Goal: Transaction & Acquisition: Purchase product/service

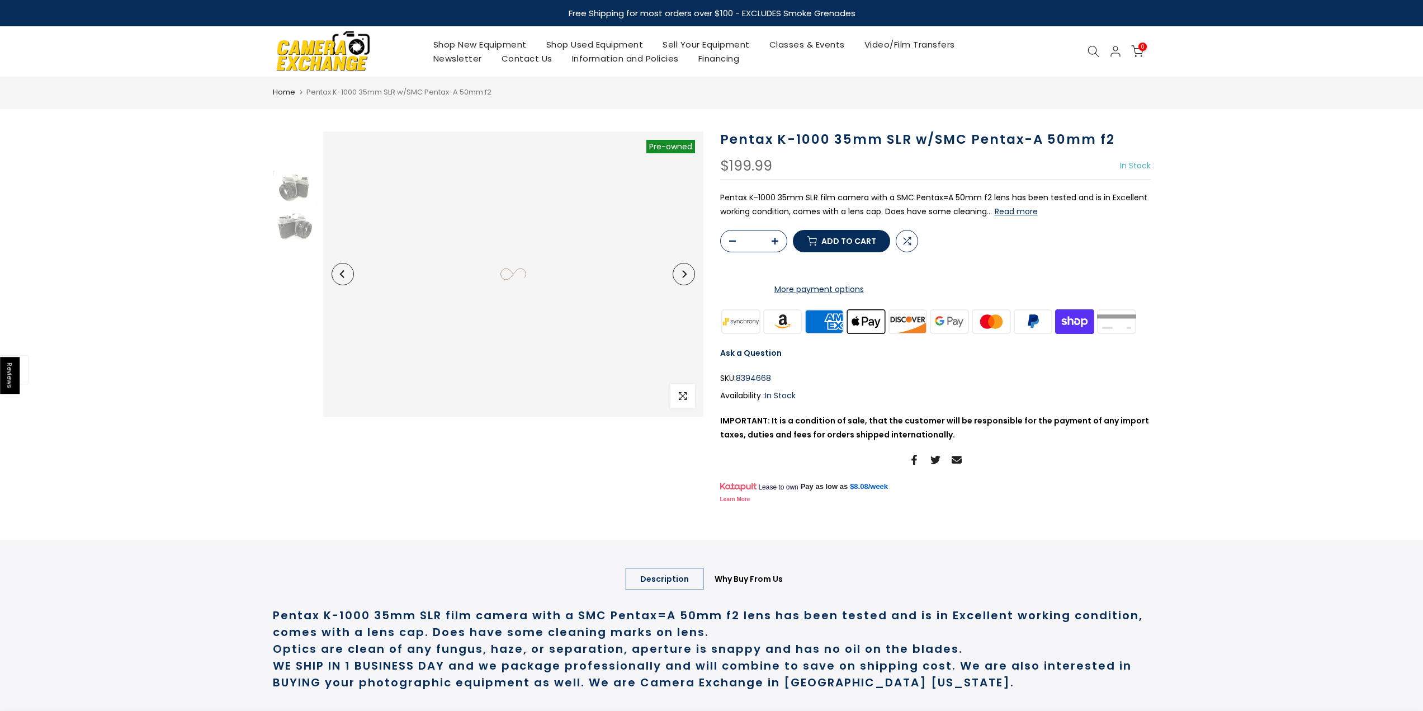
click at [329, 46] on img at bounding box center [323, 51] width 95 height 48
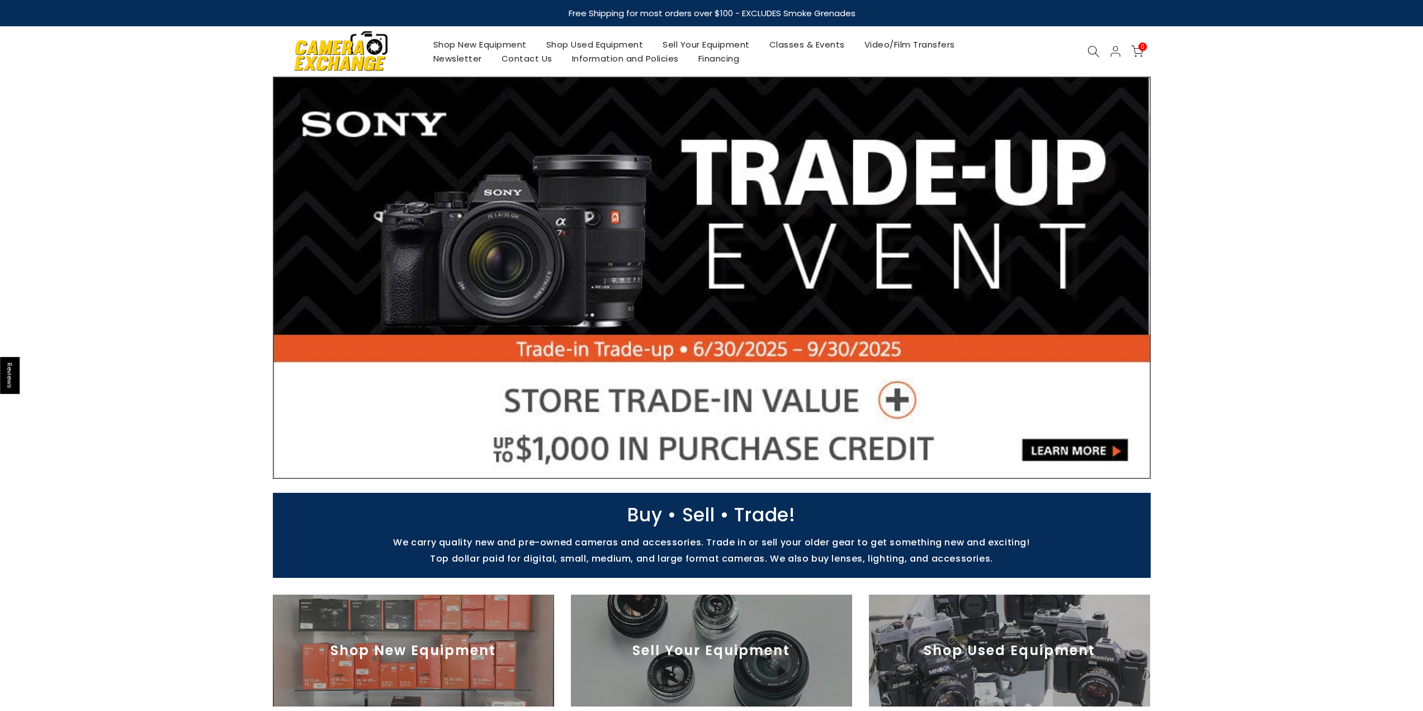
click at [628, 48] on link "Shop Used Equipment" at bounding box center [594, 44] width 117 height 14
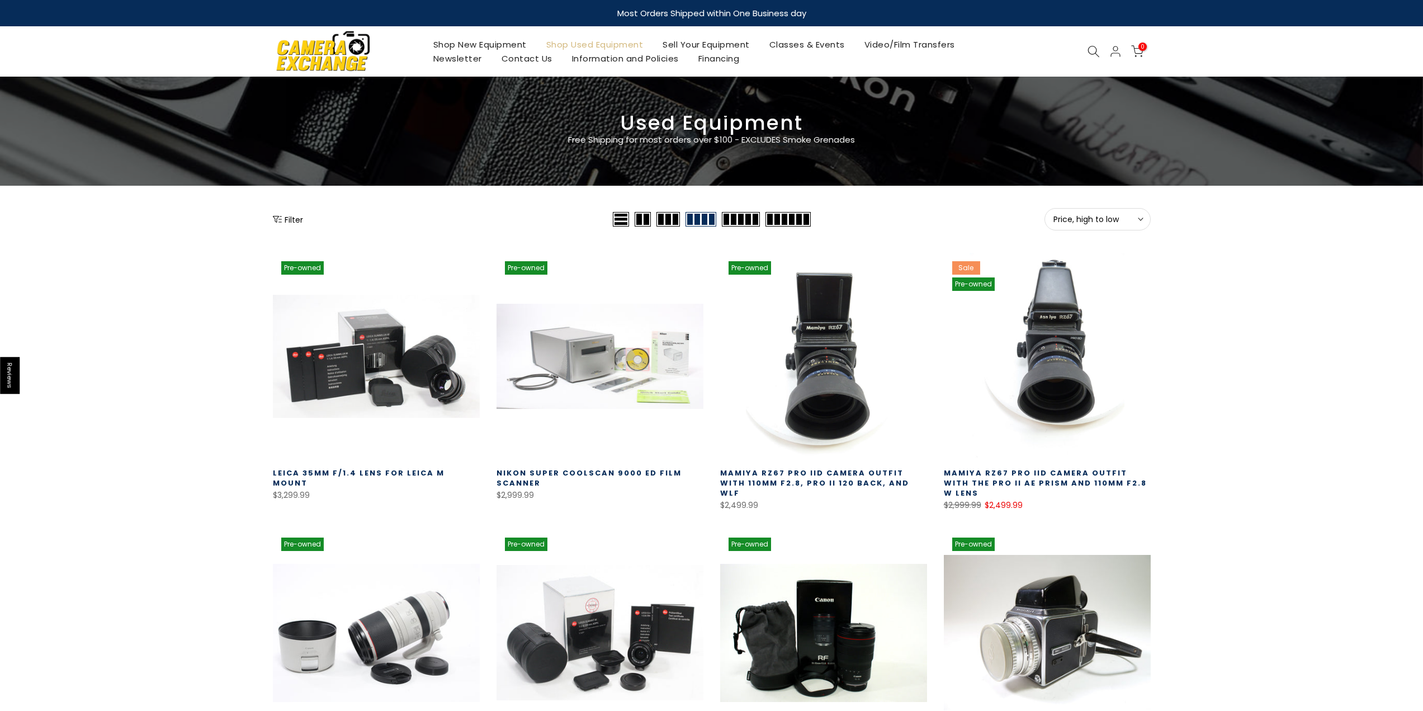
drag, startPoint x: 292, startPoint y: 216, endPoint x: 323, endPoint y: 173, distance: 52.9
click at [291, 215] on button "Filter" at bounding box center [288, 219] width 30 height 11
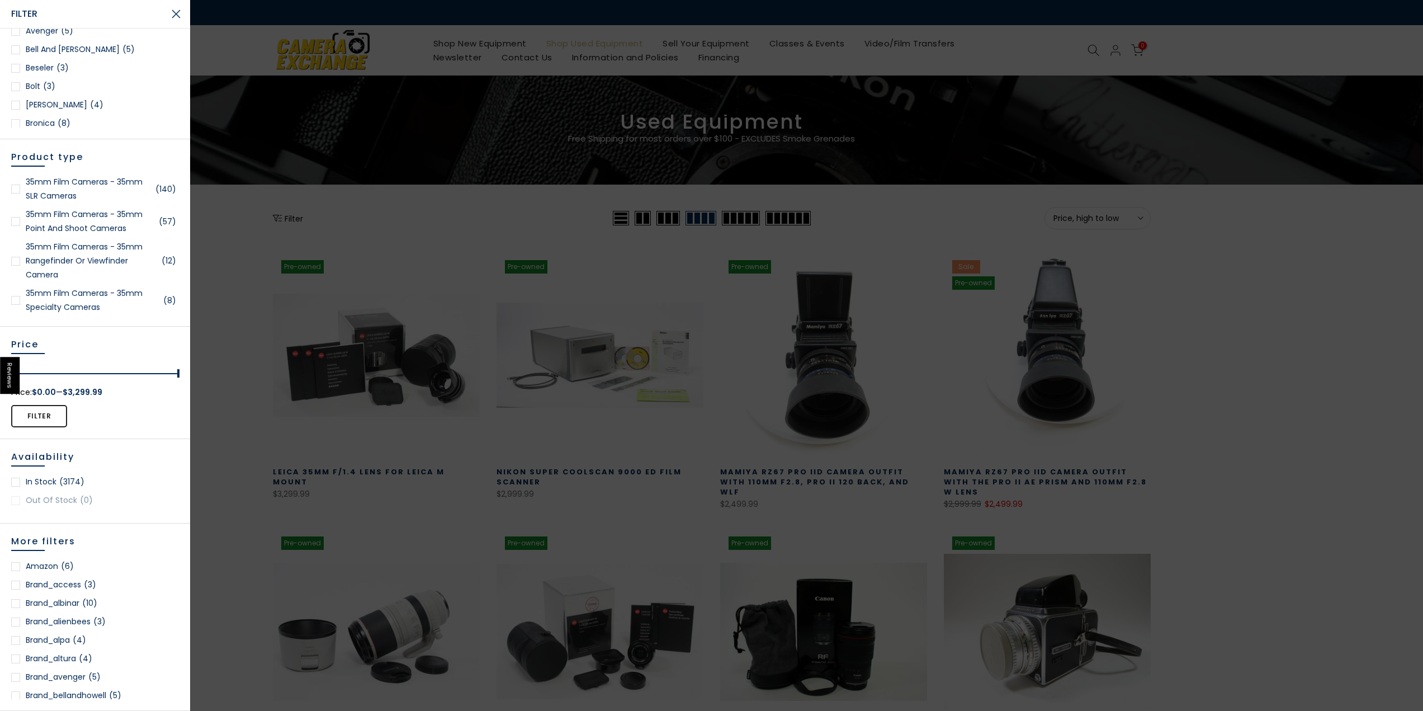
click at [11, 192] on div at bounding box center [15, 188] width 9 height 9
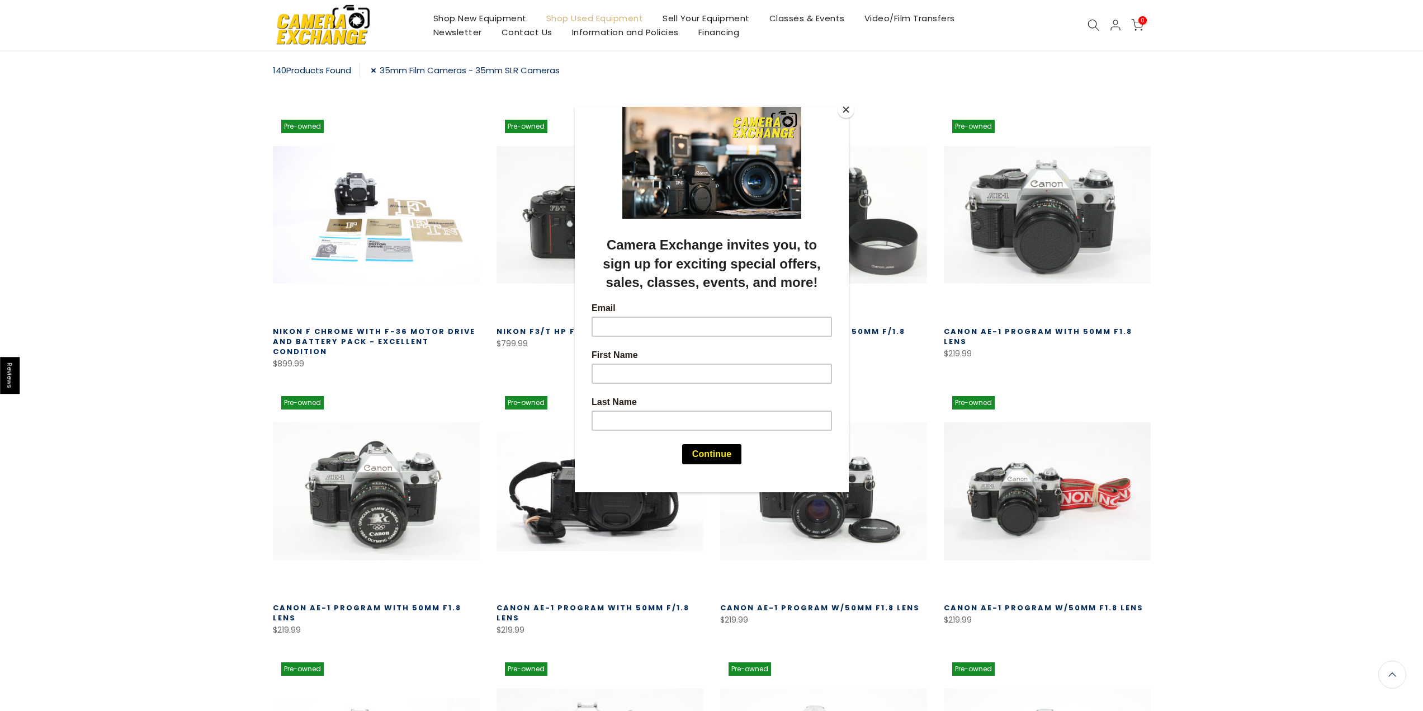
scroll to position [197, 0]
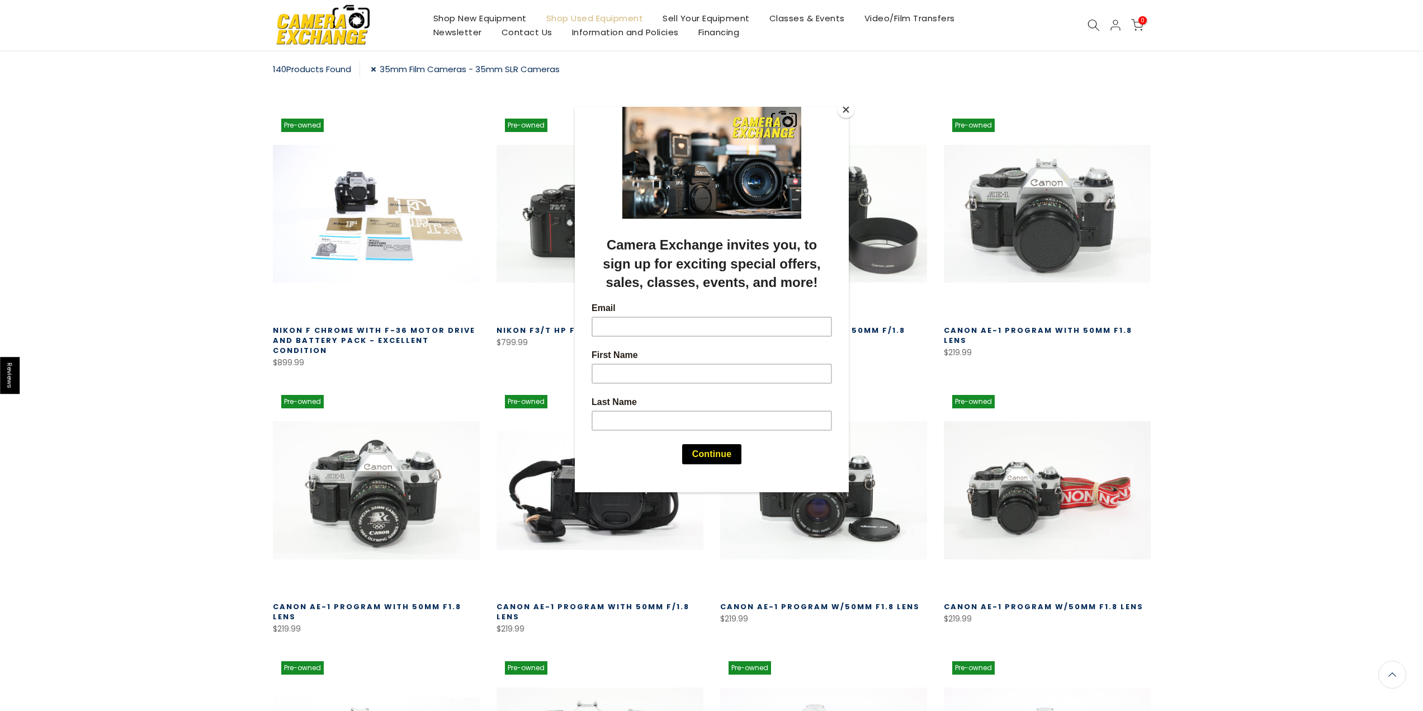
click at [850, 110] on button "Close" at bounding box center [845, 109] width 17 height 17
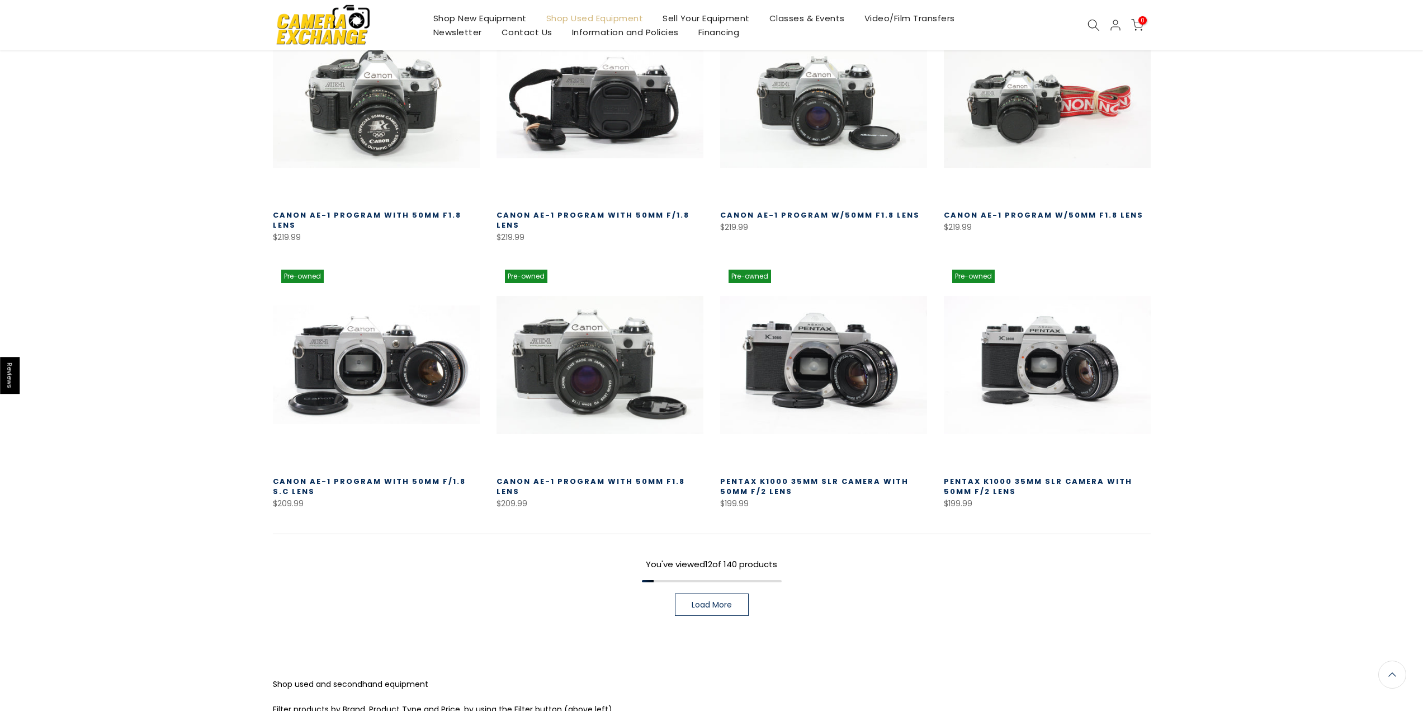
scroll to position [587, 0]
click at [711, 600] on span "Load More" at bounding box center [712, 604] width 40 height 8
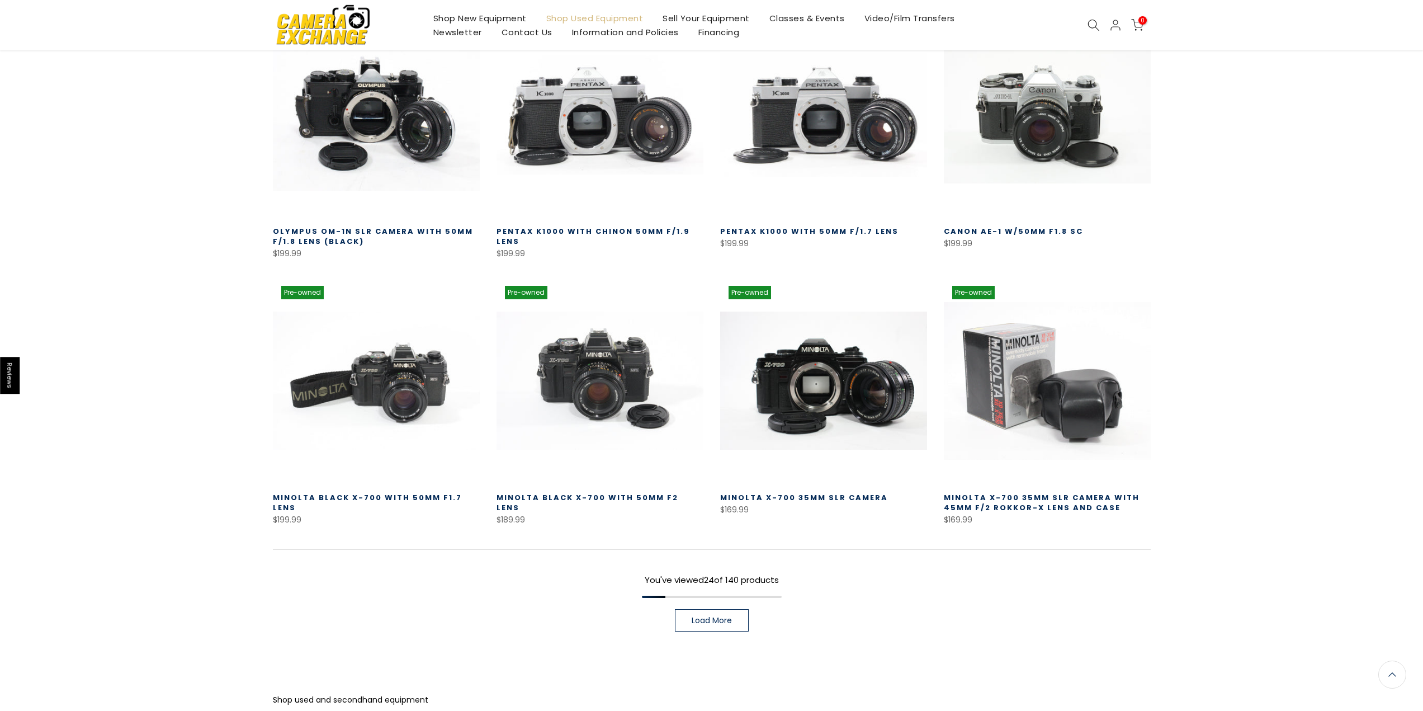
scroll to position [1370, 0]
click at [724, 616] on span "Load More" at bounding box center [712, 620] width 40 height 8
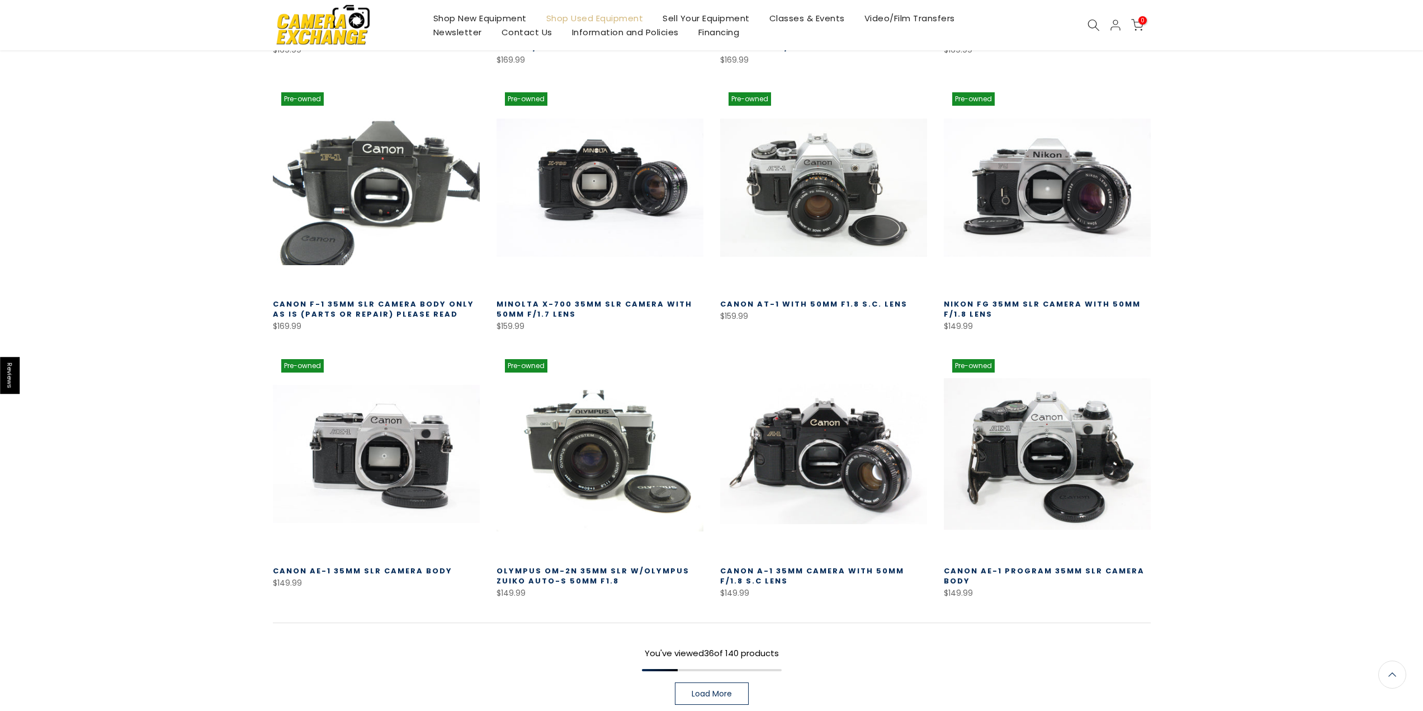
scroll to position [2097, 0]
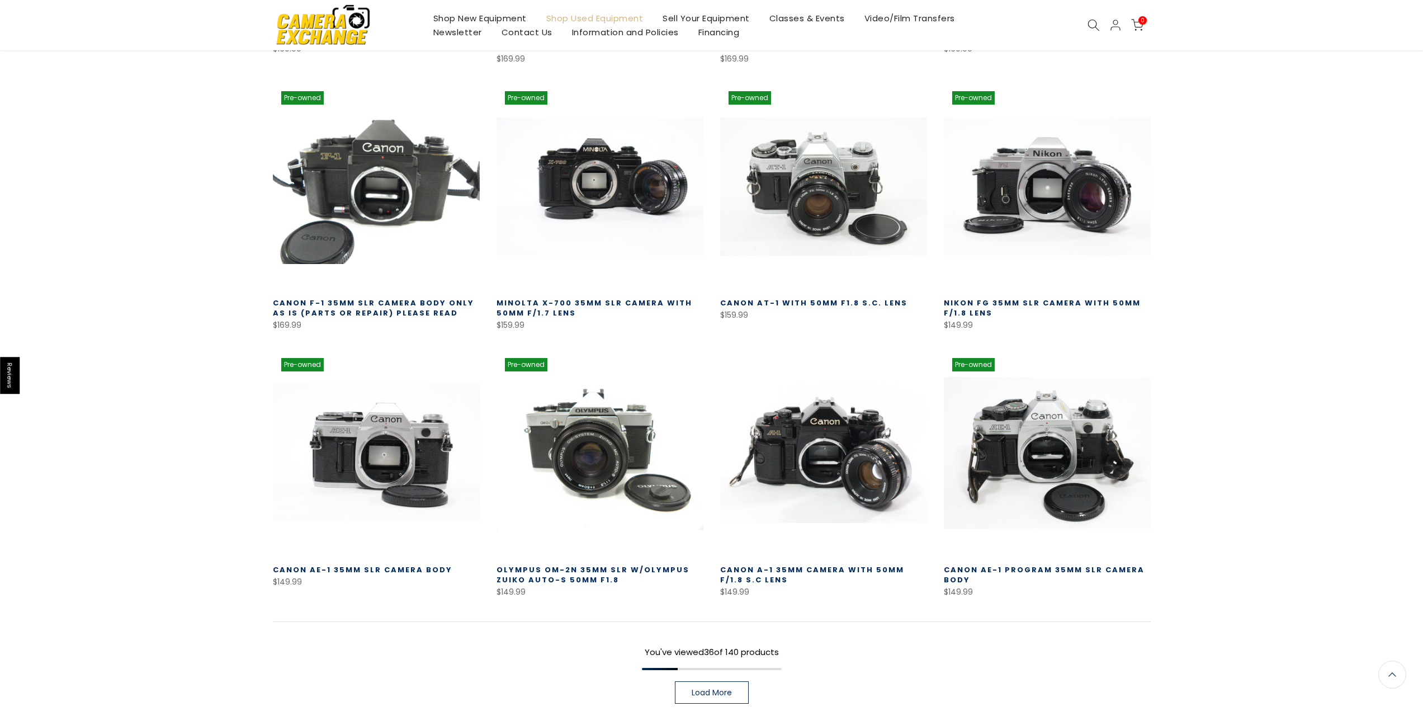
click at [738, 682] on link "Load More" at bounding box center [712, 692] width 74 height 22
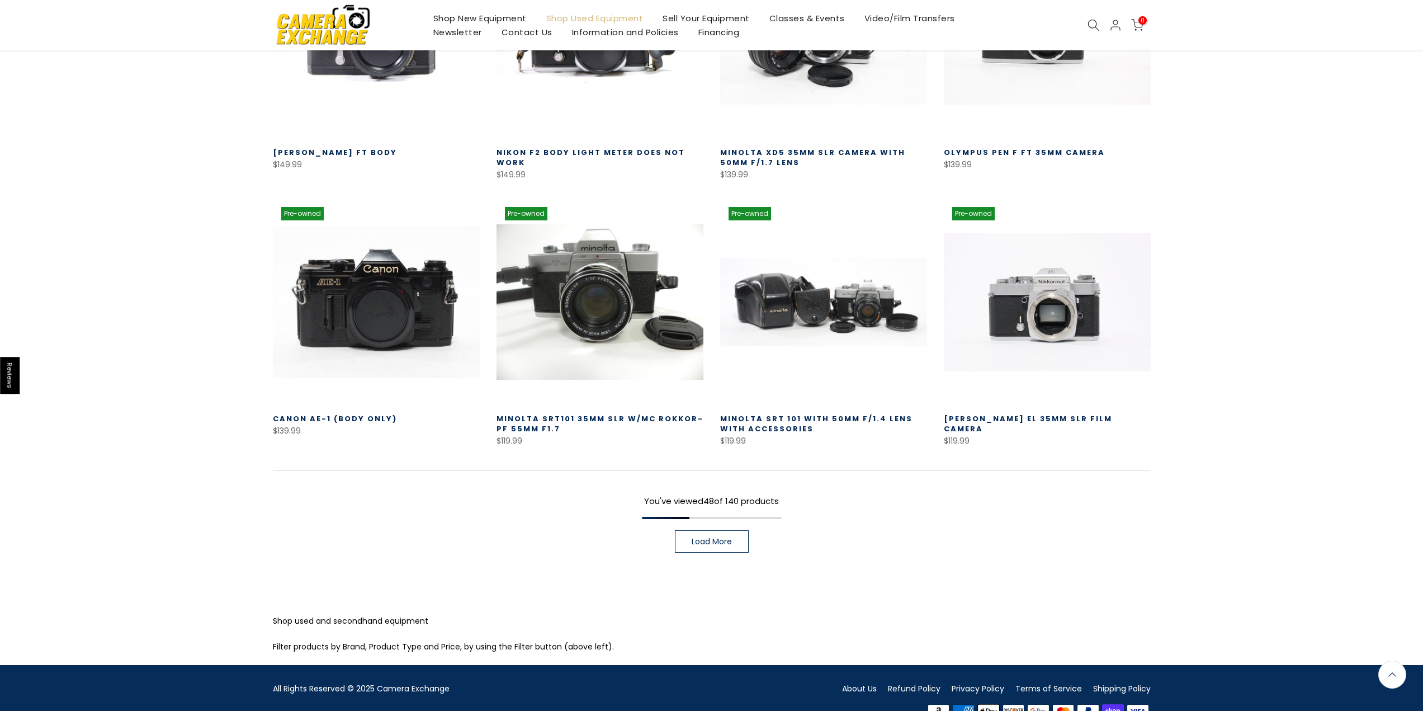
scroll to position [3048, 0]
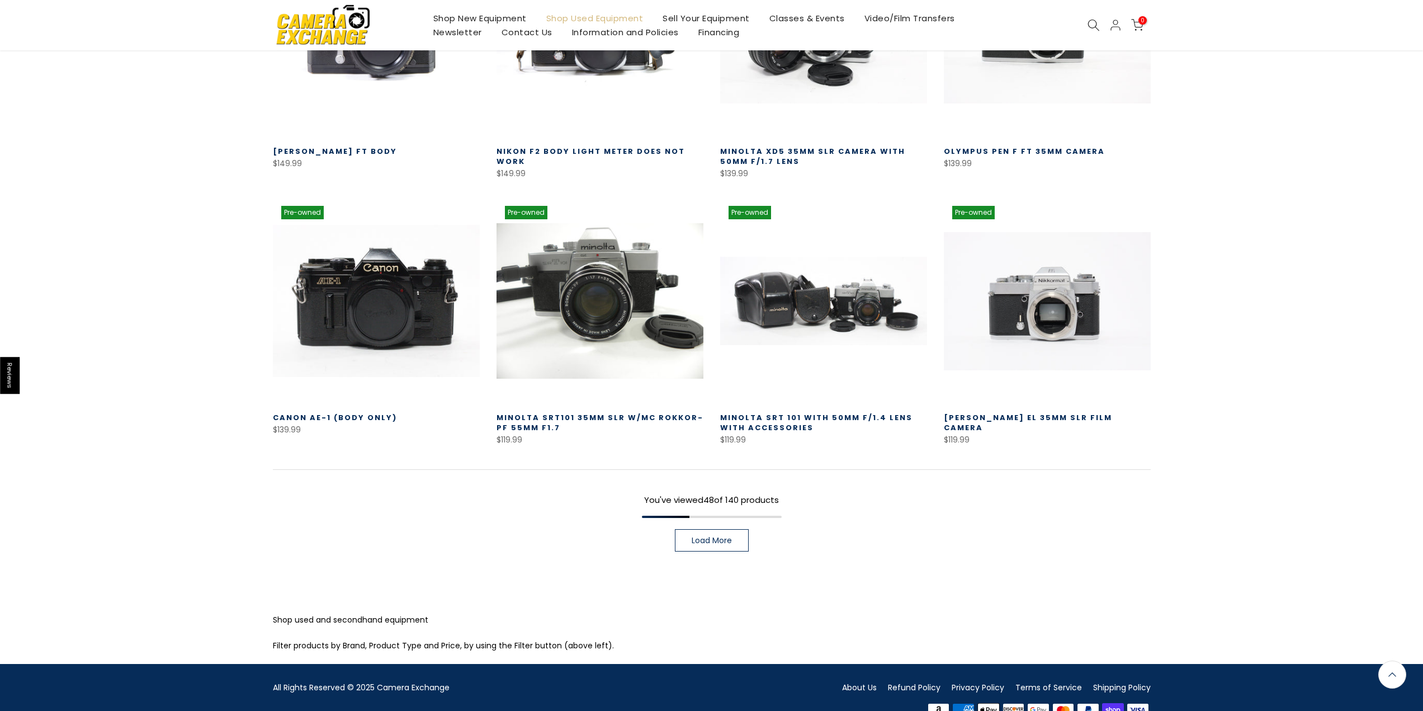
click at [738, 529] on link "Load More" at bounding box center [712, 540] width 74 height 22
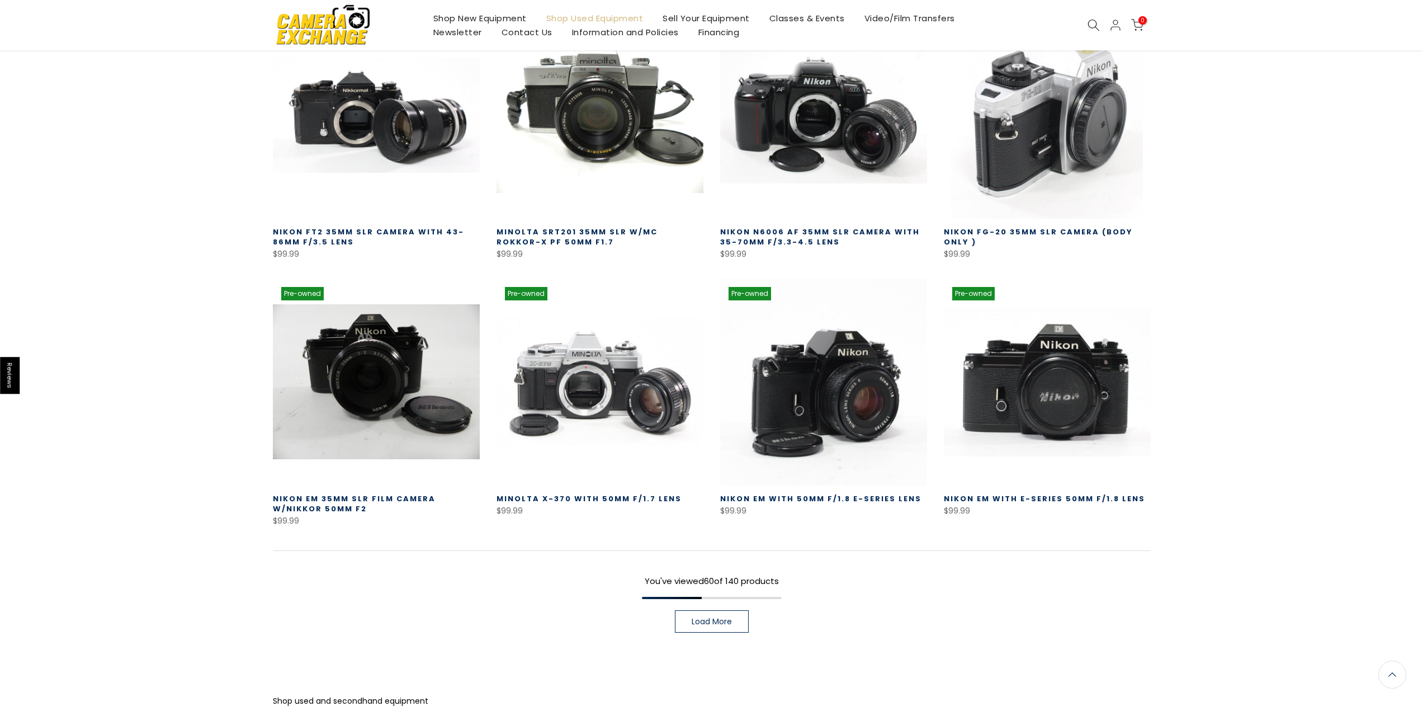
scroll to position [3773, 0]
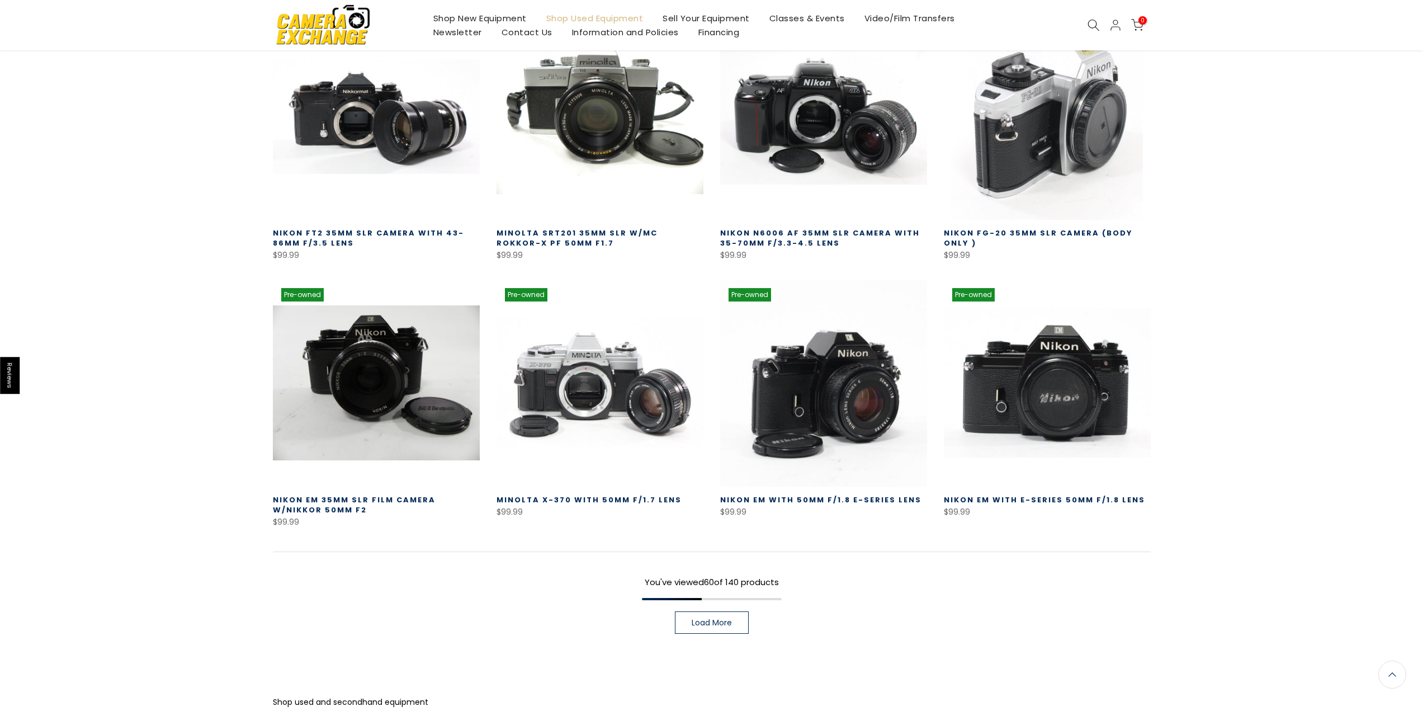
click at [730, 618] on span "Load More" at bounding box center [712, 622] width 40 height 8
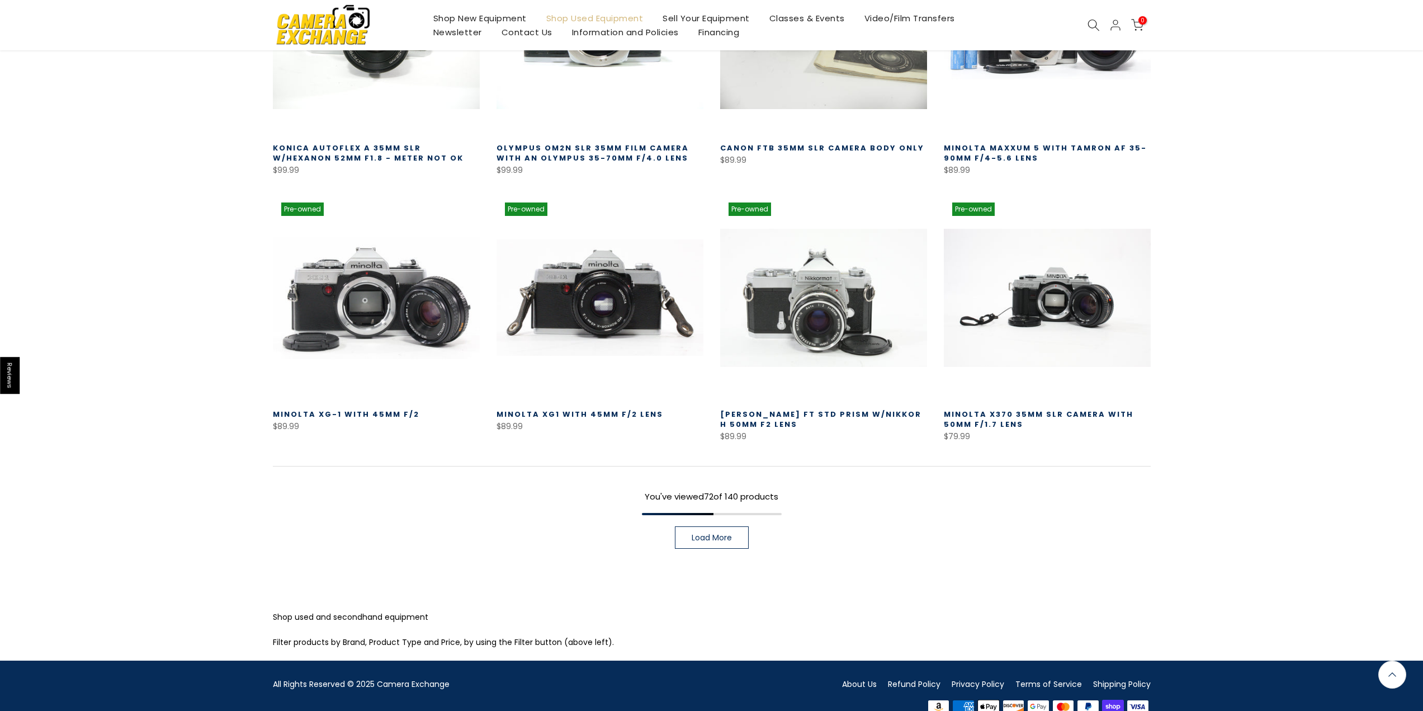
scroll to position [4669, 0]
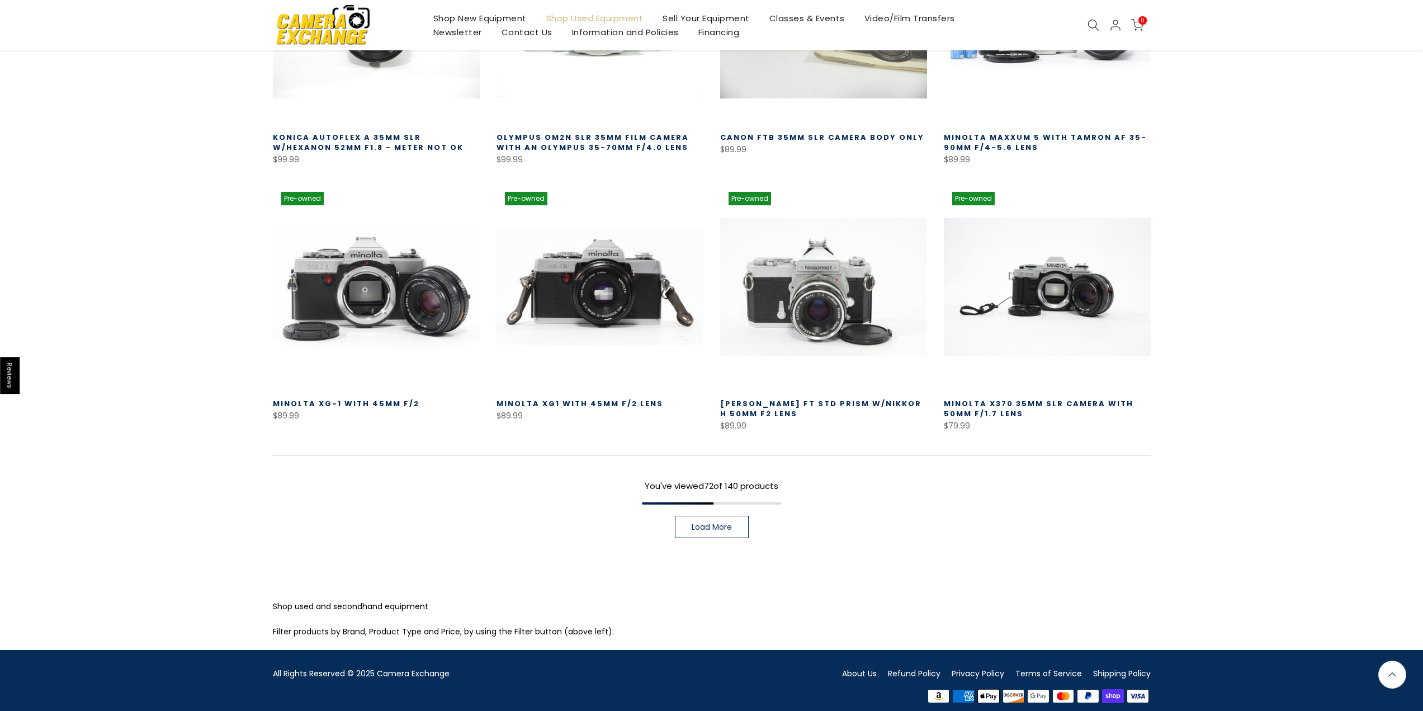
click at [727, 527] on link "Load More" at bounding box center [712, 526] width 74 height 22
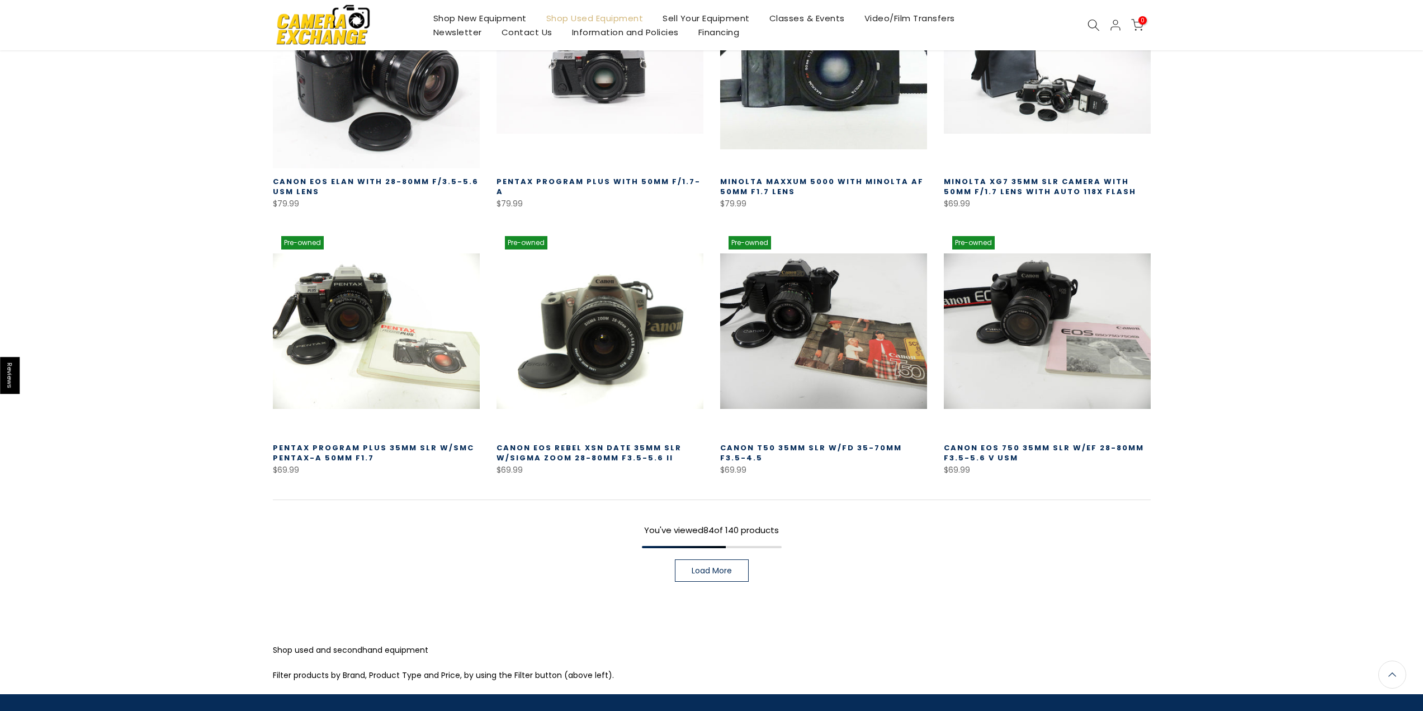
scroll to position [5467, 0]
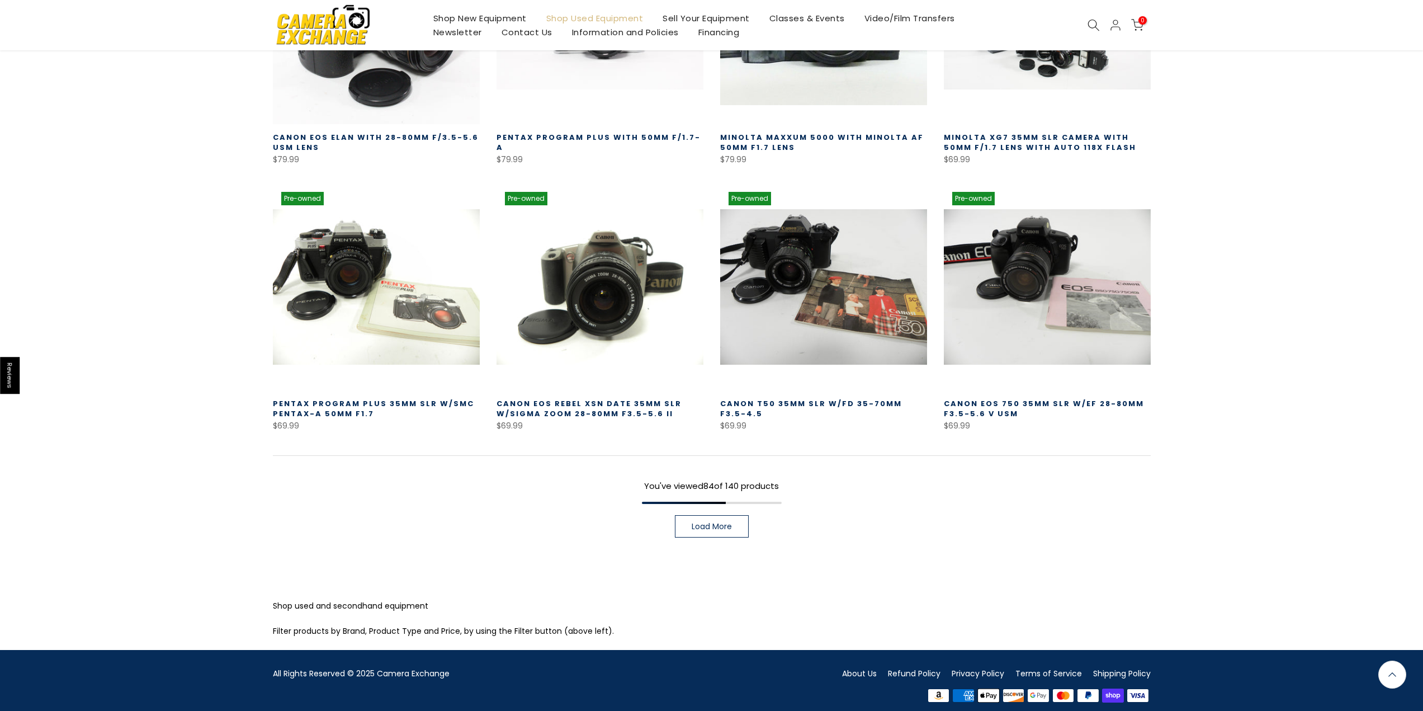
click at [740, 518] on link "Load More" at bounding box center [712, 526] width 74 height 22
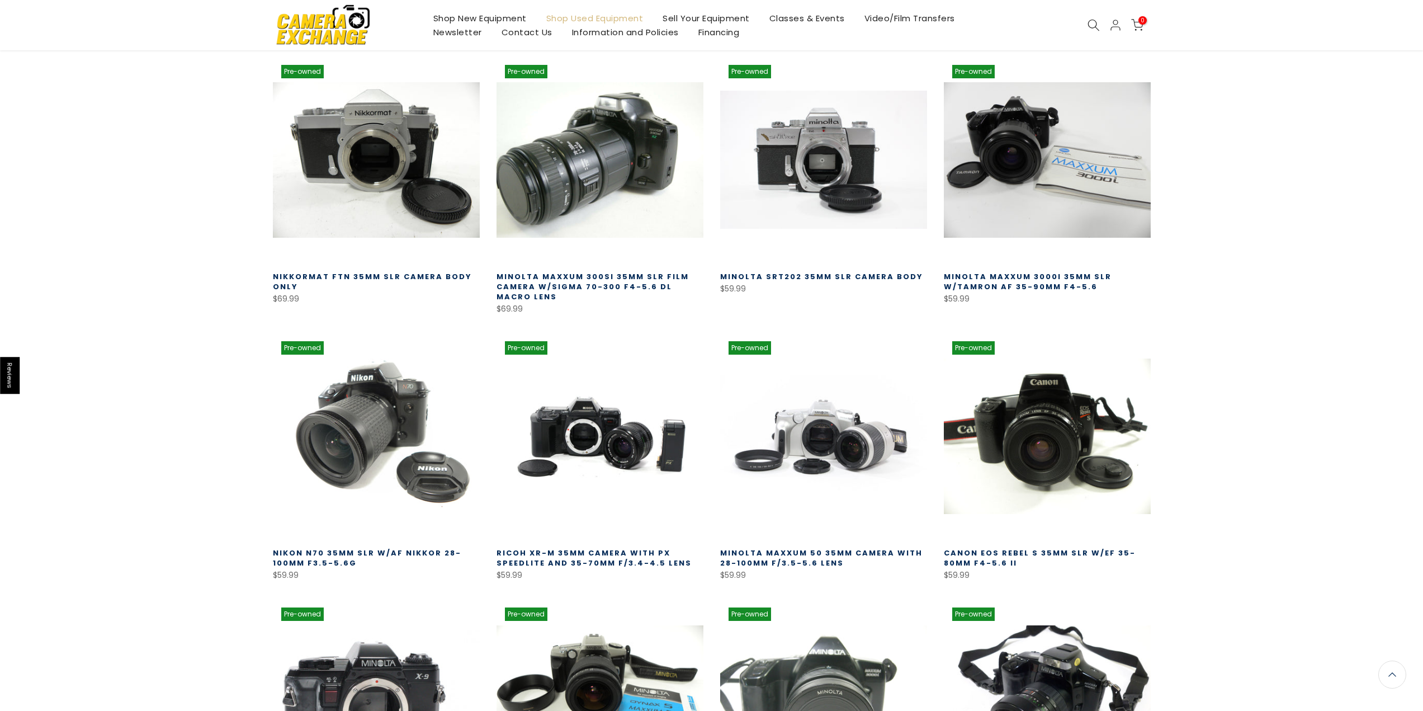
scroll to position [5859, 0]
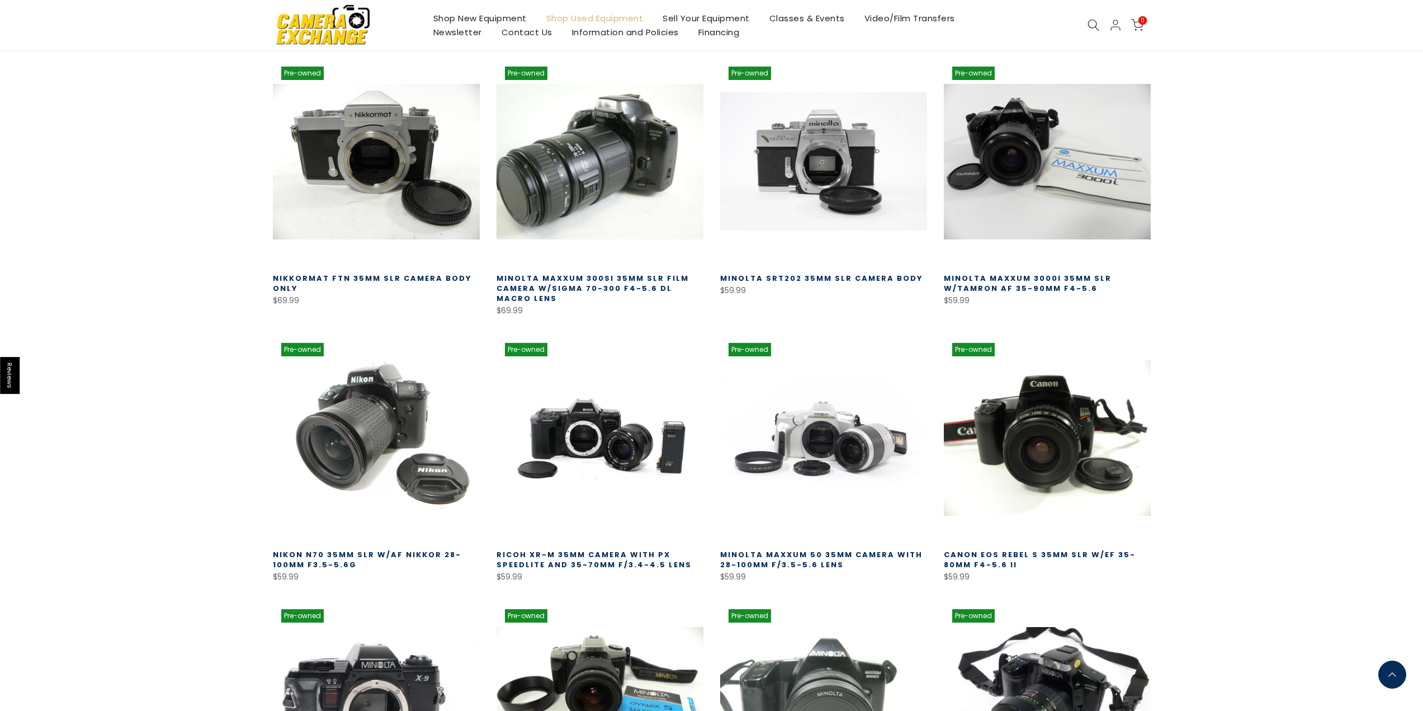
click at [1393, 675] on icon "Back to the top" at bounding box center [1392, 674] width 8 height 4
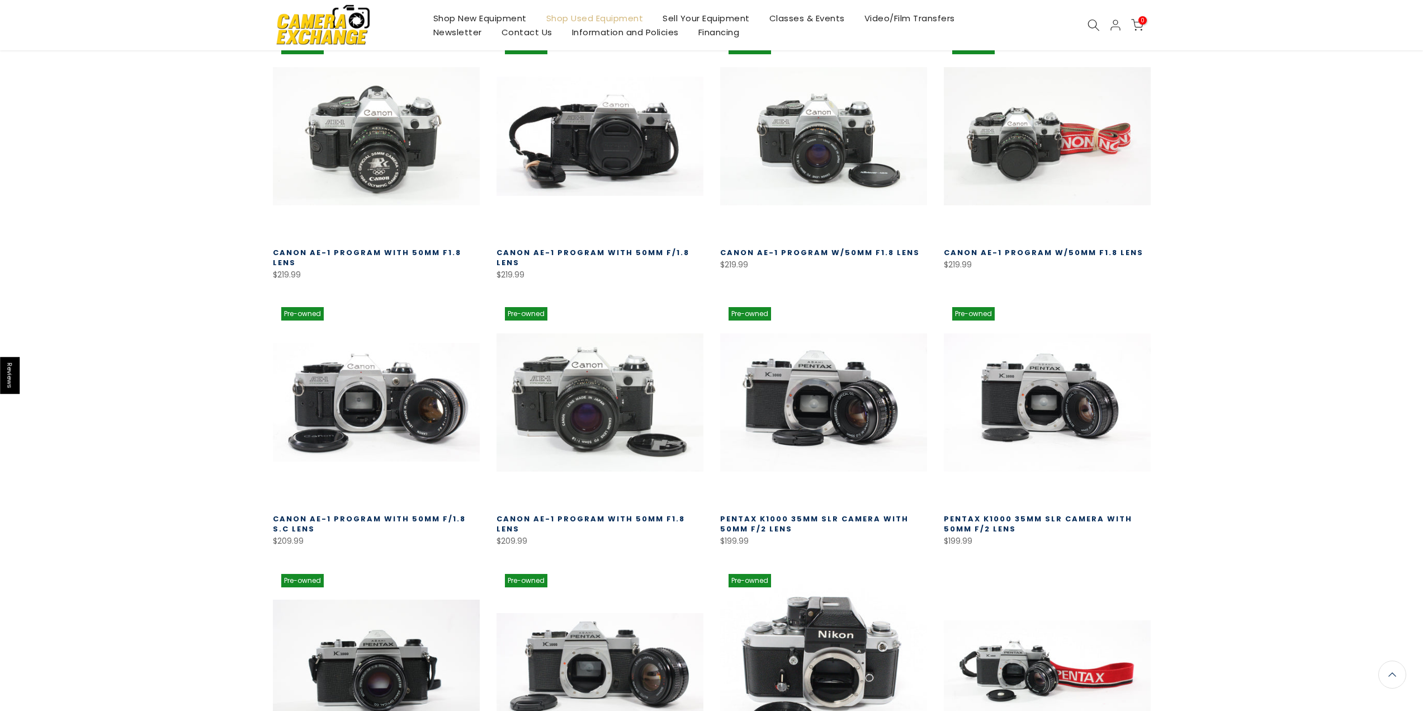
scroll to position [504, 0]
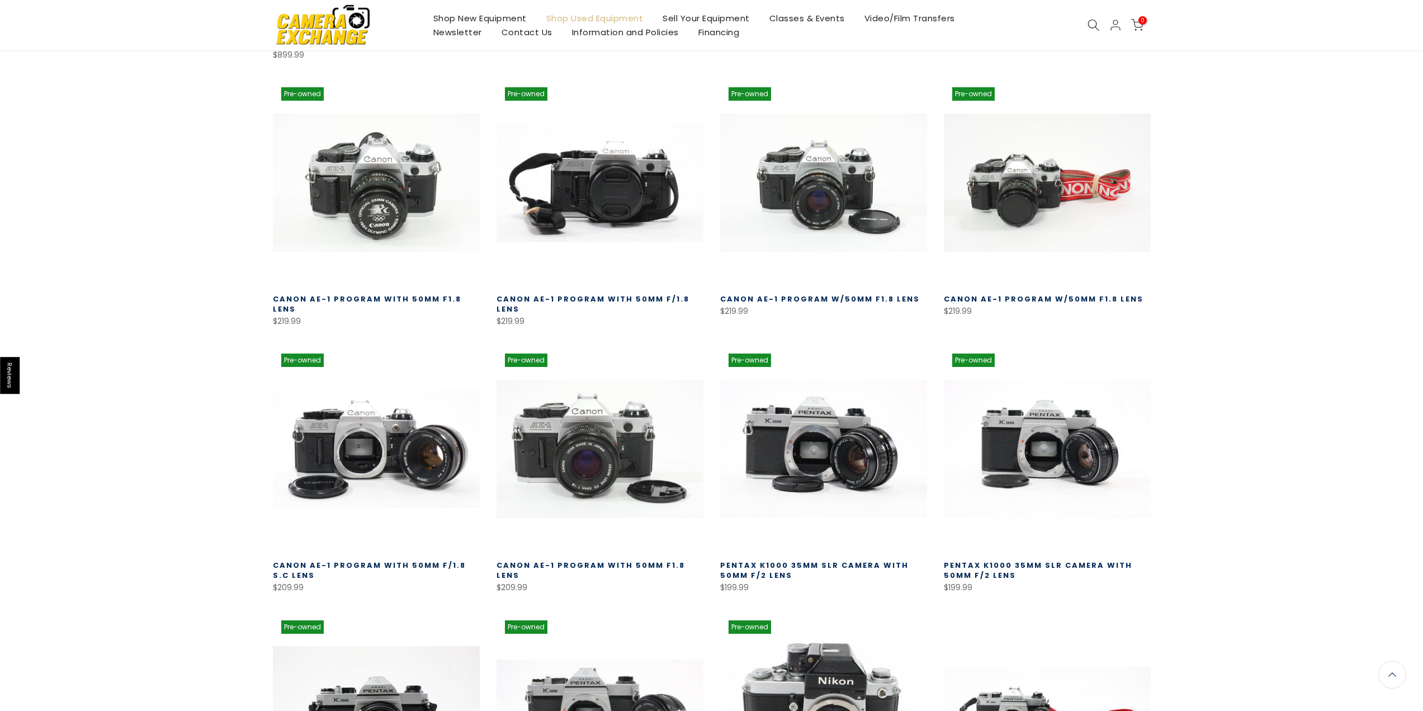
click at [597, 25] on link "Information and Policies" at bounding box center [625, 32] width 126 height 14
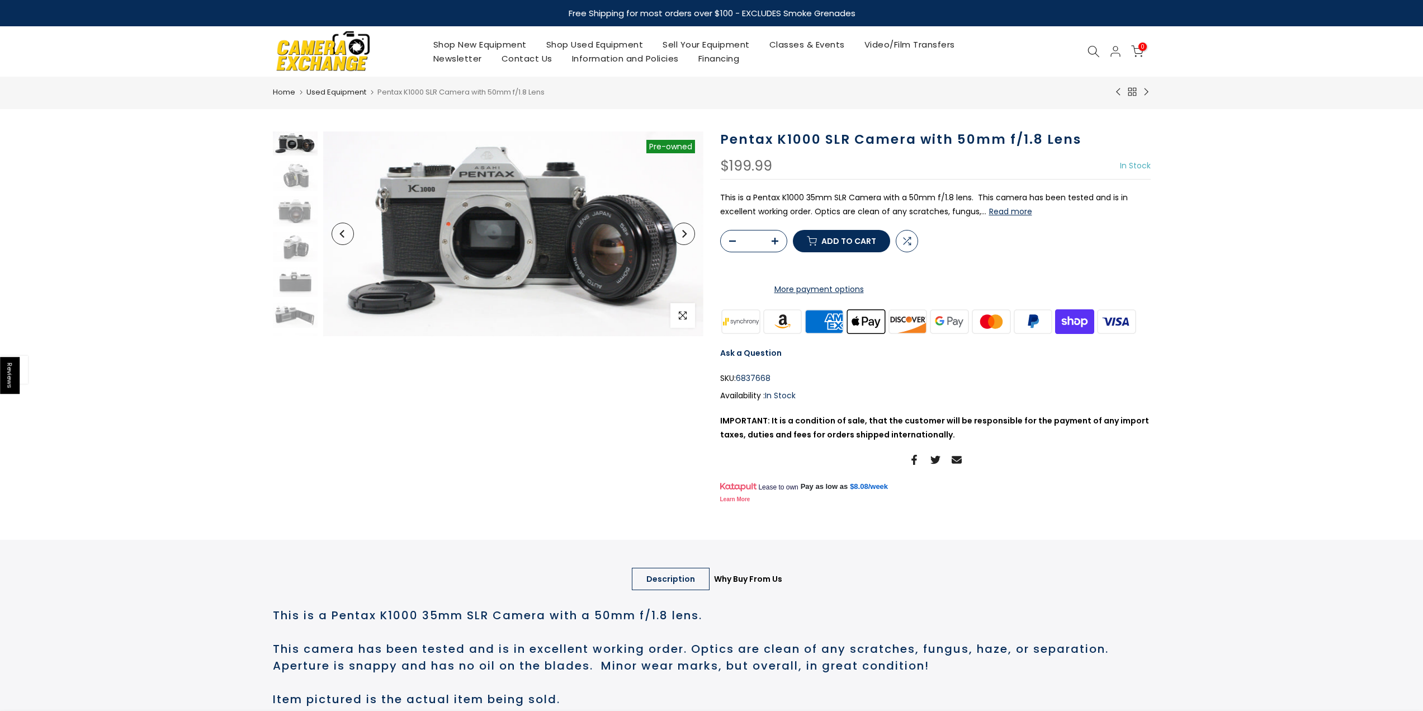
click at [1012, 135] on h1 "Pentax K1000 SLR Camera with 50mm f/1.8 Lens" at bounding box center [935, 139] width 430 height 16
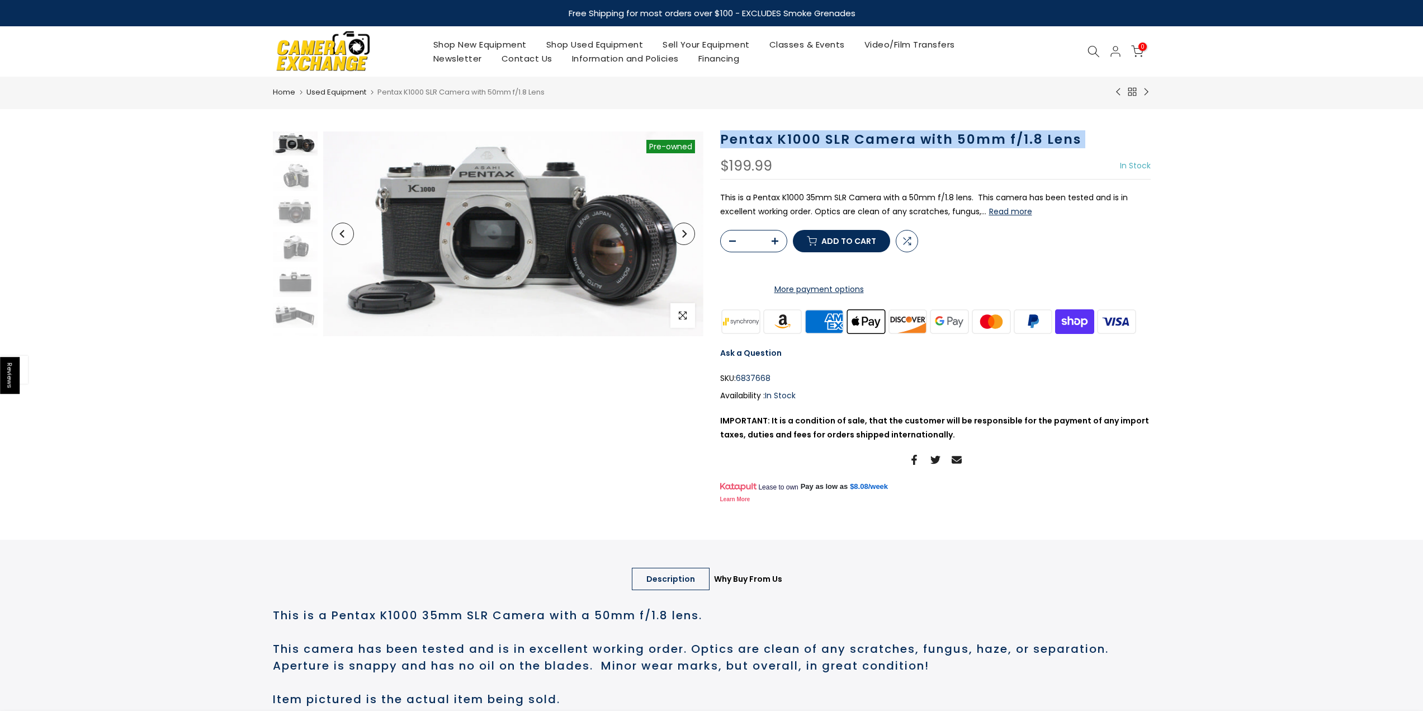
click at [1012, 135] on h1 "Pentax K1000 SLR Camera with 50mm f/1.8 Lens" at bounding box center [935, 139] width 430 height 16
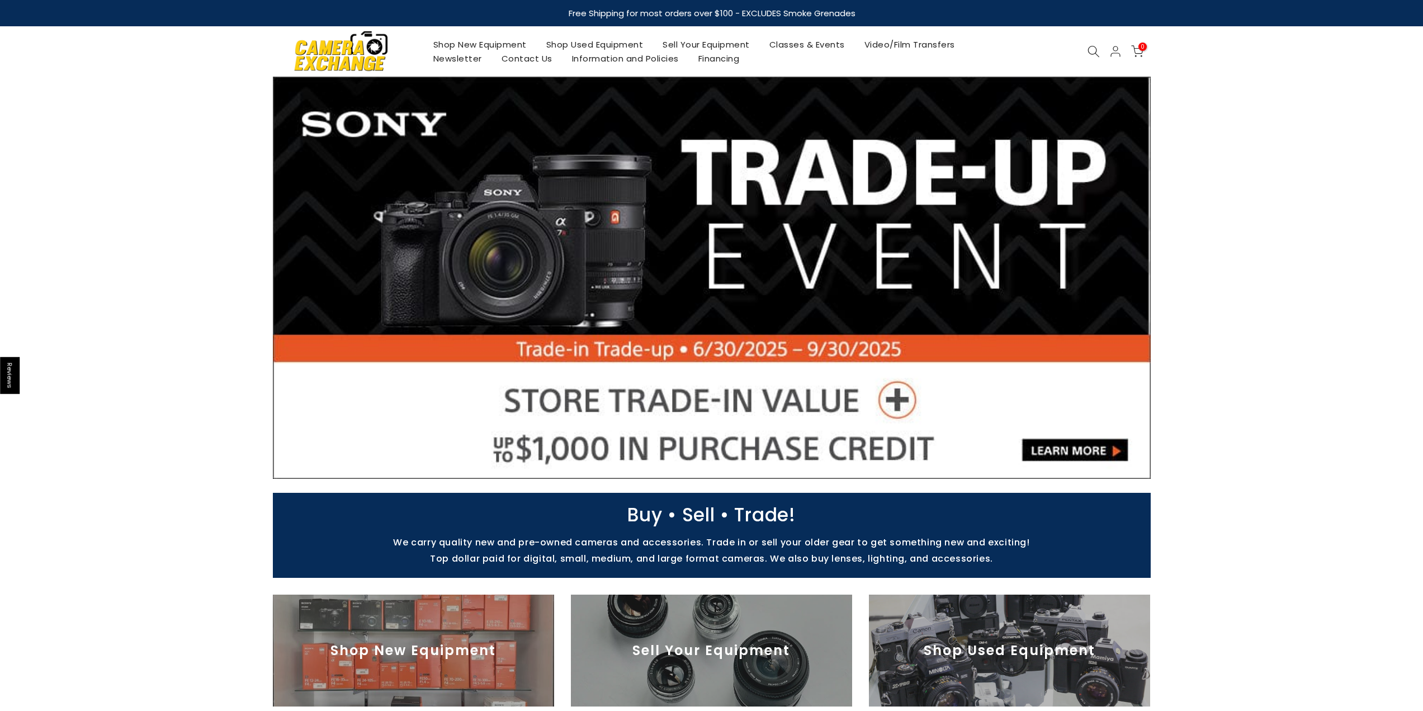
click at [569, 42] on link "Shop Used Equipment" at bounding box center [594, 44] width 117 height 14
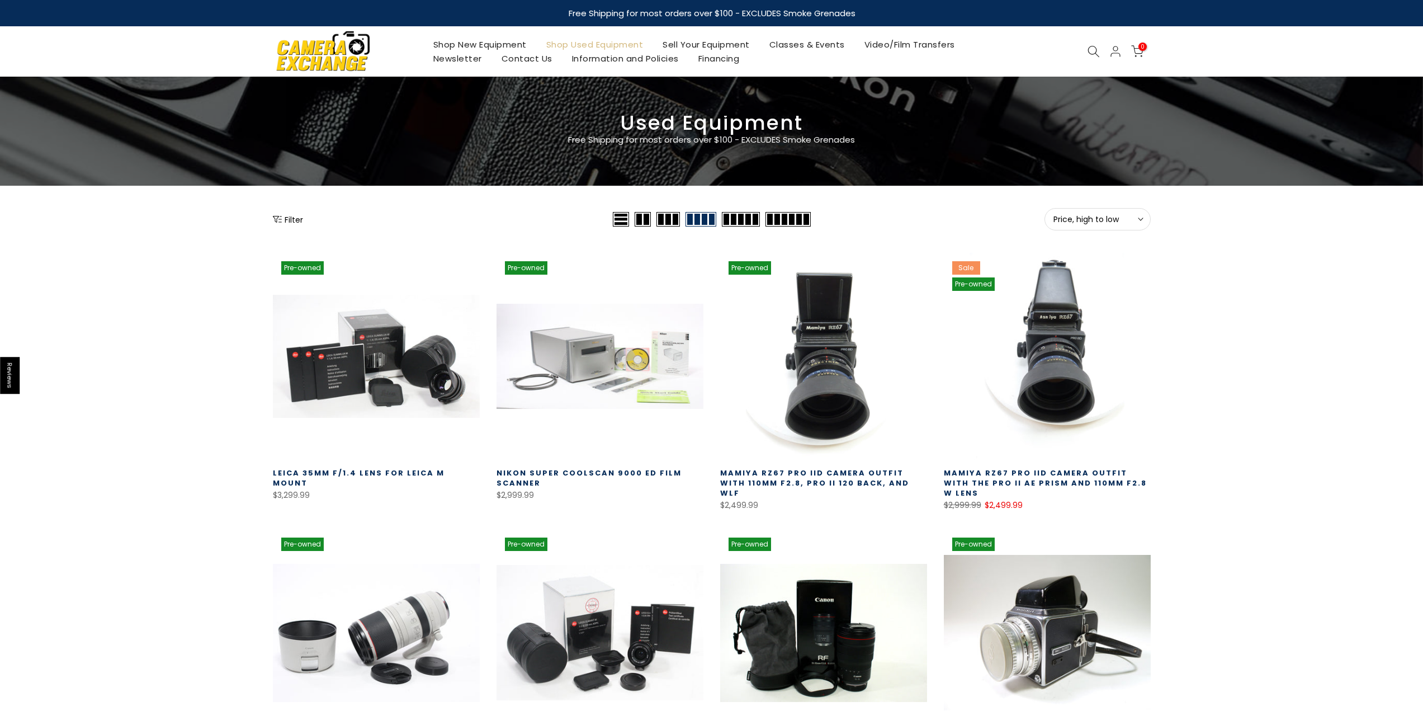
click at [340, 40] on img at bounding box center [323, 51] width 95 height 48
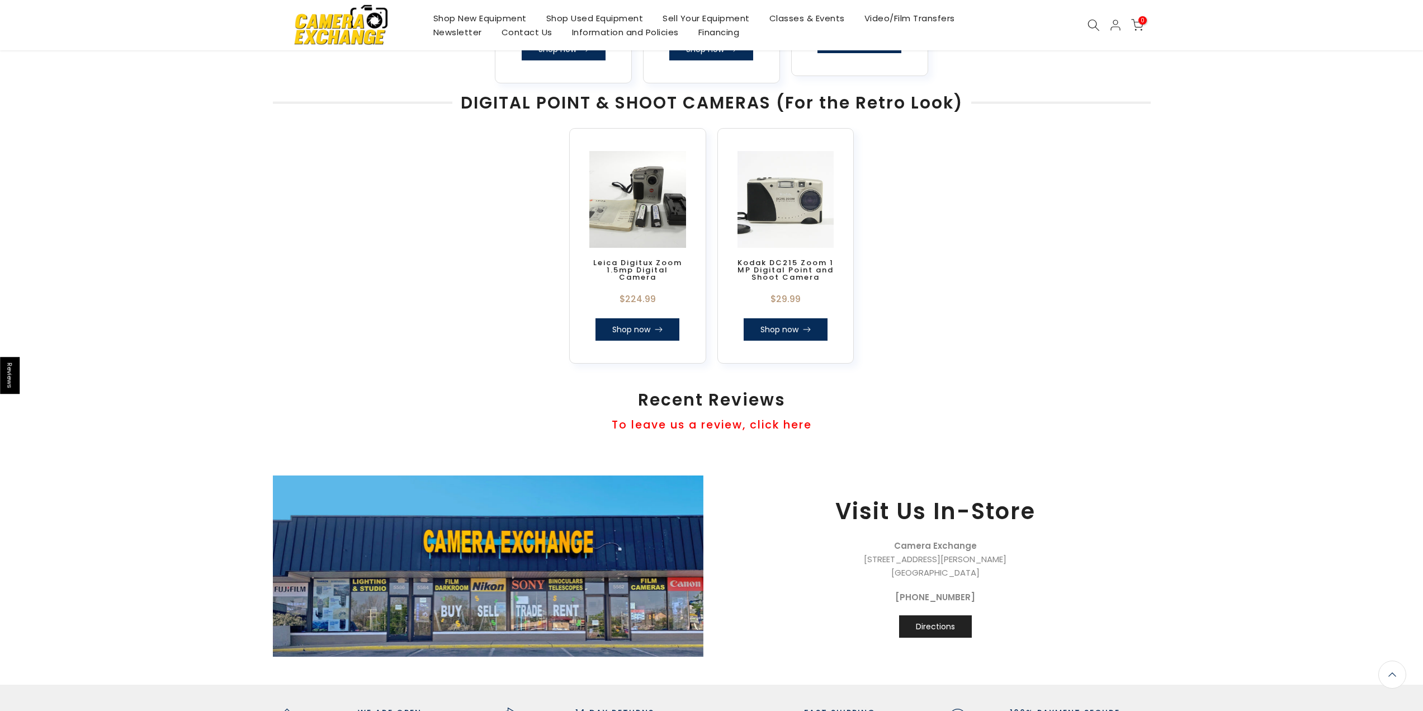
scroll to position [784, 0]
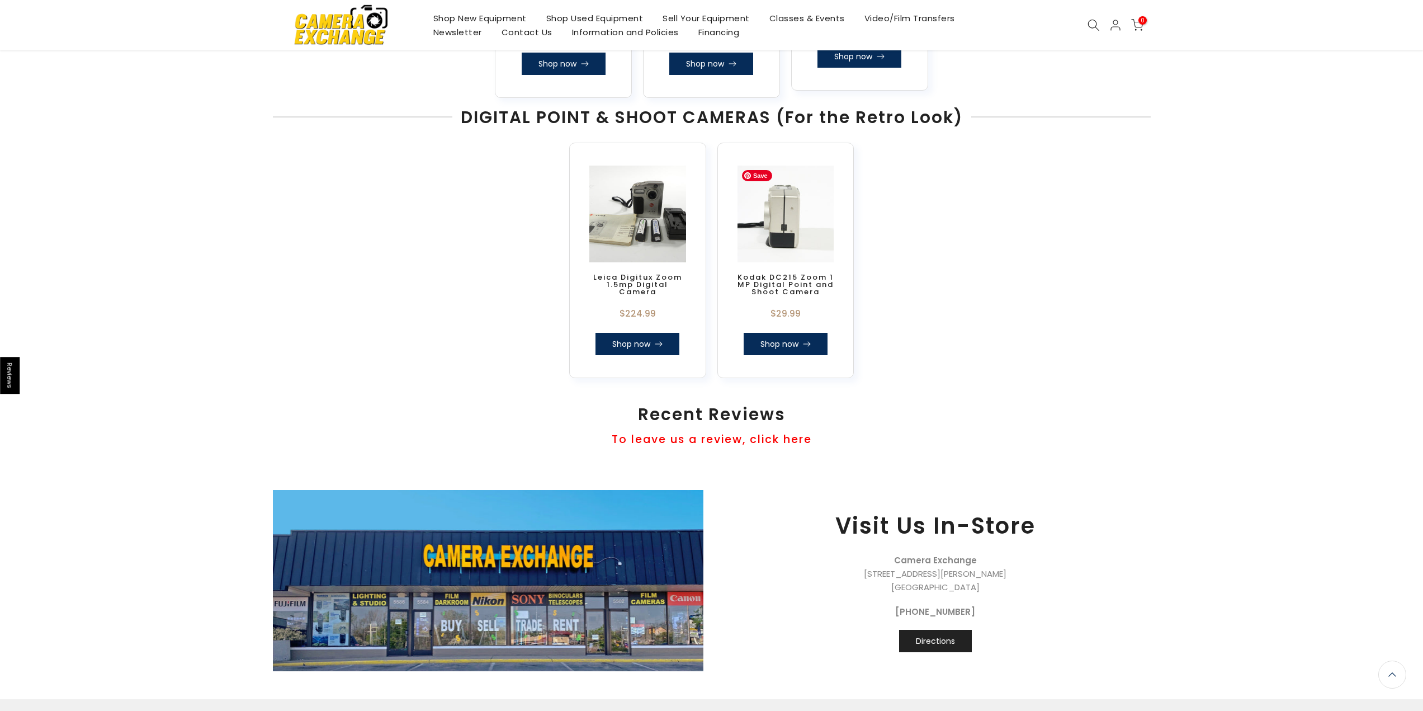
click at [780, 215] on img at bounding box center [786, 214] width 106 height 106
click at [793, 289] on link "Kodak DC215 Zoom 1 MP Digital Point and Shoot Camera" at bounding box center [785, 284] width 96 height 25
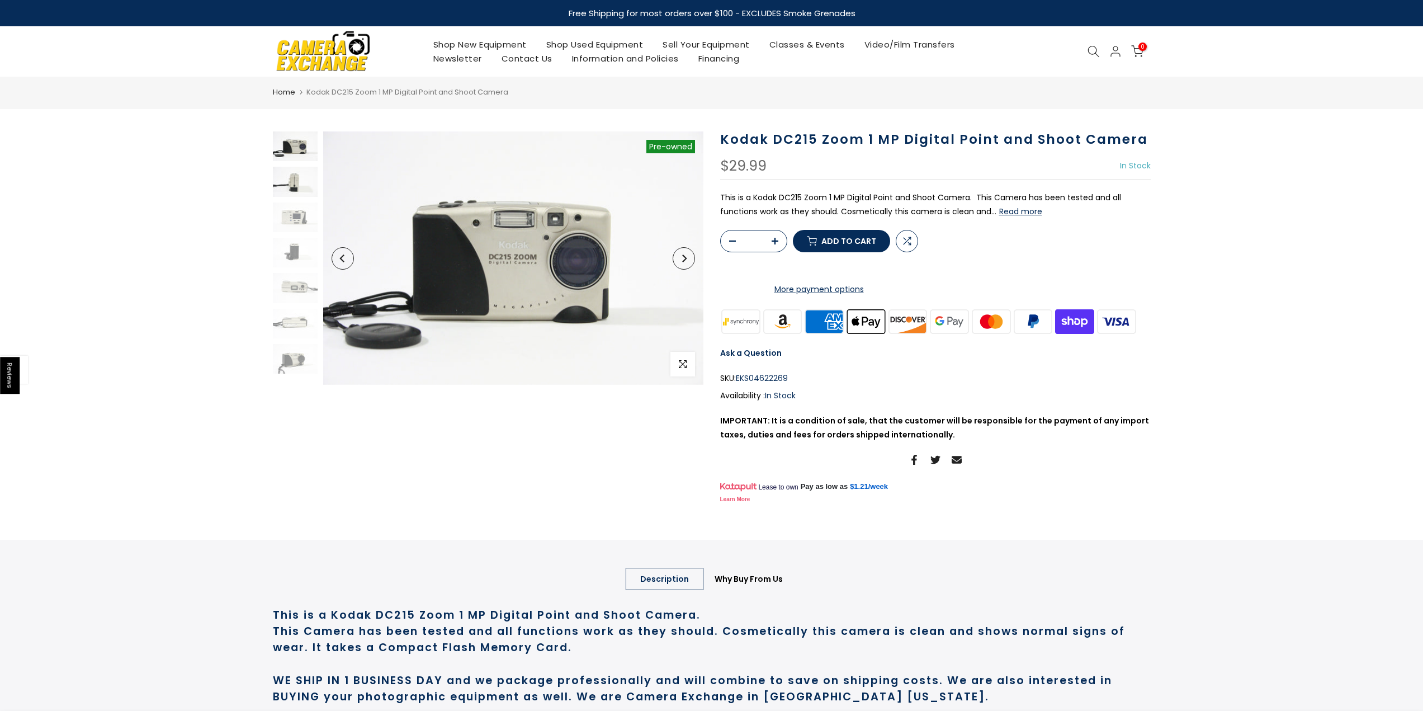
click at [301, 183] on img at bounding box center [295, 182] width 45 height 30
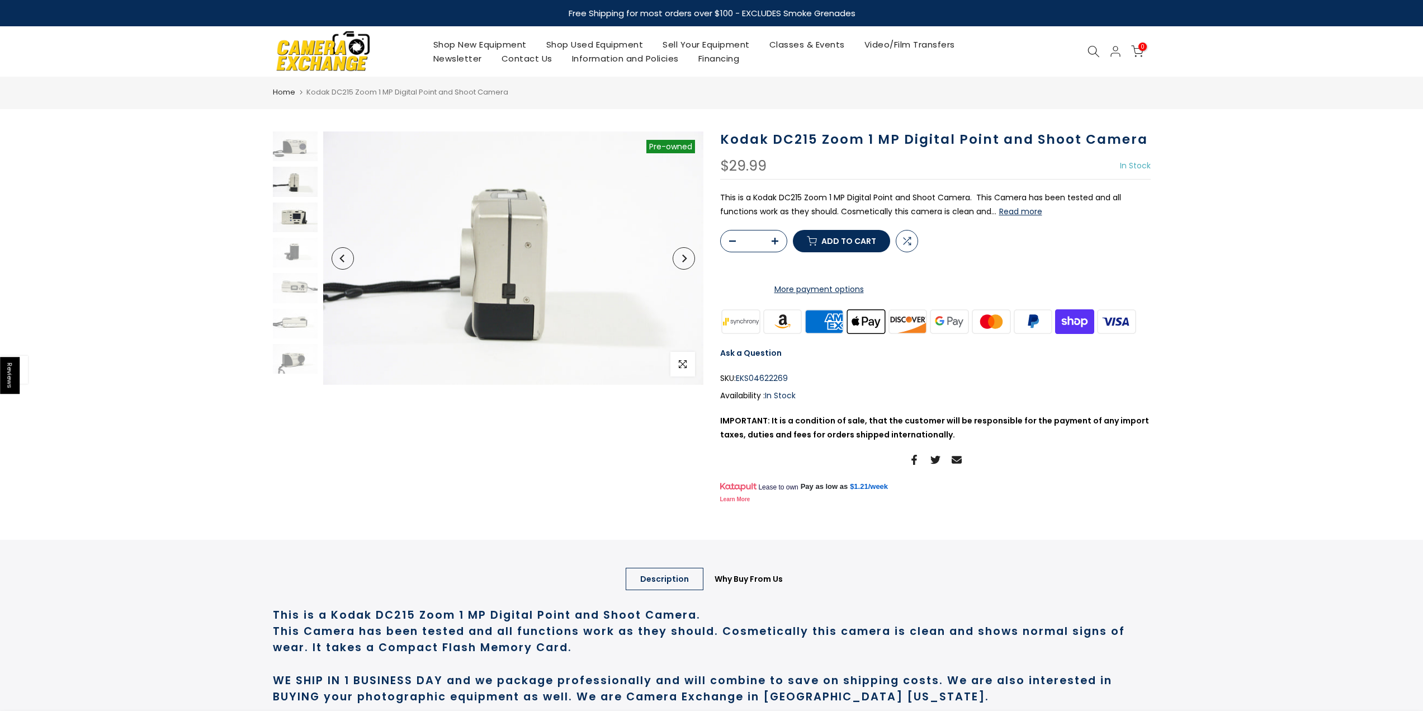
click at [278, 225] on img at bounding box center [295, 217] width 45 height 30
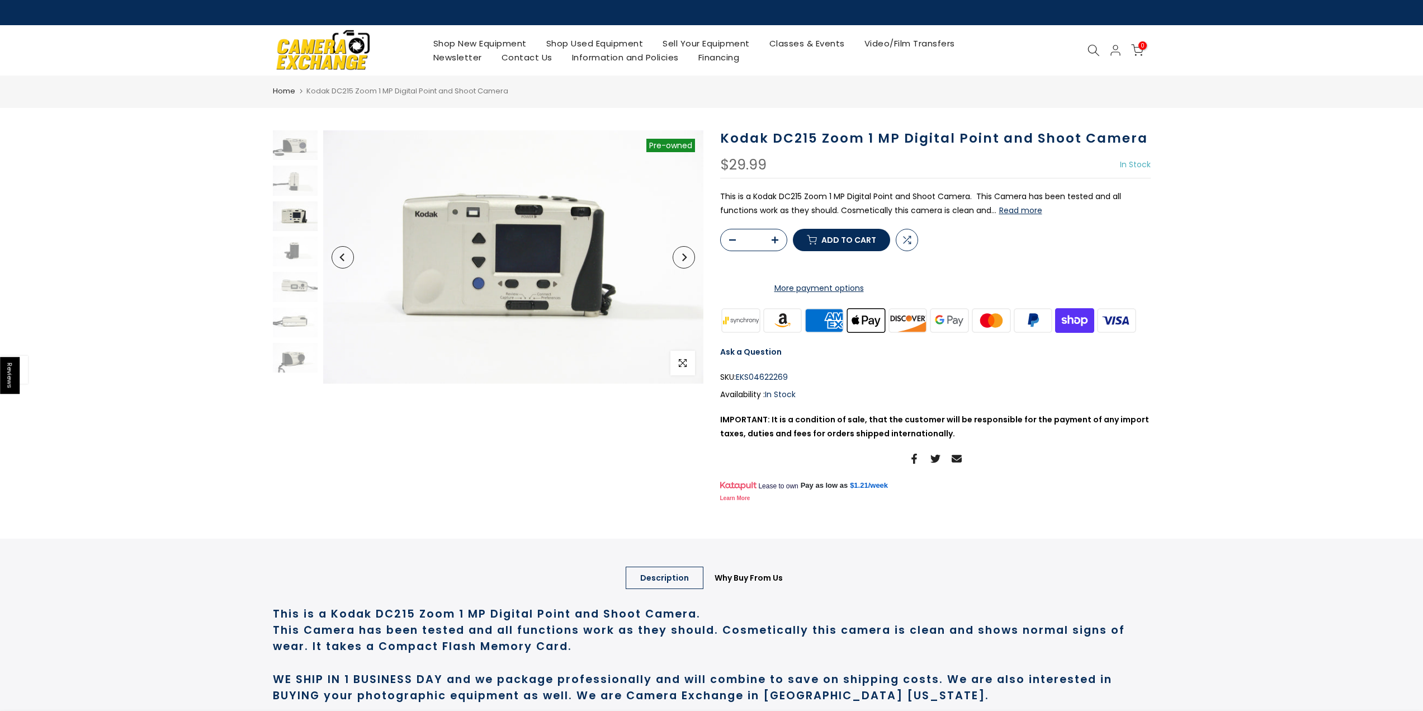
click at [528, 49] on link "Shop New Equipment" at bounding box center [479, 43] width 113 height 14
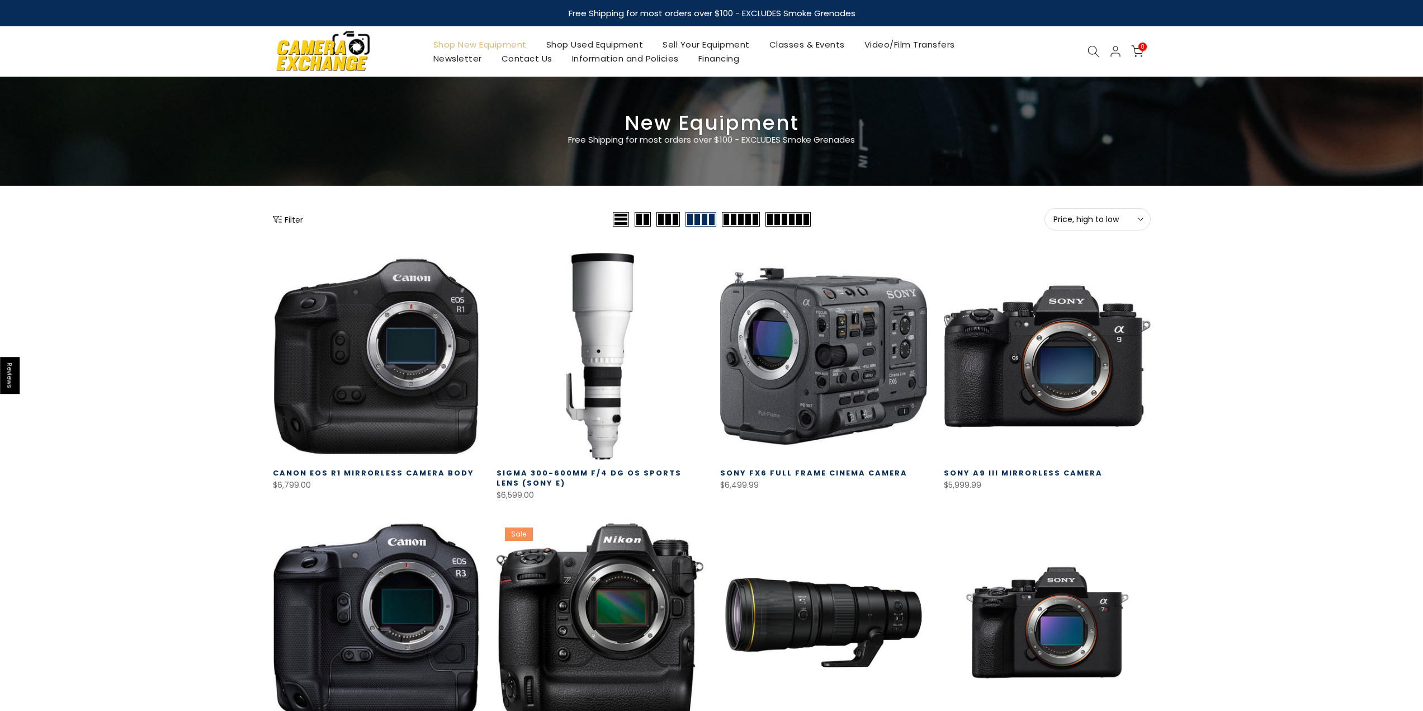
click at [585, 46] on link "Shop Used Equipment" at bounding box center [594, 44] width 117 height 14
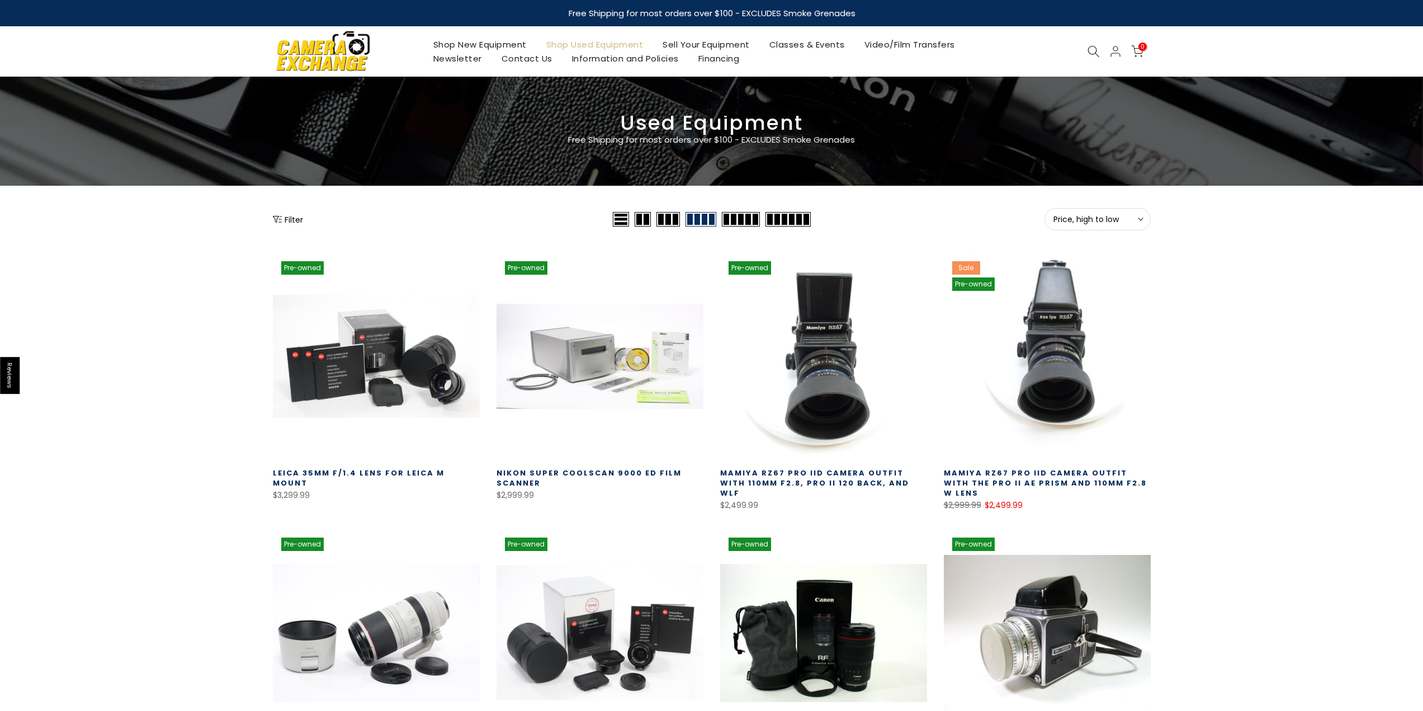
click at [302, 218] on button "Filter" at bounding box center [288, 219] width 30 height 11
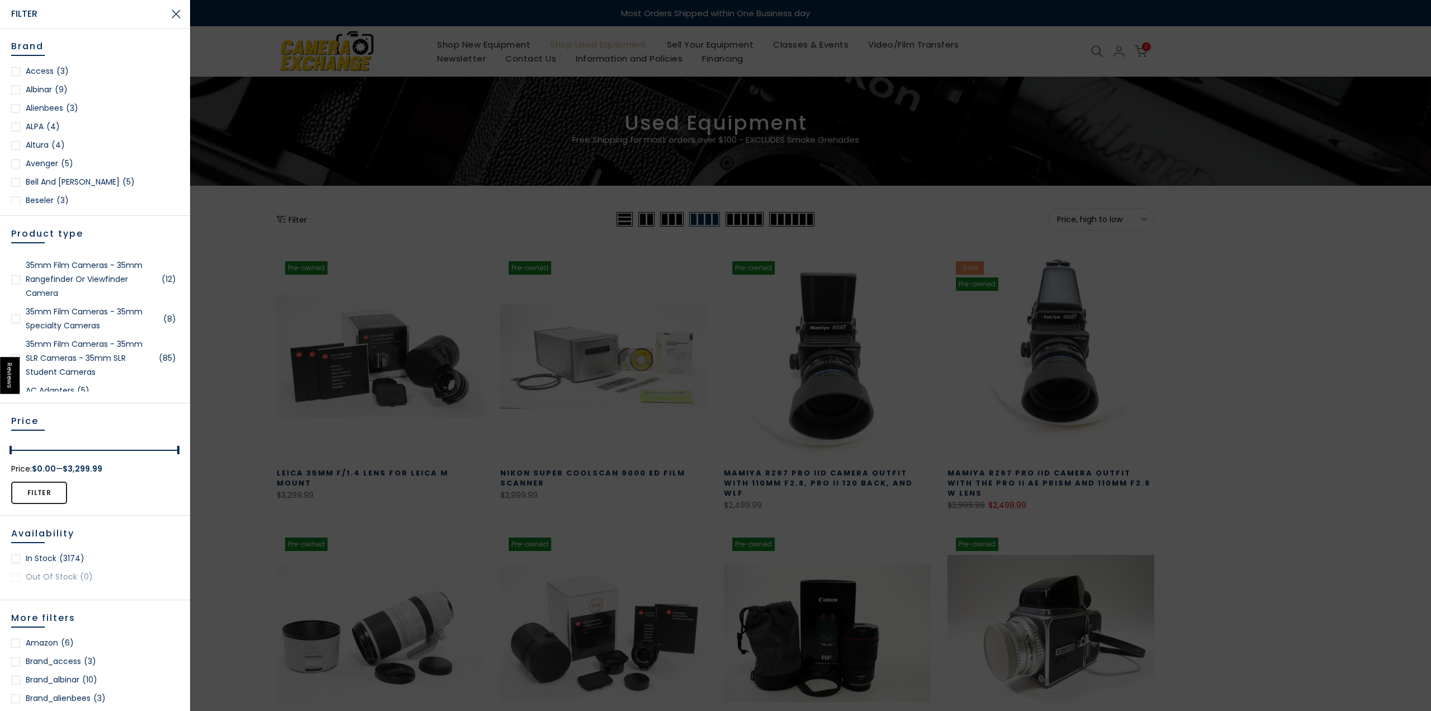
scroll to position [56, 0]
click at [59, 329] on link "35mm Film Cameras - 35mm Specialty Cameras (8)" at bounding box center [95, 321] width 168 height 28
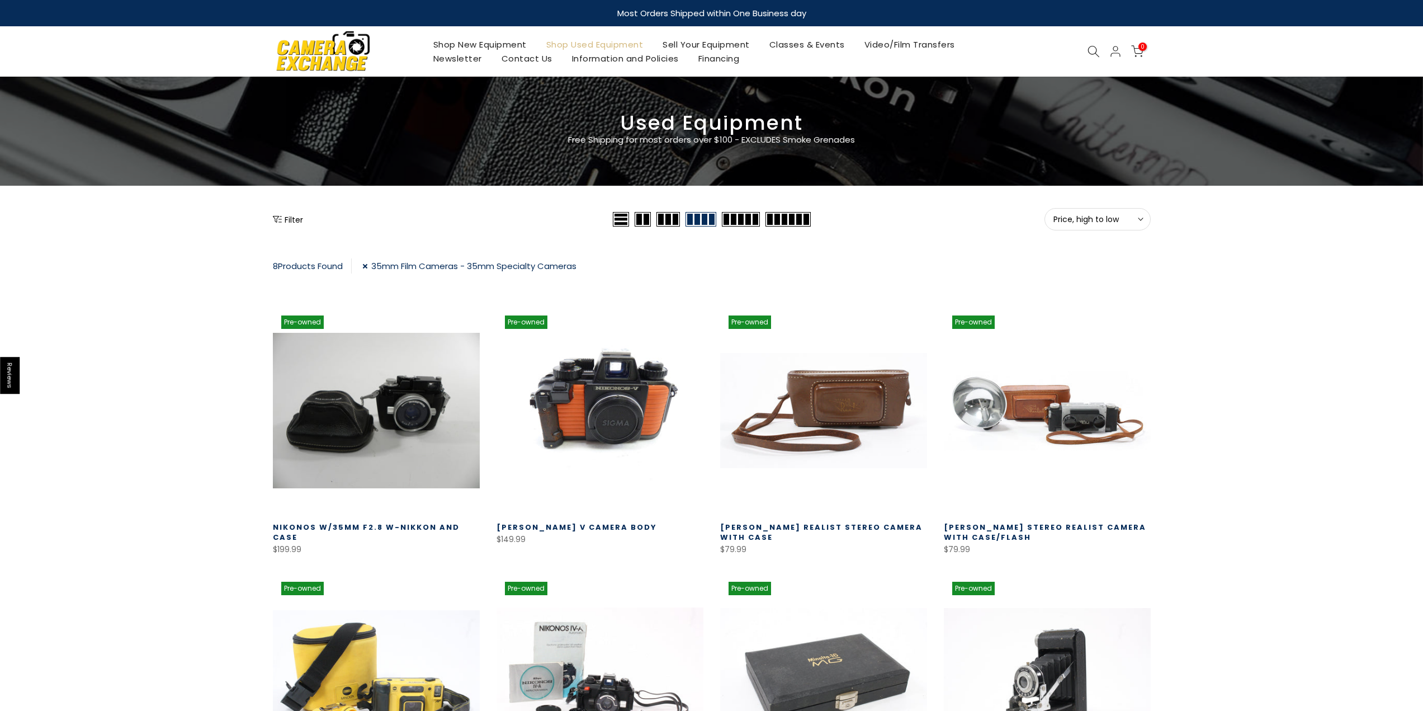
click at [375, 262] on link "35mm Film Cameras - 35mm Specialty Cameras" at bounding box center [469, 265] width 214 height 15
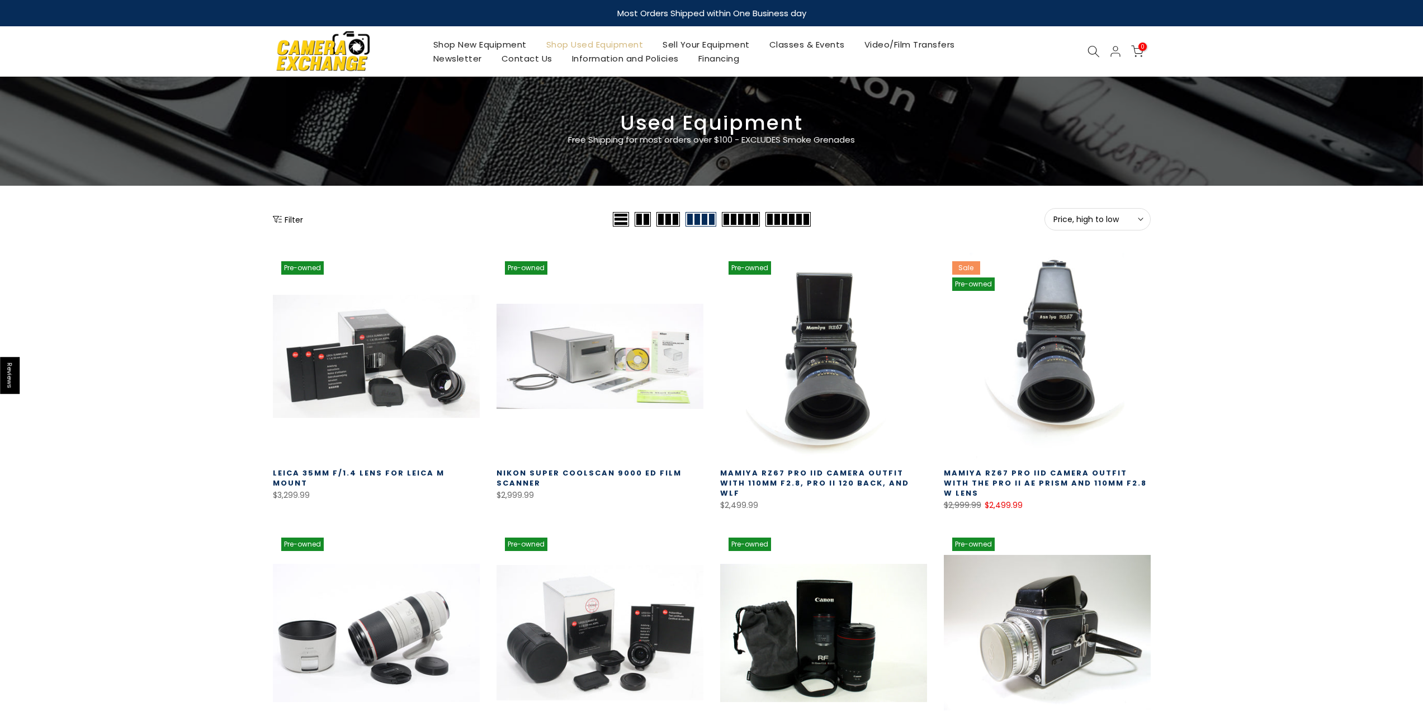
click at [299, 217] on button "Filter" at bounding box center [288, 219] width 30 height 11
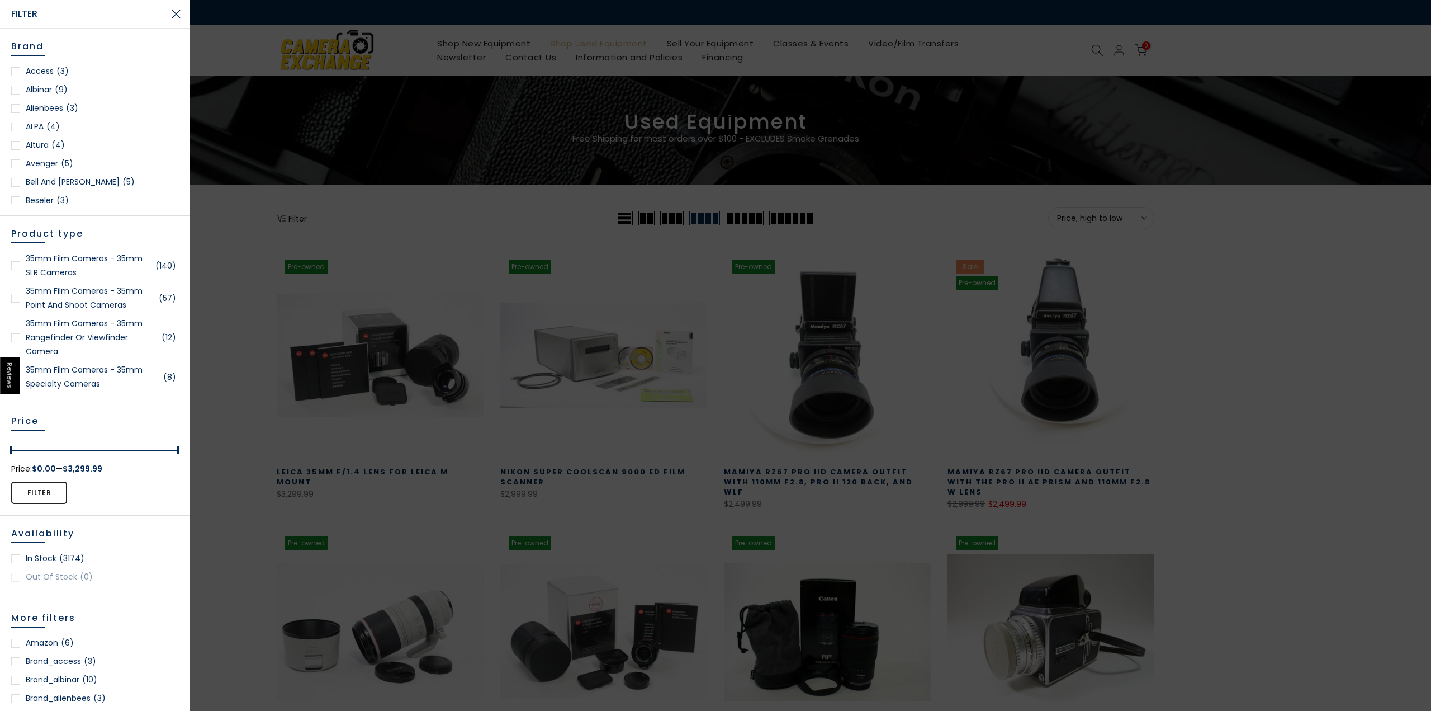
click at [17, 299] on div at bounding box center [15, 297] width 9 height 9
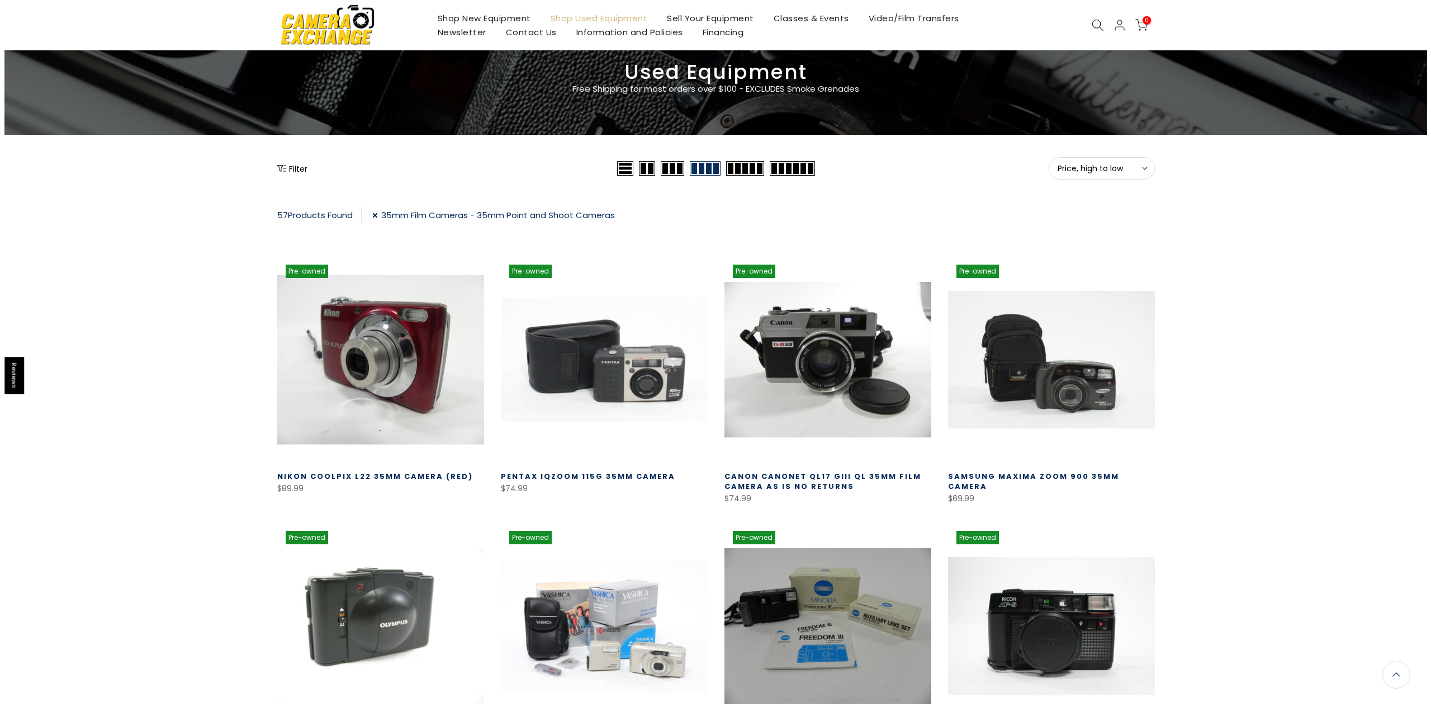
scroll to position [29, 0]
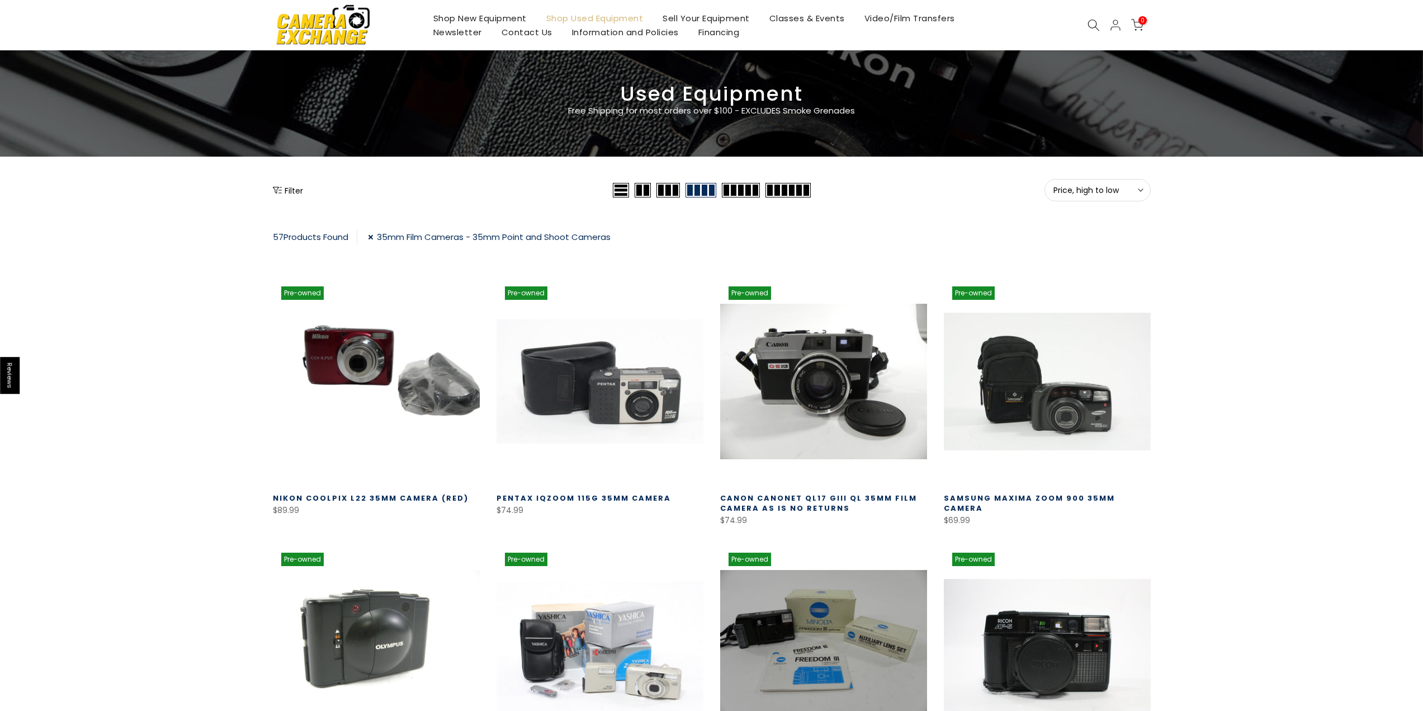
click at [299, 184] on button "Filter" at bounding box center [288, 189] width 30 height 11
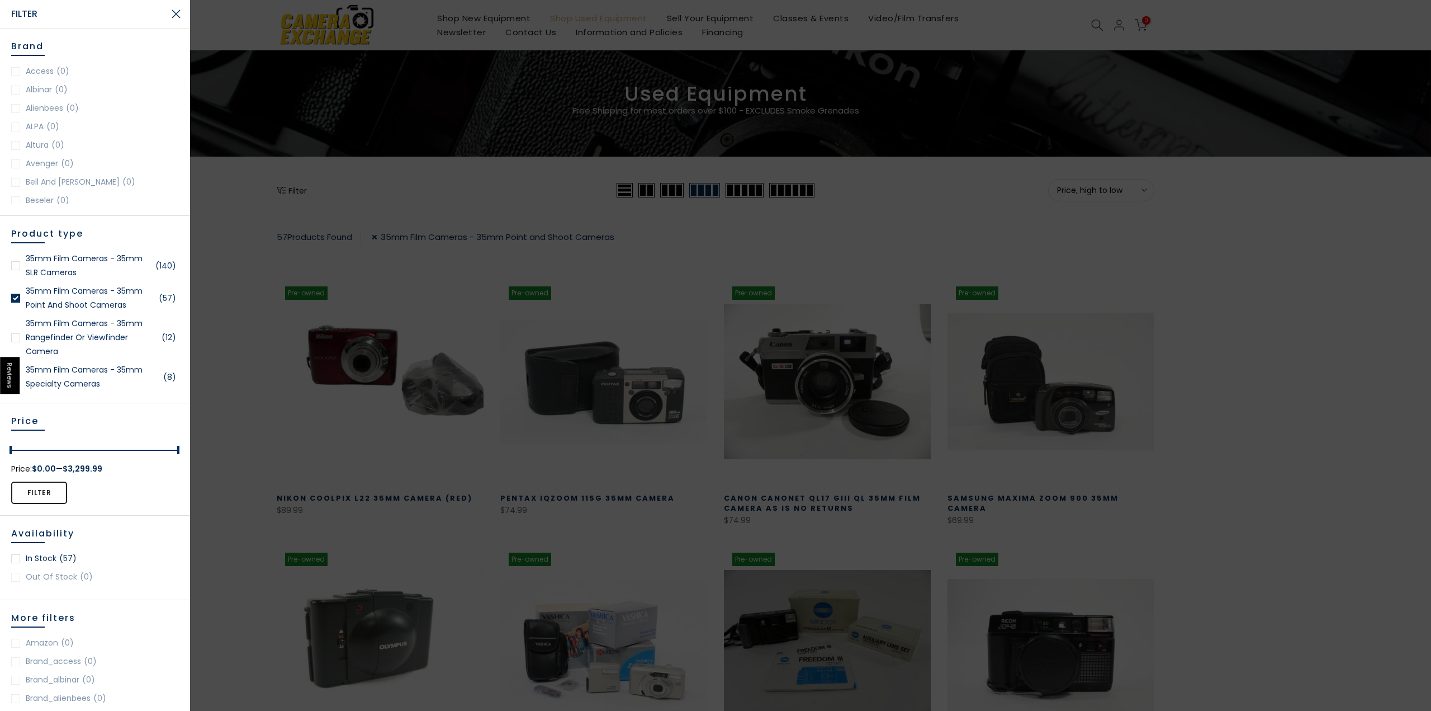
click at [16, 263] on div at bounding box center [15, 265] width 9 height 9
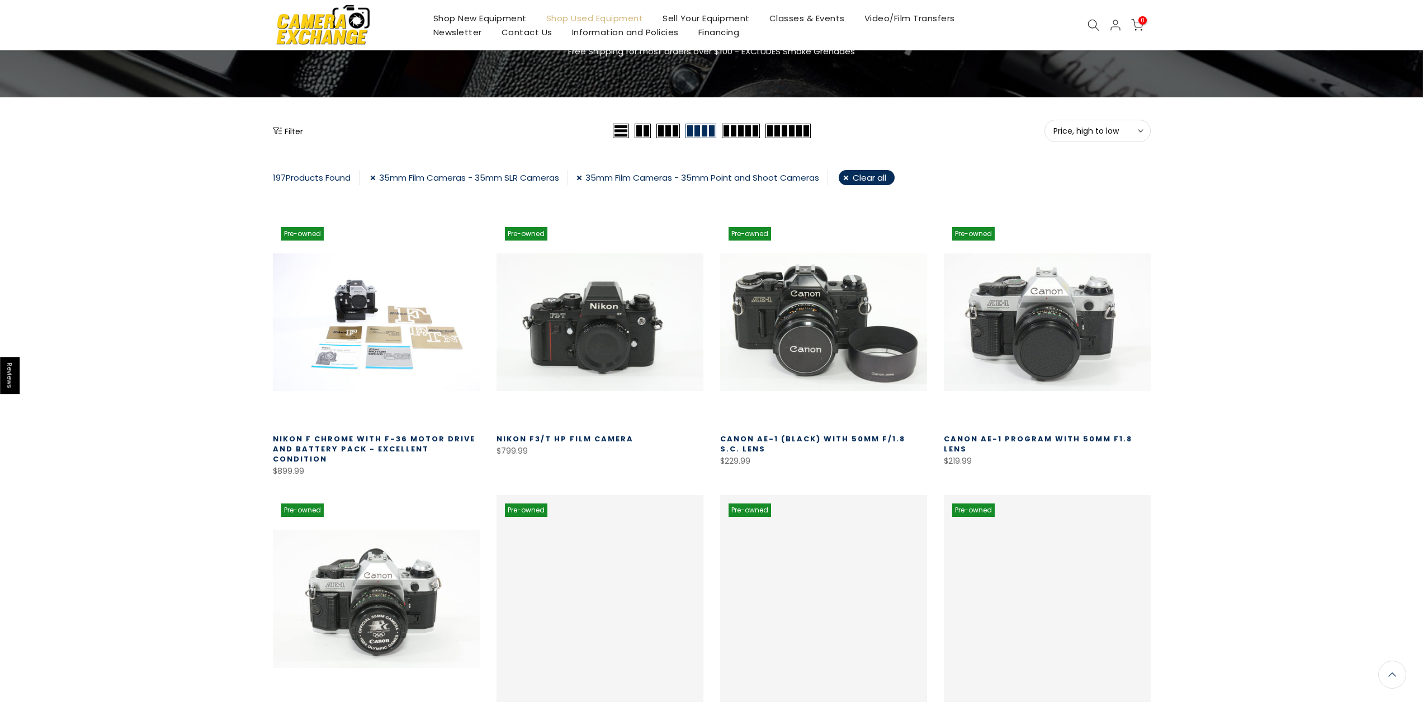
scroll to position [85, 0]
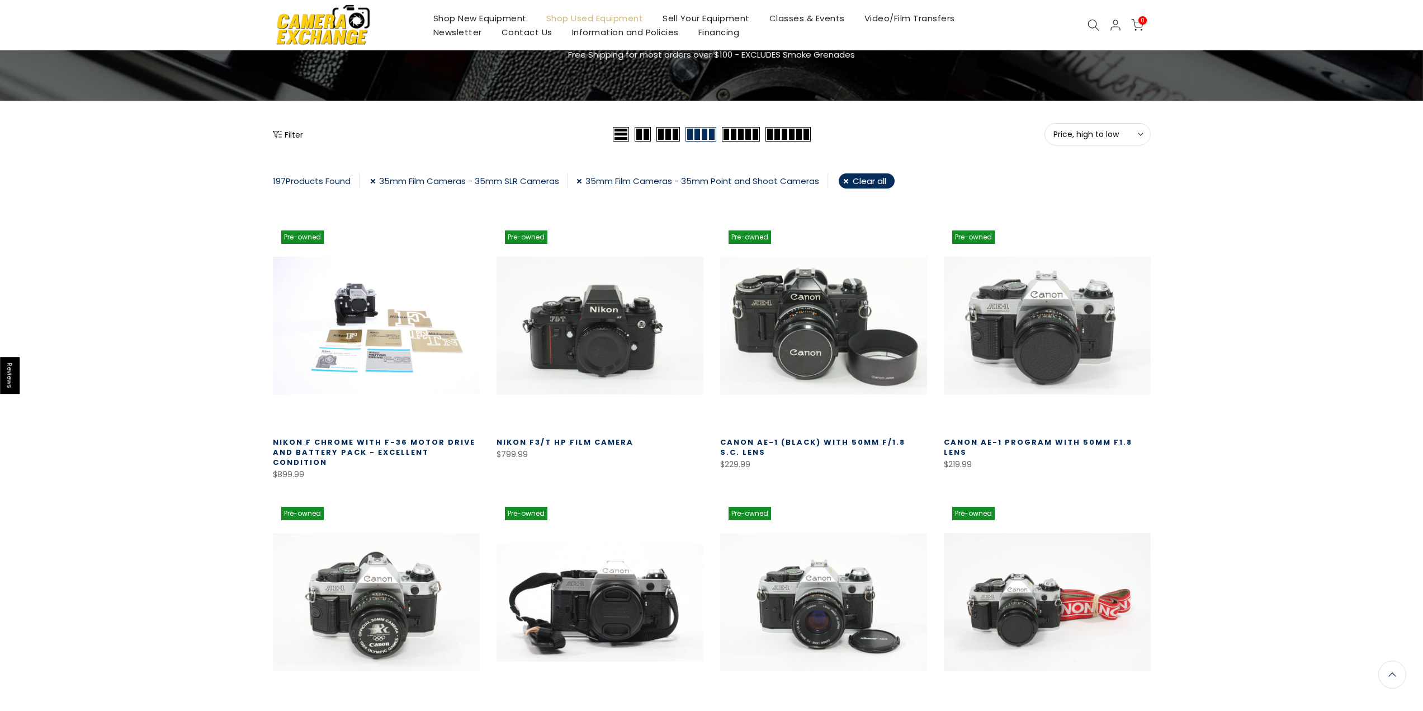
click at [300, 176] on div "197 Products Found" at bounding box center [316, 180] width 87 height 15
click at [290, 128] on div "Filter" at bounding box center [441, 134] width 337 height 22
click at [290, 130] on button "Filter" at bounding box center [288, 134] width 30 height 11
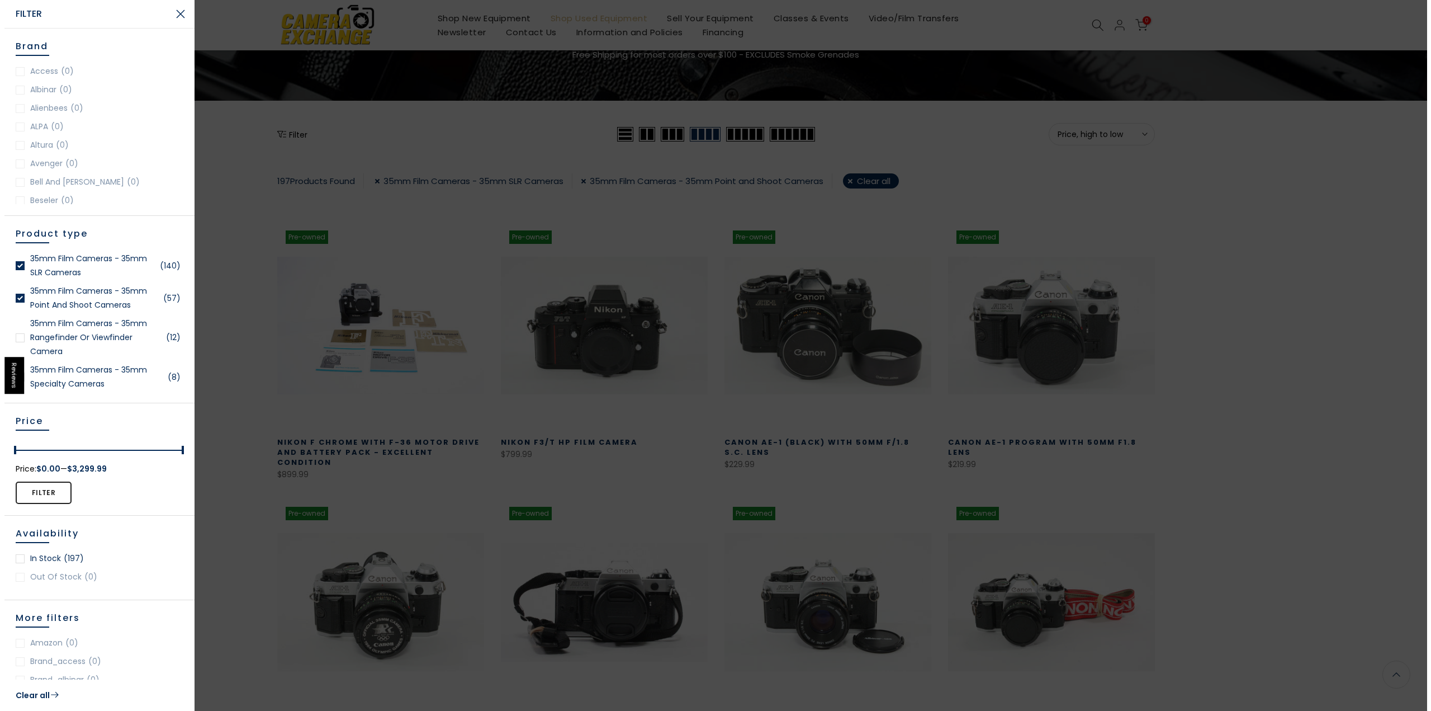
scroll to position [84, 0]
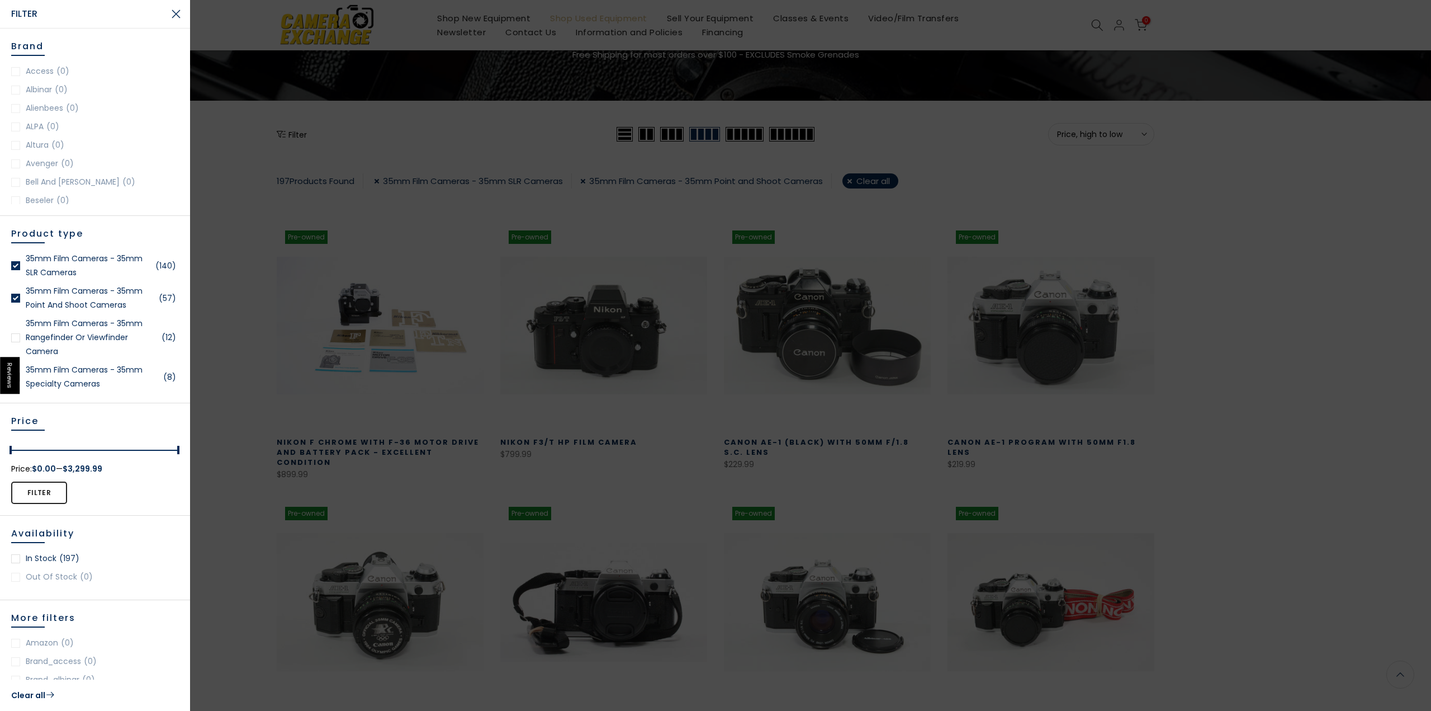
click at [53, 335] on link "35mm Film Cameras - 35mm Rangefinder or Viewfinder Camera (12)" at bounding box center [95, 337] width 168 height 42
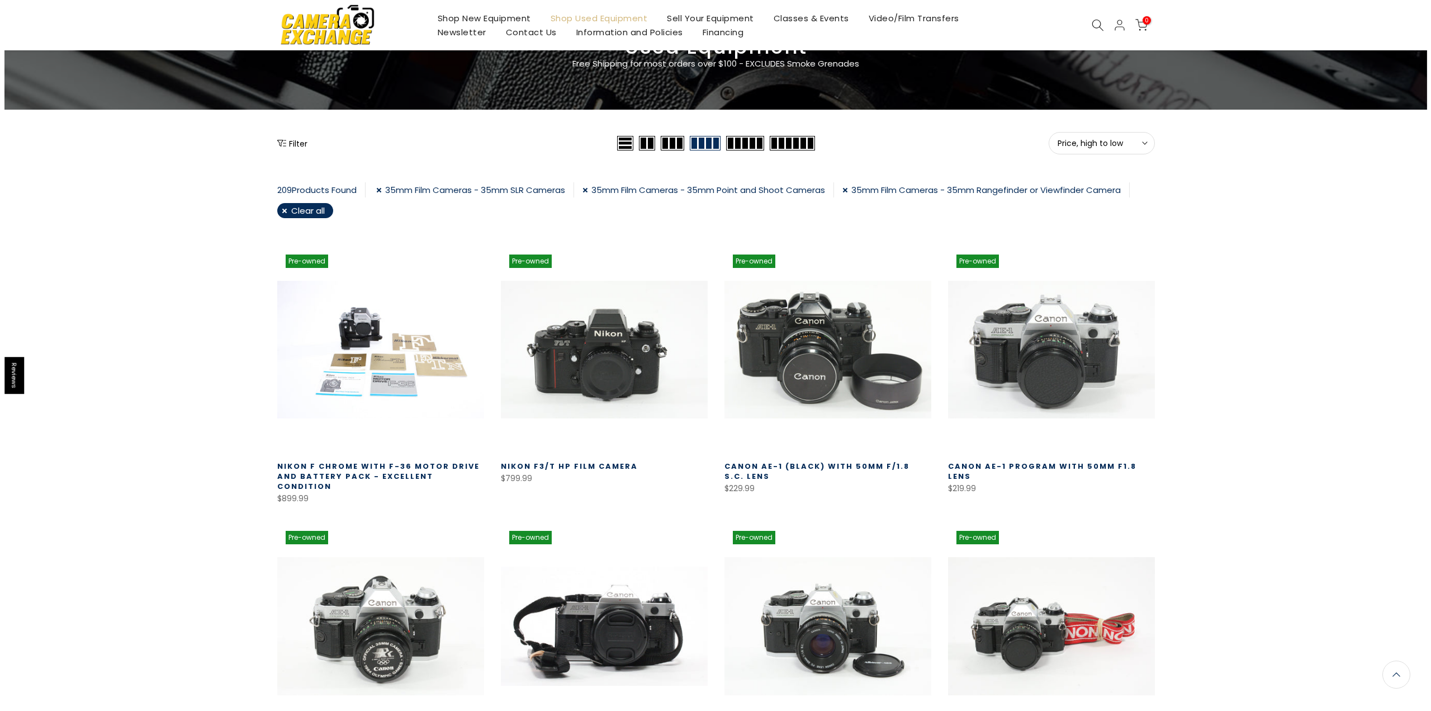
scroll to position [29, 0]
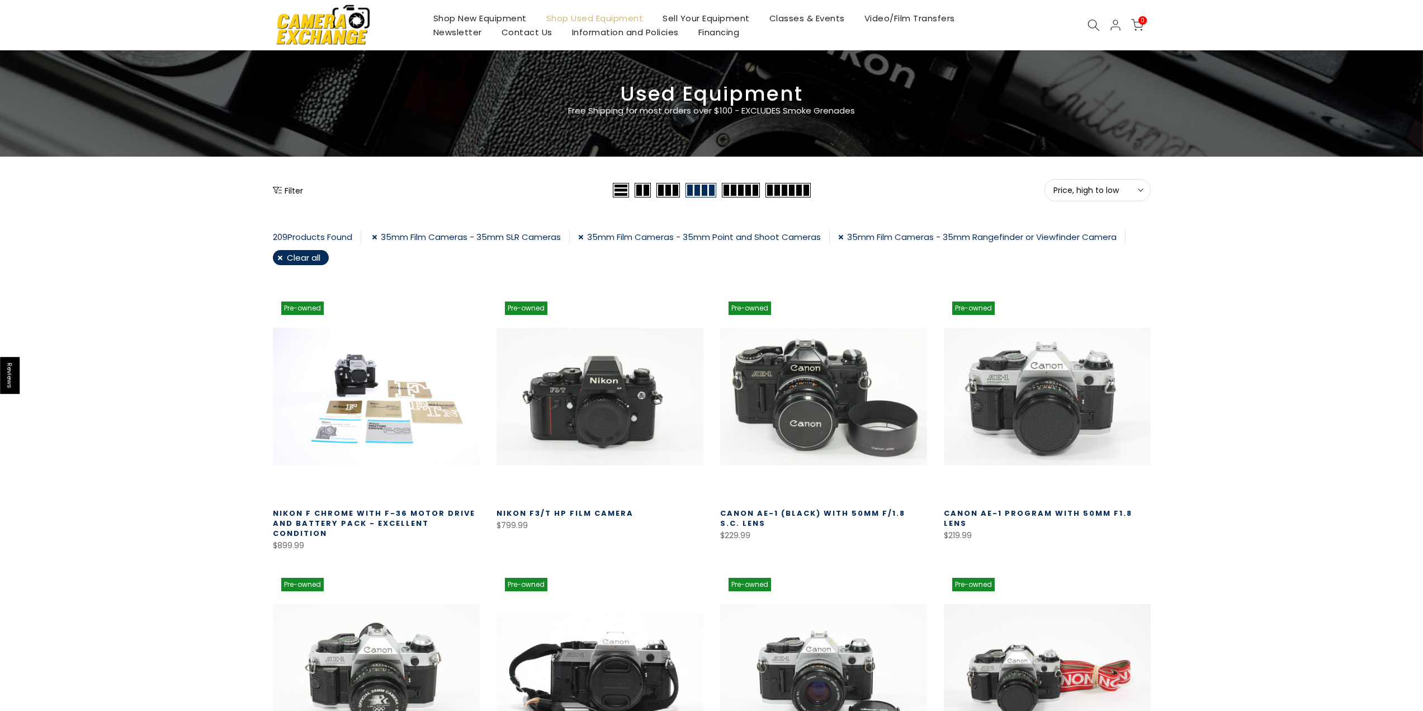
click at [290, 186] on button "Filter" at bounding box center [288, 189] width 30 height 11
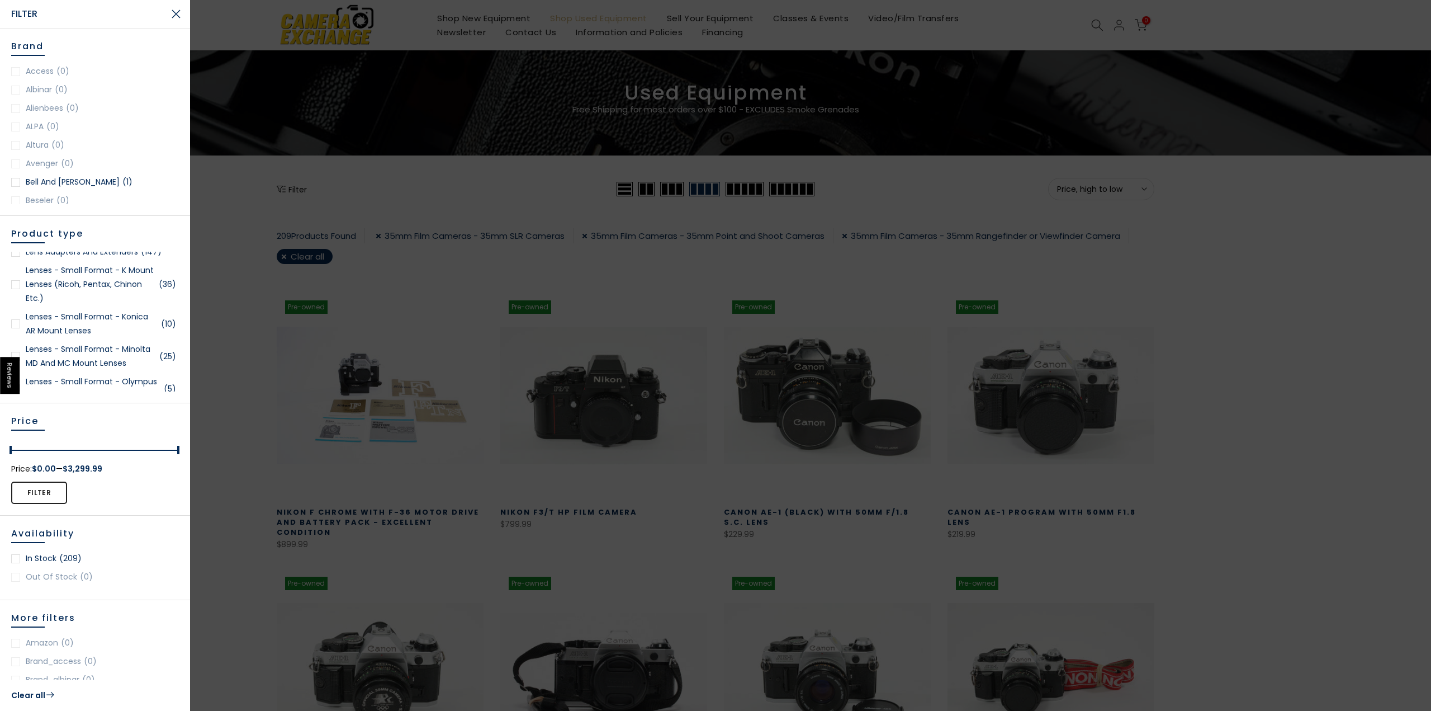
scroll to position [28, 0]
click at [9, 281] on div "Product type 35mm Film Cameras - 35mm SLR Cameras (140) 35mm Film Cameras - 35m…" at bounding box center [95, 309] width 190 height 187
click at [11, 292] on div at bounding box center [15, 287] width 9 height 9
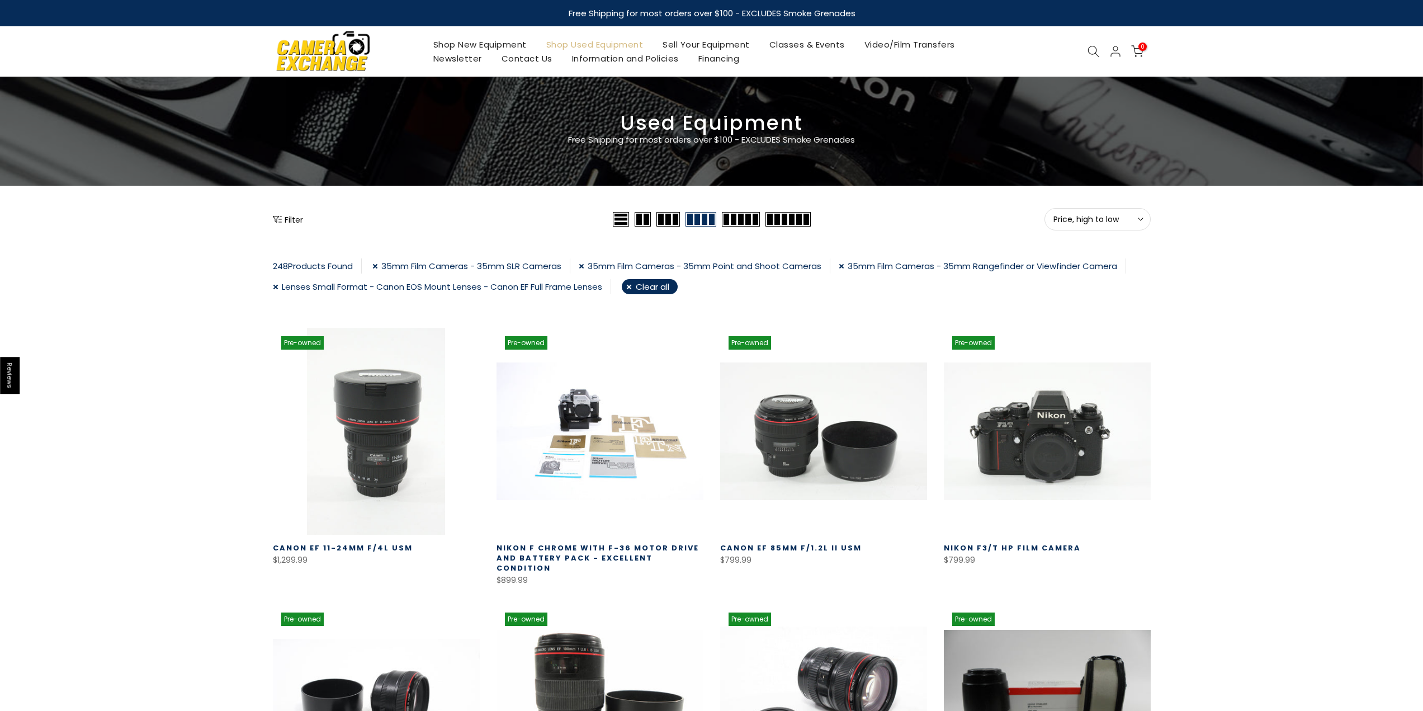
click at [304, 216] on div "Filter" at bounding box center [441, 219] width 337 height 22
click at [287, 219] on button "Filter" at bounding box center [288, 219] width 30 height 11
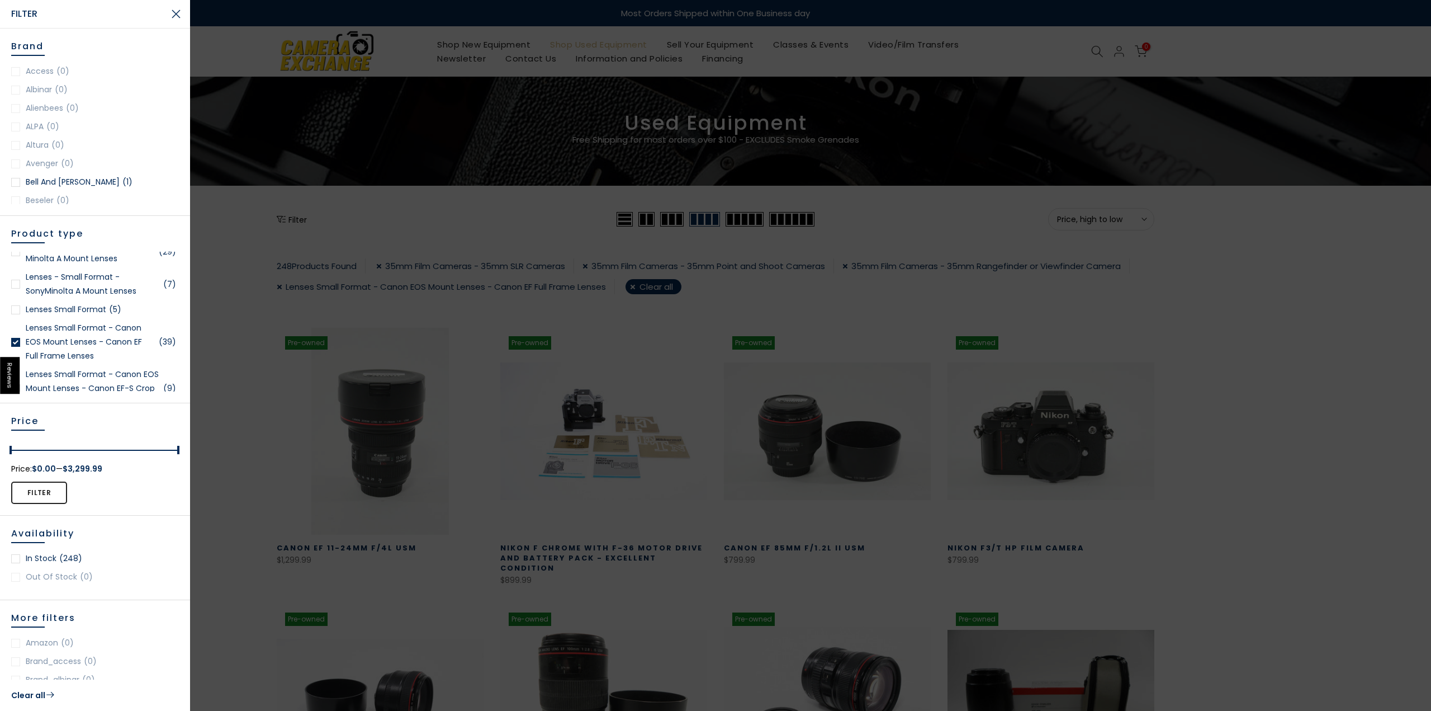
scroll to position [1118, 0]
click at [91, 259] on link "Lenses - Small Format - Sony& - Minolta A Mount Lenses (29)" at bounding box center [95, 253] width 168 height 28
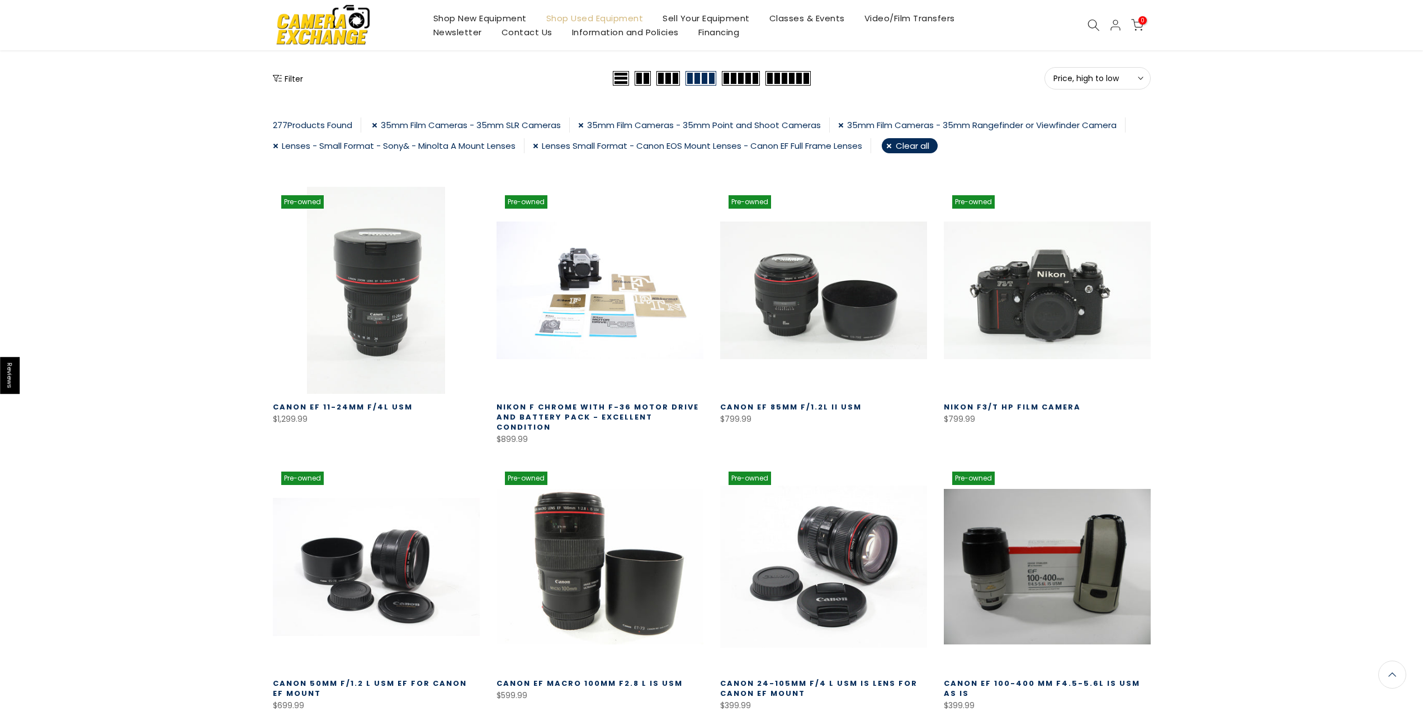
click at [298, 75] on button "Filter" at bounding box center [288, 78] width 30 height 11
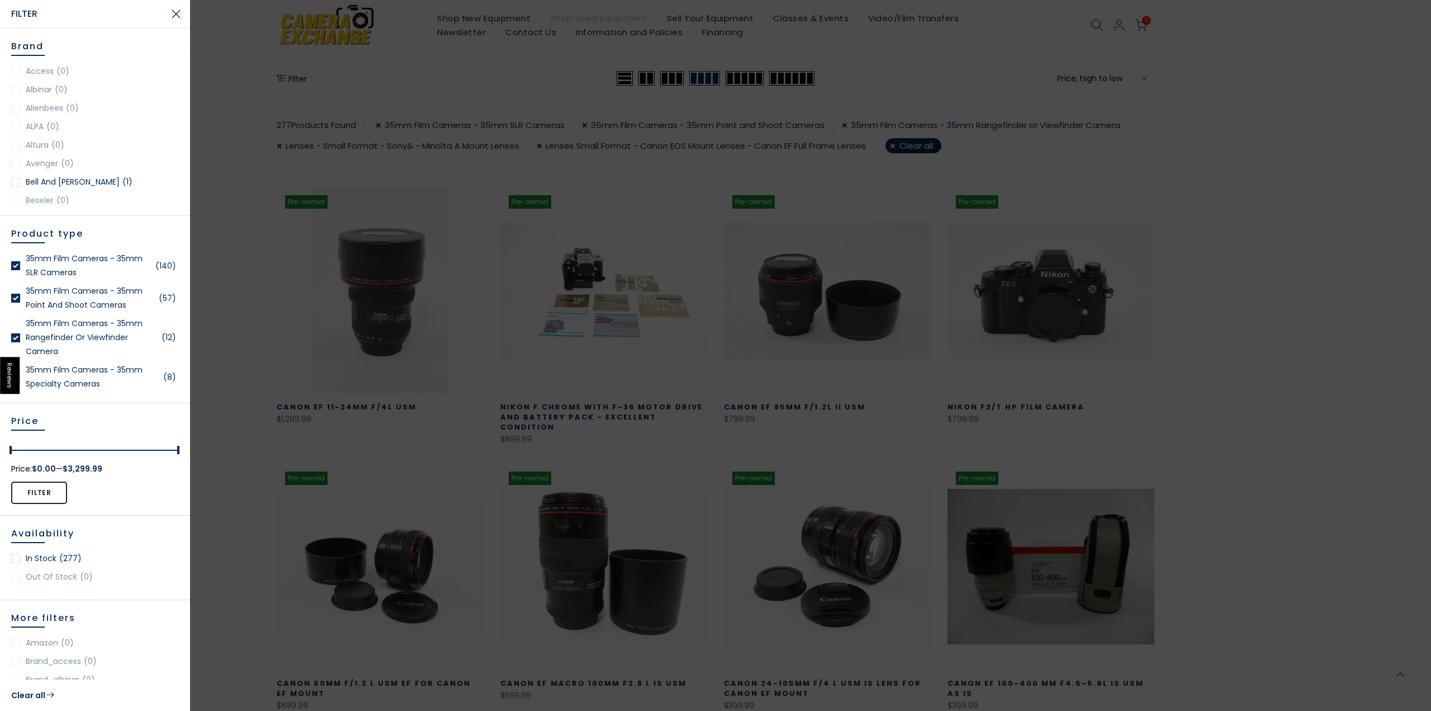
click at [309, 271] on div at bounding box center [715, 355] width 1431 height 711
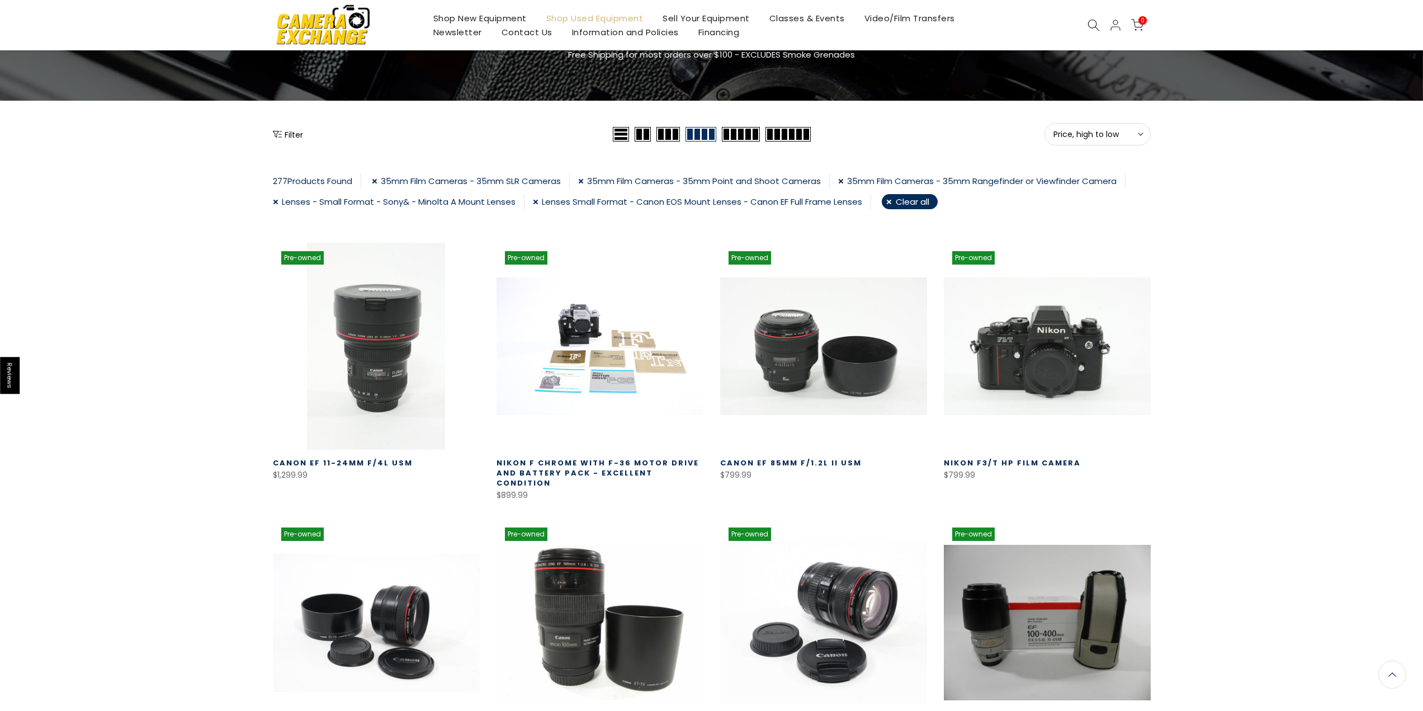
click at [280, 201] on link "Lenses - Small Format - Sony& - Minolta A Mount Lenses" at bounding box center [399, 201] width 252 height 15
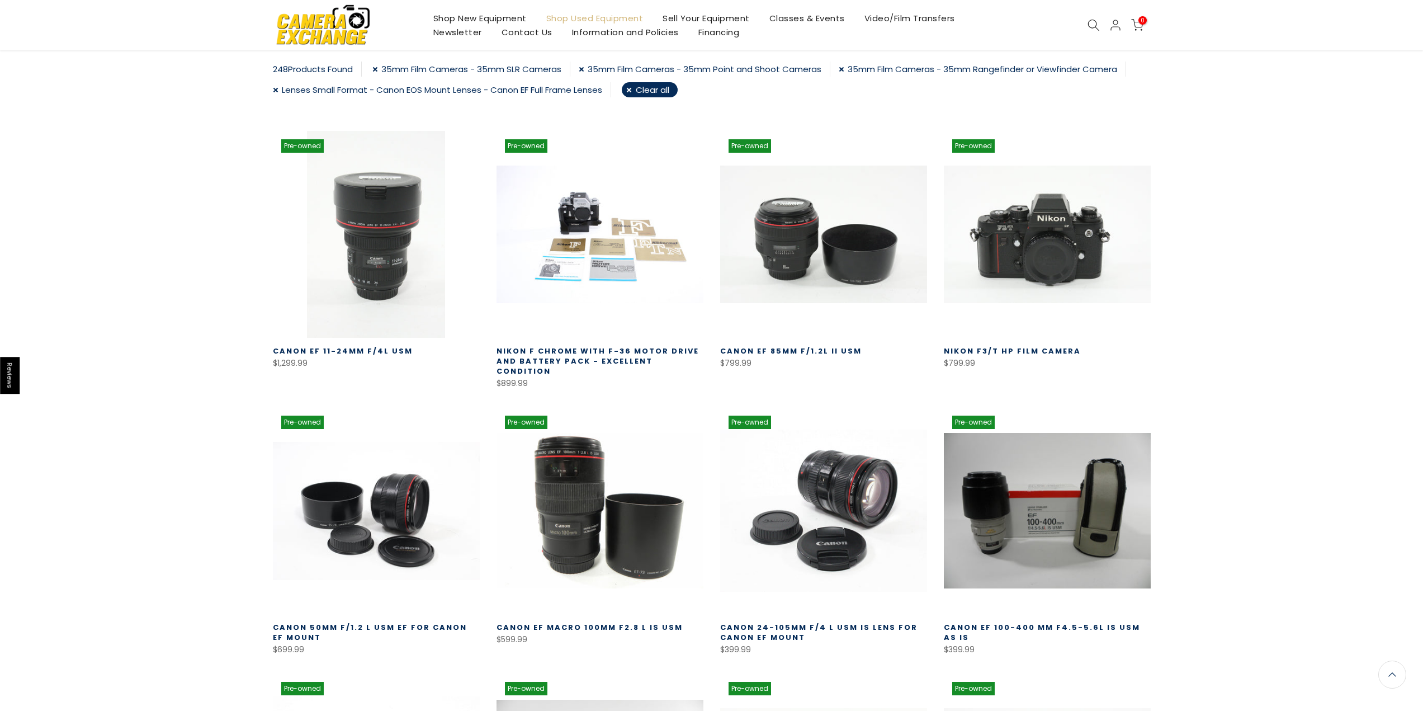
click at [276, 89] on link "Lenses Small Format - Canon EOS Mount Lenses - Canon EF Full Frame Lenses" at bounding box center [442, 89] width 338 height 15
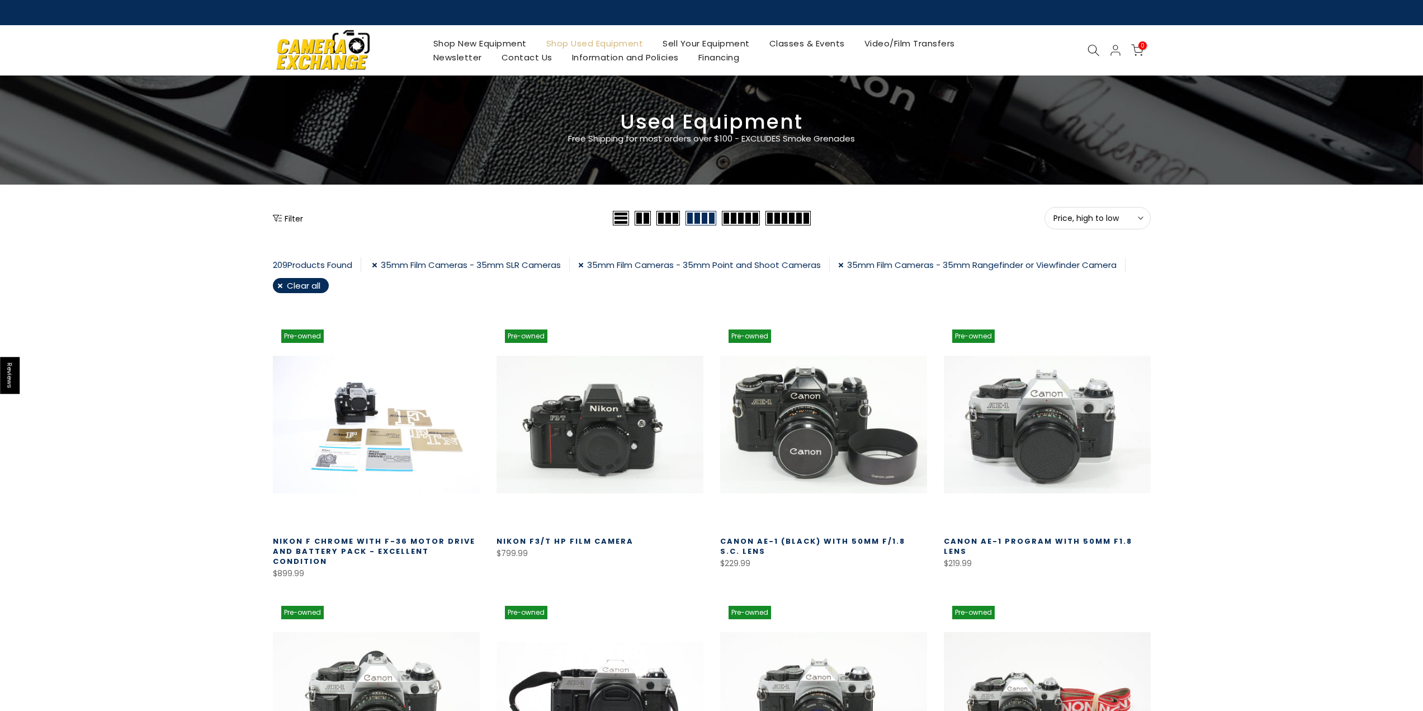
click at [1105, 204] on main "Used Equipment Free Shipping for most orders over $100 - EXCLUDES Smoke Grenade…" at bounding box center [711, 696] width 1423 height 1243
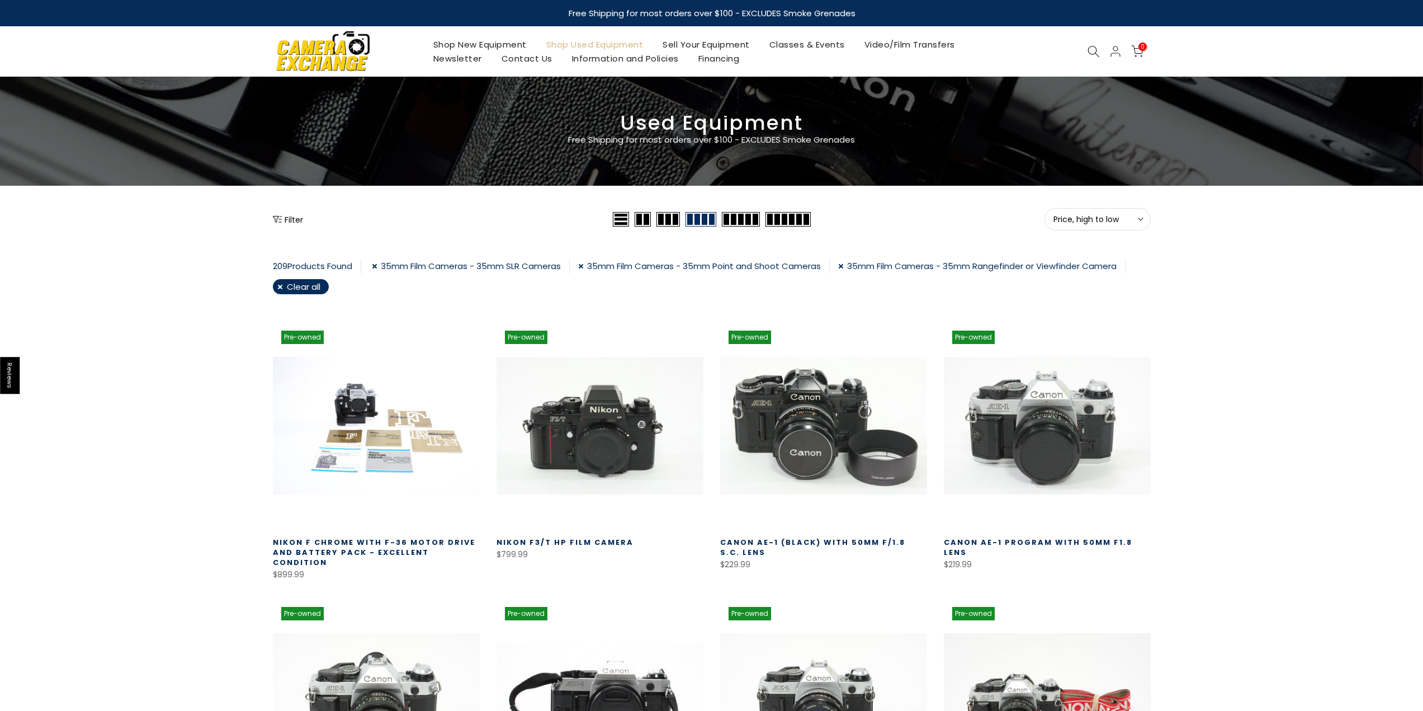
click at [1098, 228] on button "Price, high to low Sort" at bounding box center [1097, 219] width 106 height 22
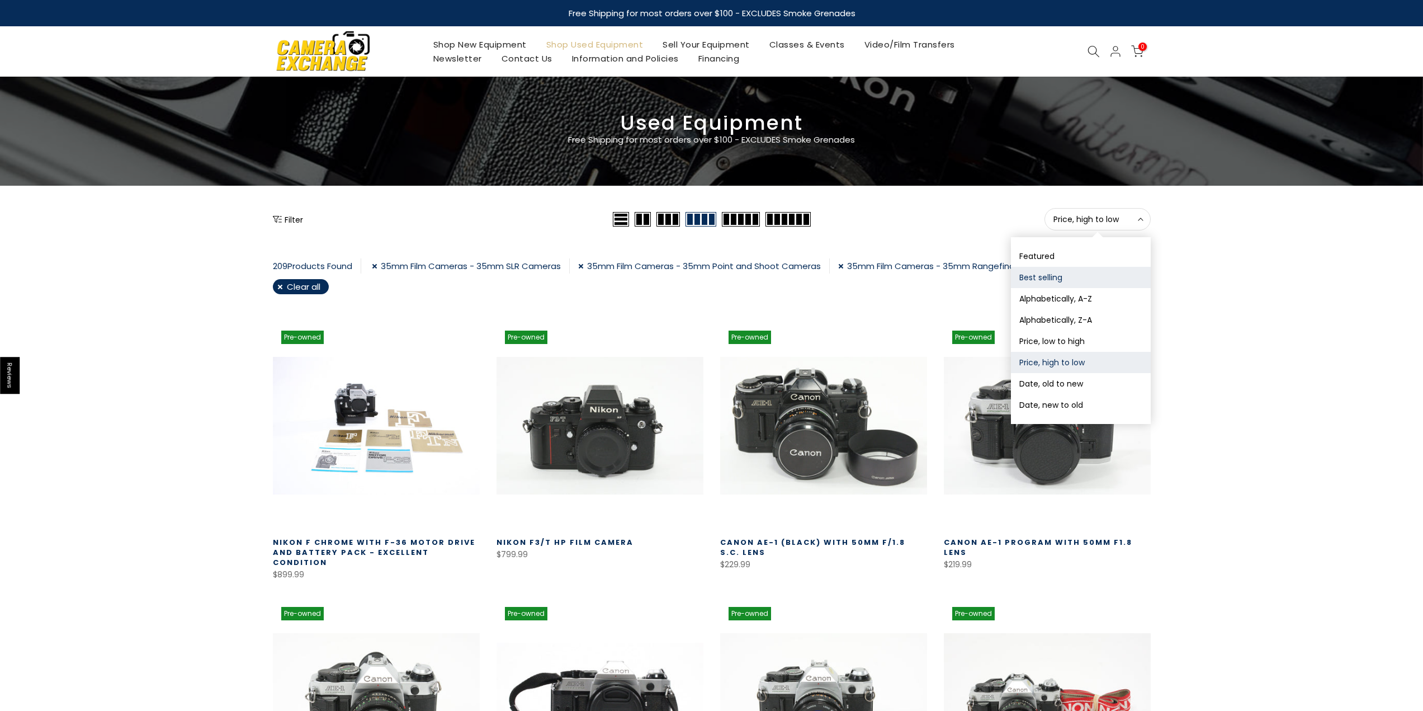
click at [1064, 278] on button "Best selling" at bounding box center [1081, 277] width 140 height 21
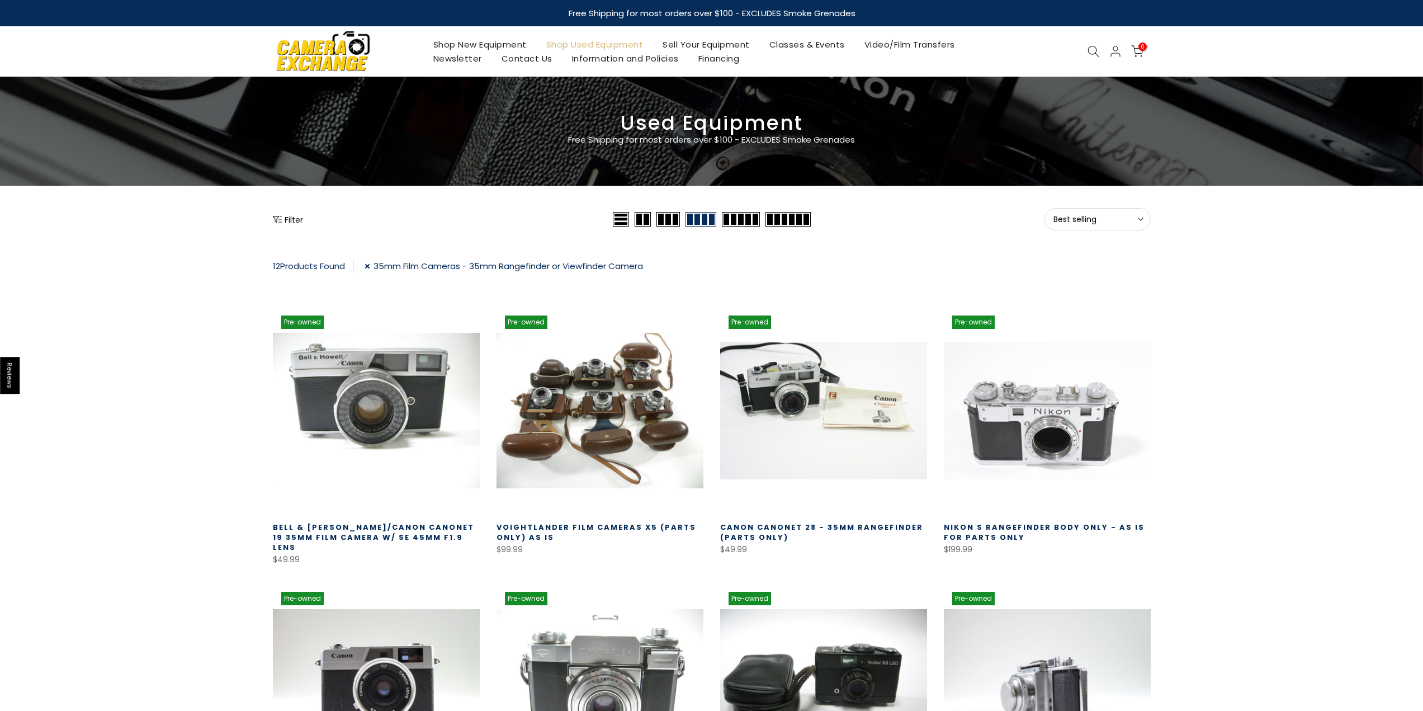
click at [370, 266] on link "35mm Film Cameras - 35mm Rangefinder or Viewfinder Camera" at bounding box center [503, 265] width 278 height 15
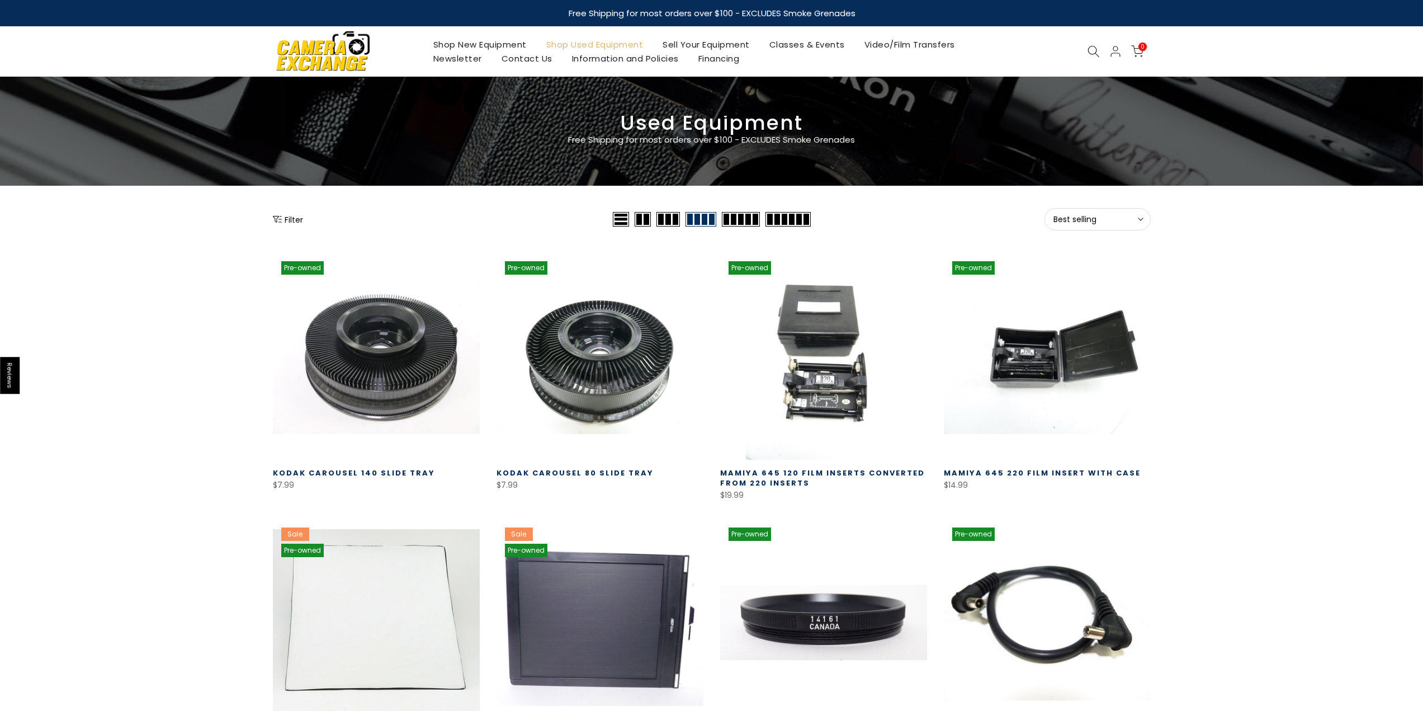
click at [281, 221] on icon "Show filters" at bounding box center [277, 219] width 9 height 9
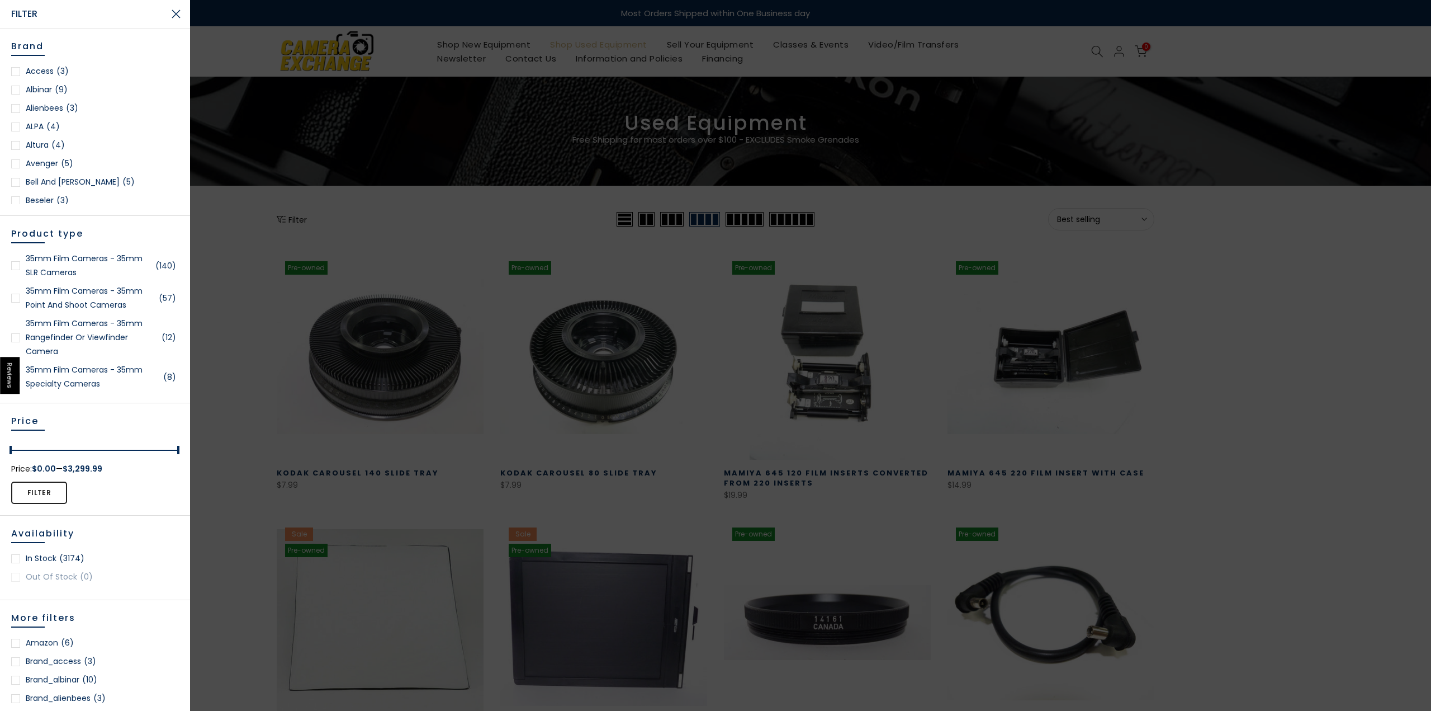
click at [23, 268] on link "35mm Film Cameras - 35mm SLR Cameras (140)" at bounding box center [95, 266] width 168 height 28
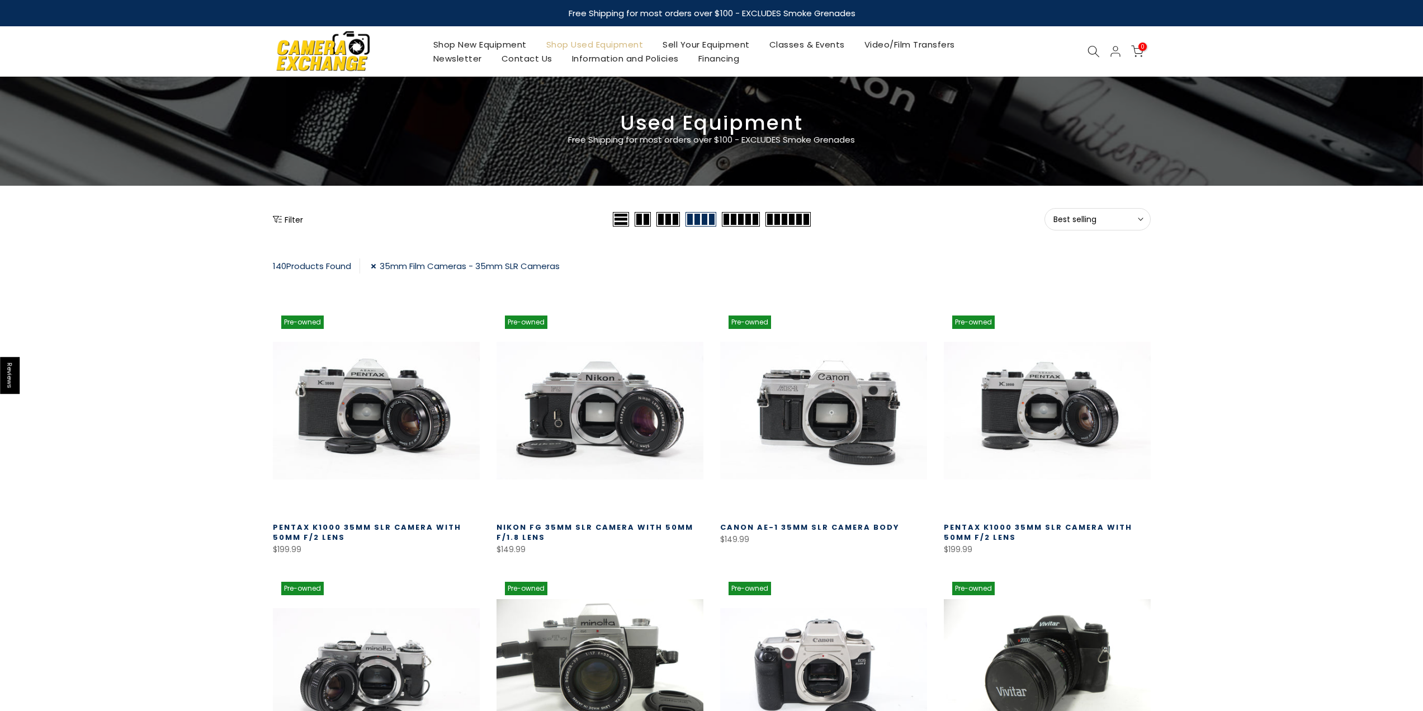
drag, startPoint x: 1024, startPoint y: 213, endPoint x: 1049, endPoint y: 219, distance: 25.2
click at [1026, 219] on div "Best selling Sort Sort by: Featured Best selling Alphabetically, A-Z Alphabetic…" at bounding box center [981, 219] width 337 height 22
click at [1061, 216] on span "Best selling" at bounding box center [1097, 219] width 88 height 10
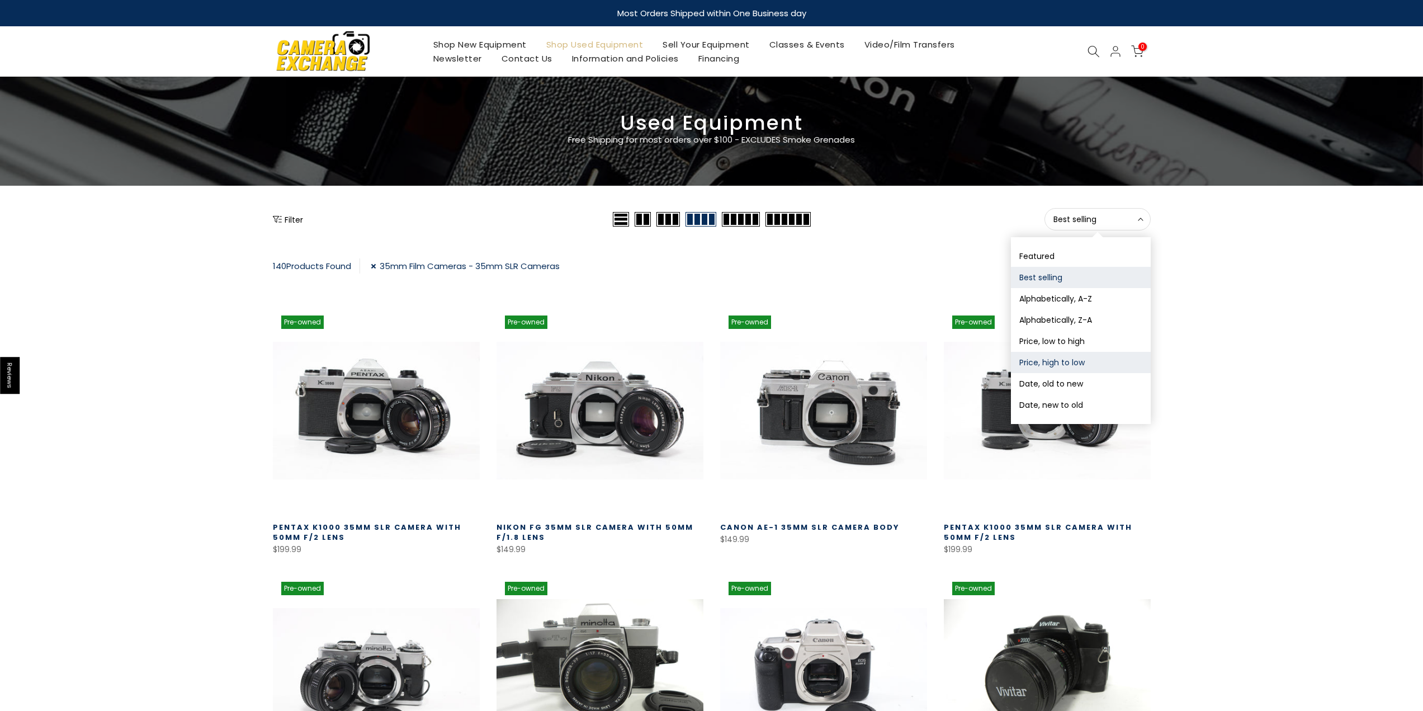
click at [1057, 357] on button "Price, high to low" at bounding box center [1081, 362] width 140 height 21
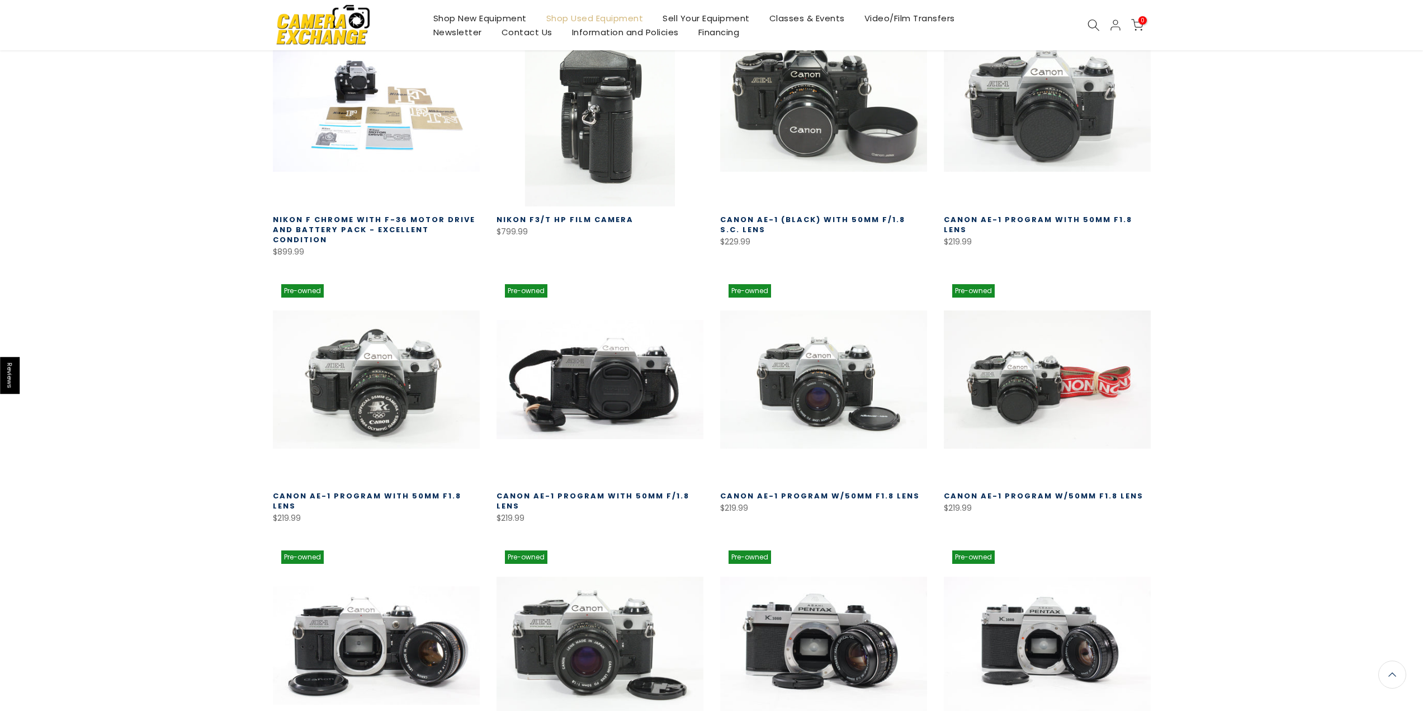
scroll to position [309, 0]
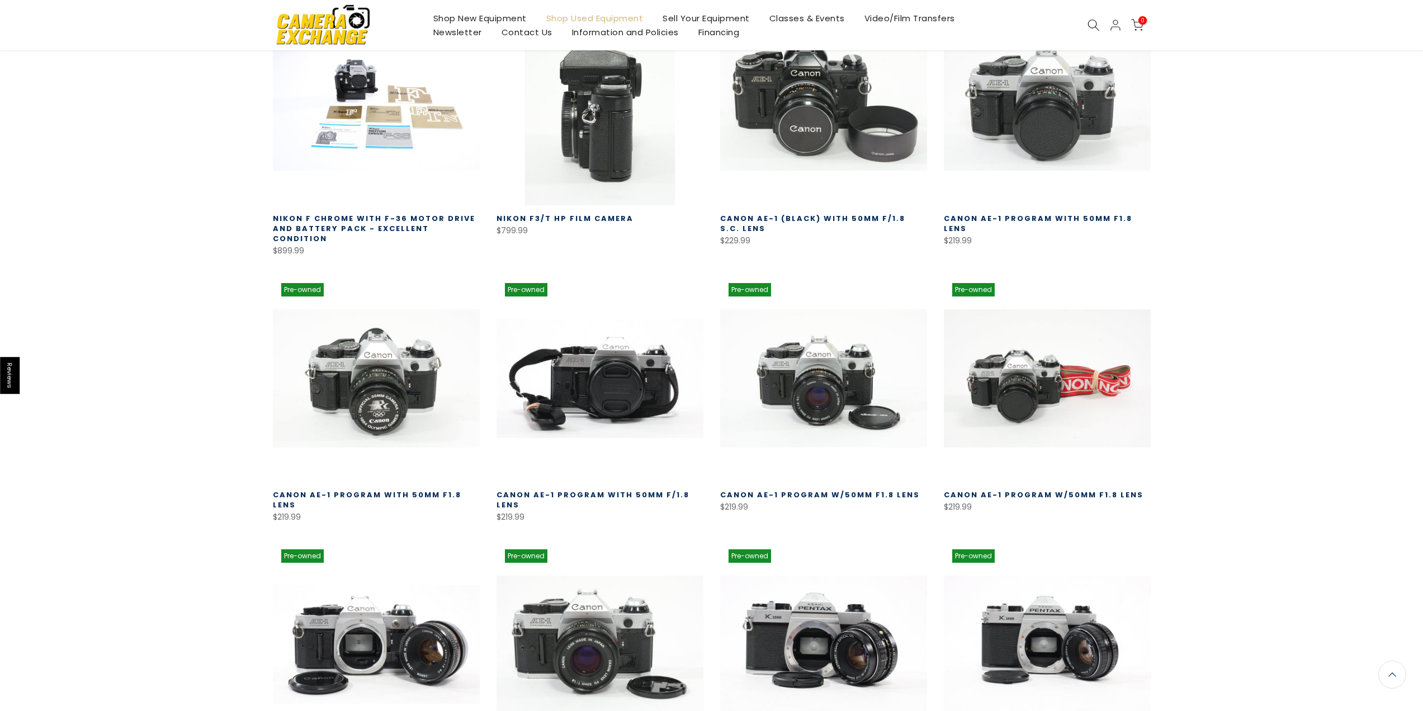
click at [592, 113] on link at bounding box center [599, 101] width 207 height 207
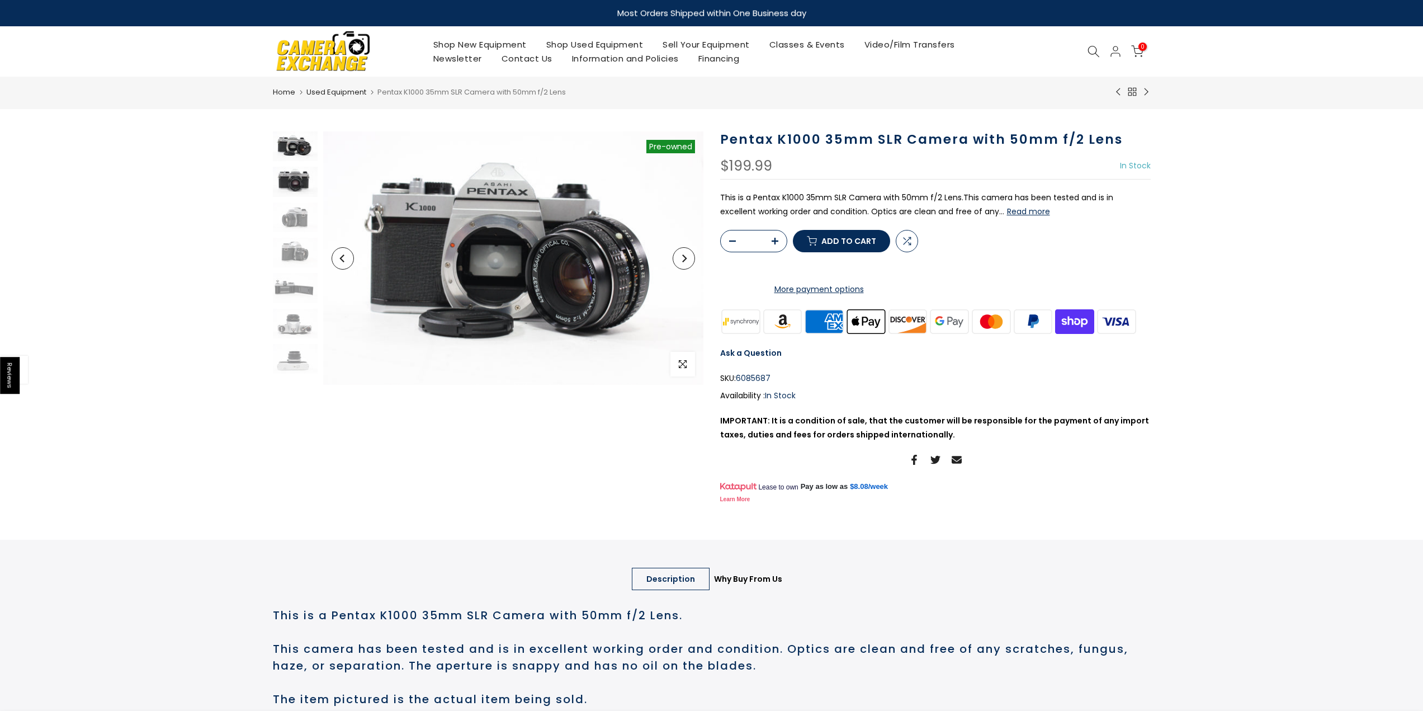
click at [296, 188] on img at bounding box center [295, 182] width 45 height 30
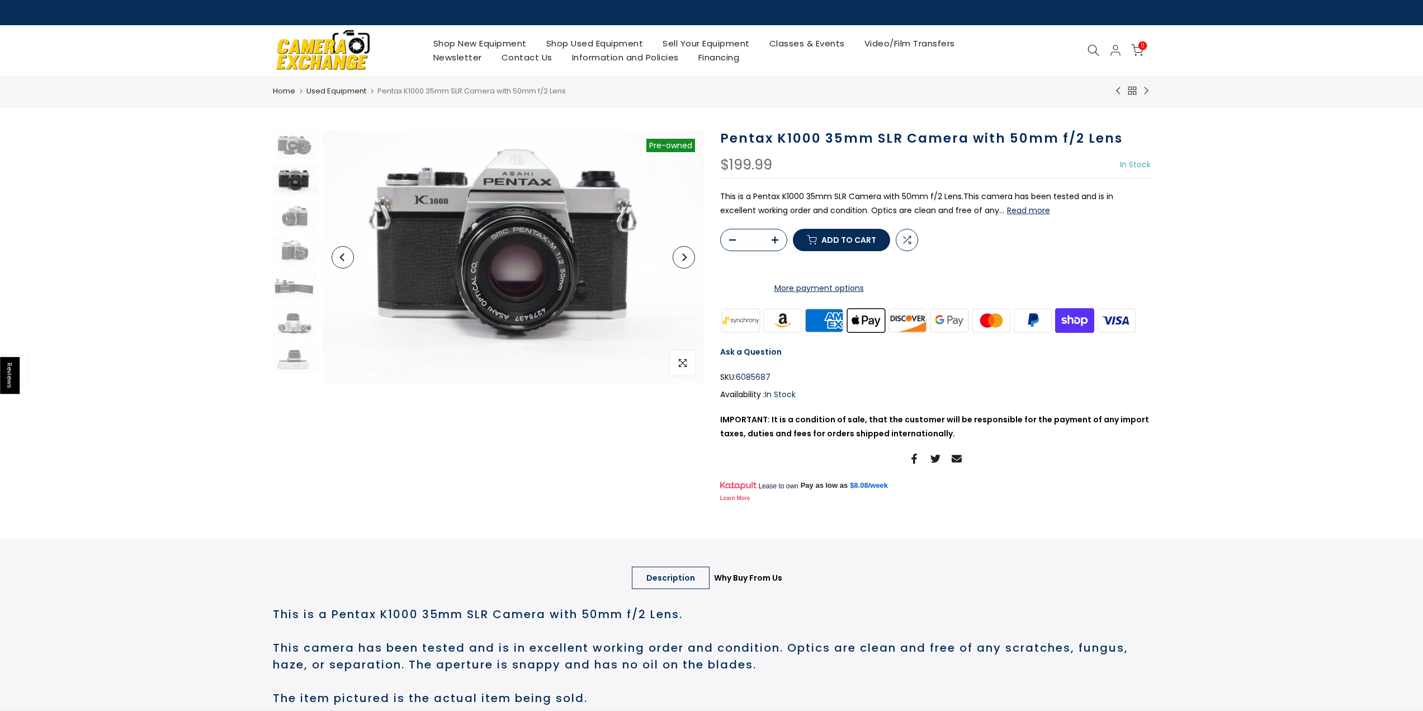
click at [1007, 207] on button "Read more" at bounding box center [1028, 210] width 43 height 10
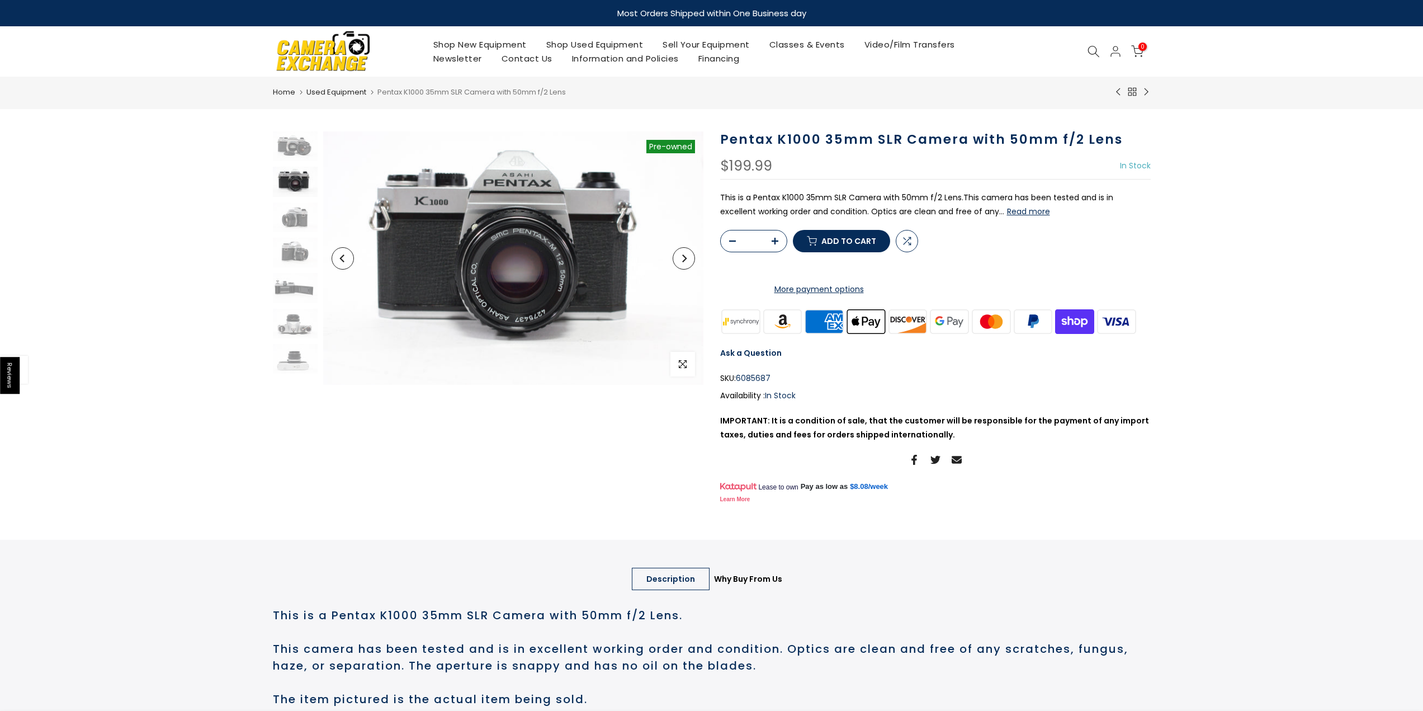
click at [1023, 146] on h1 "Pentax K1000 35mm SLR Camera with 50mm f/2 Lens" at bounding box center [935, 139] width 430 height 16
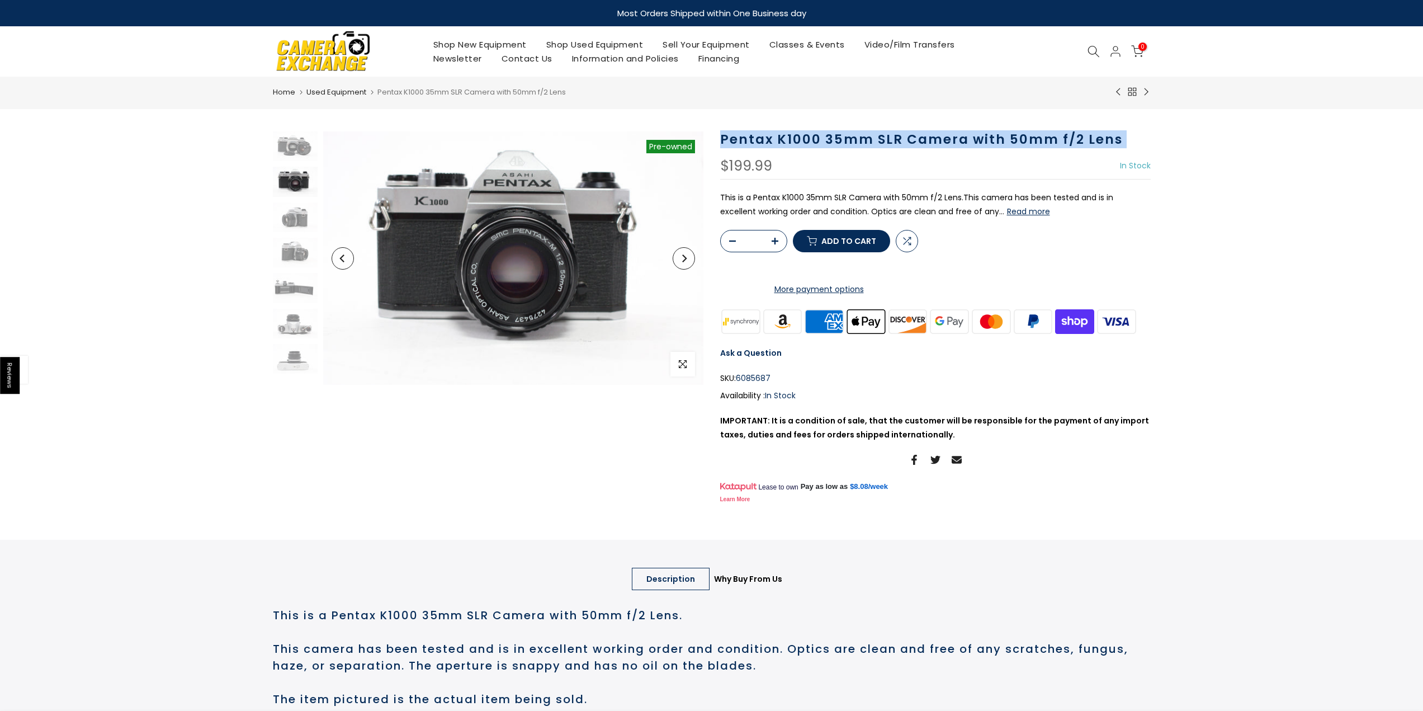
click at [1023, 146] on h1 "Pentax K1000 35mm SLR Camera with 50mm f/2 Lens" at bounding box center [935, 139] width 430 height 16
copy div "Pentax K1000 35mm SLR Camera with 50mm f/2 Lens"
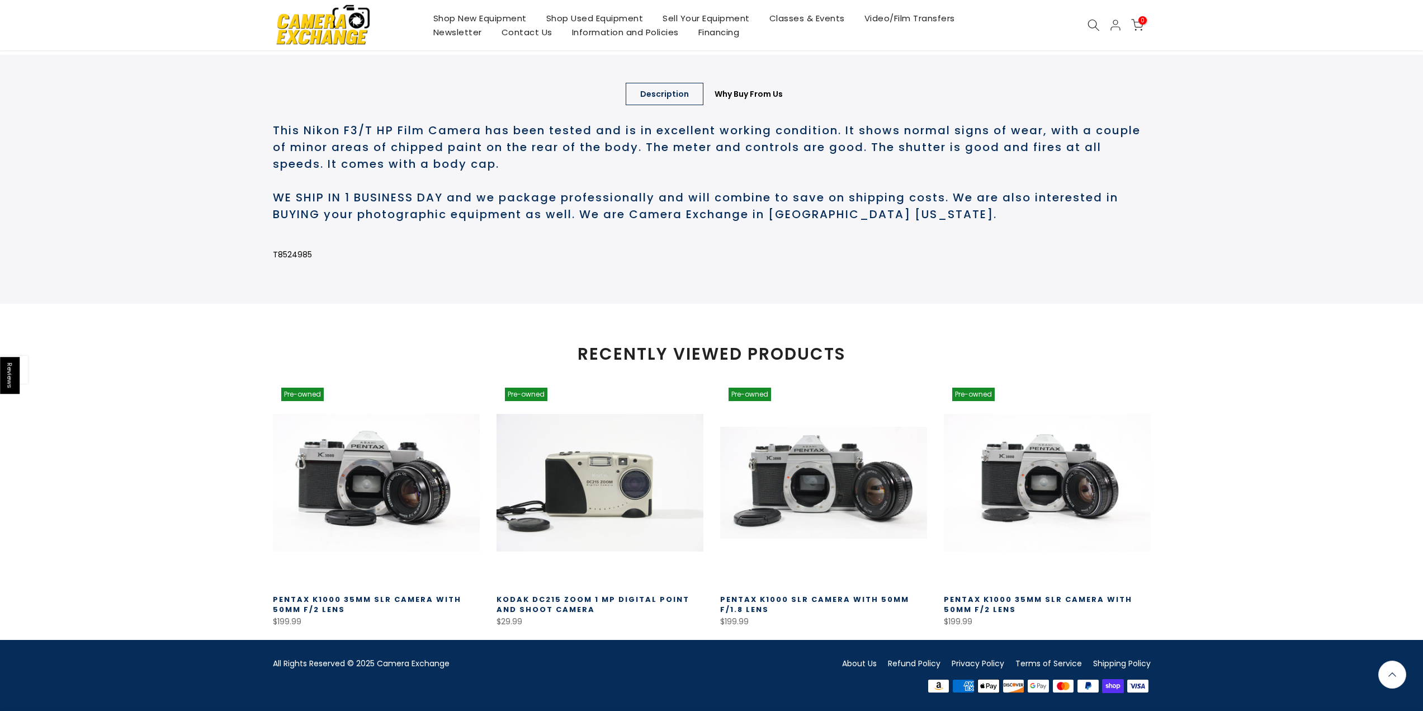
scroll to position [531, 0]
